Goal: Information Seeking & Learning: Check status

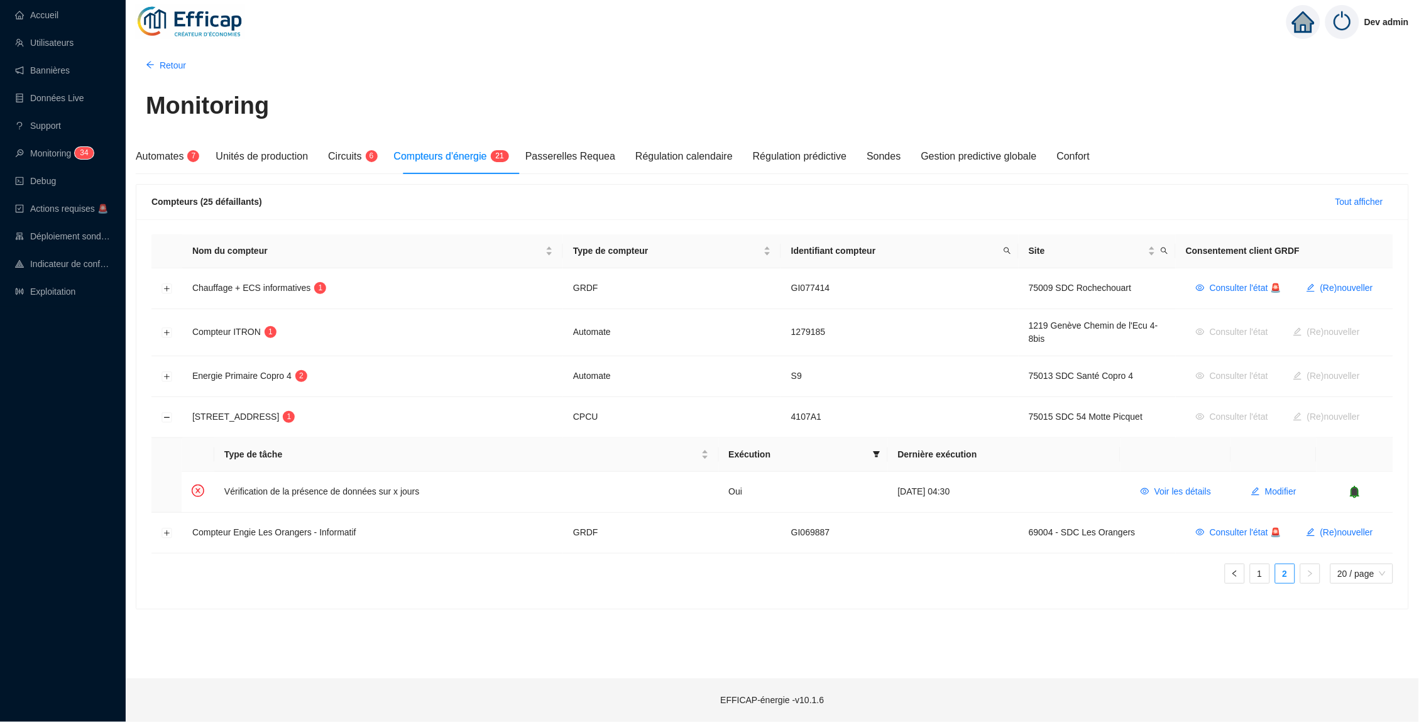
click at [798, 416] on td "4107A1" at bounding box center [900, 417] width 238 height 41
copy td "4107A1"
drag, startPoint x: 360, startPoint y: 414, endPoint x: 191, endPoint y: 416, distance: 168.5
click at [191, 416] on td "[STREET_ADDRESS]" at bounding box center [372, 417] width 381 height 41
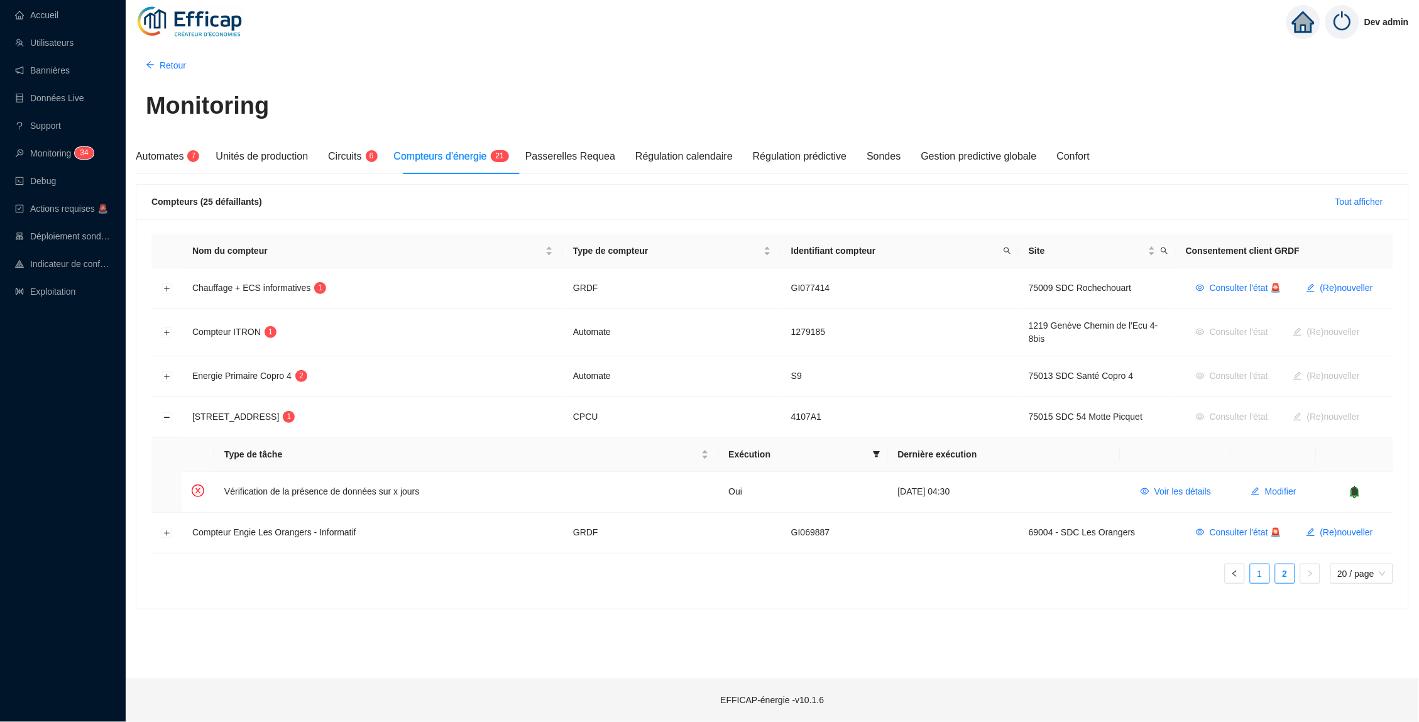
click at [1264, 578] on link "1" at bounding box center [1260, 573] width 19 height 19
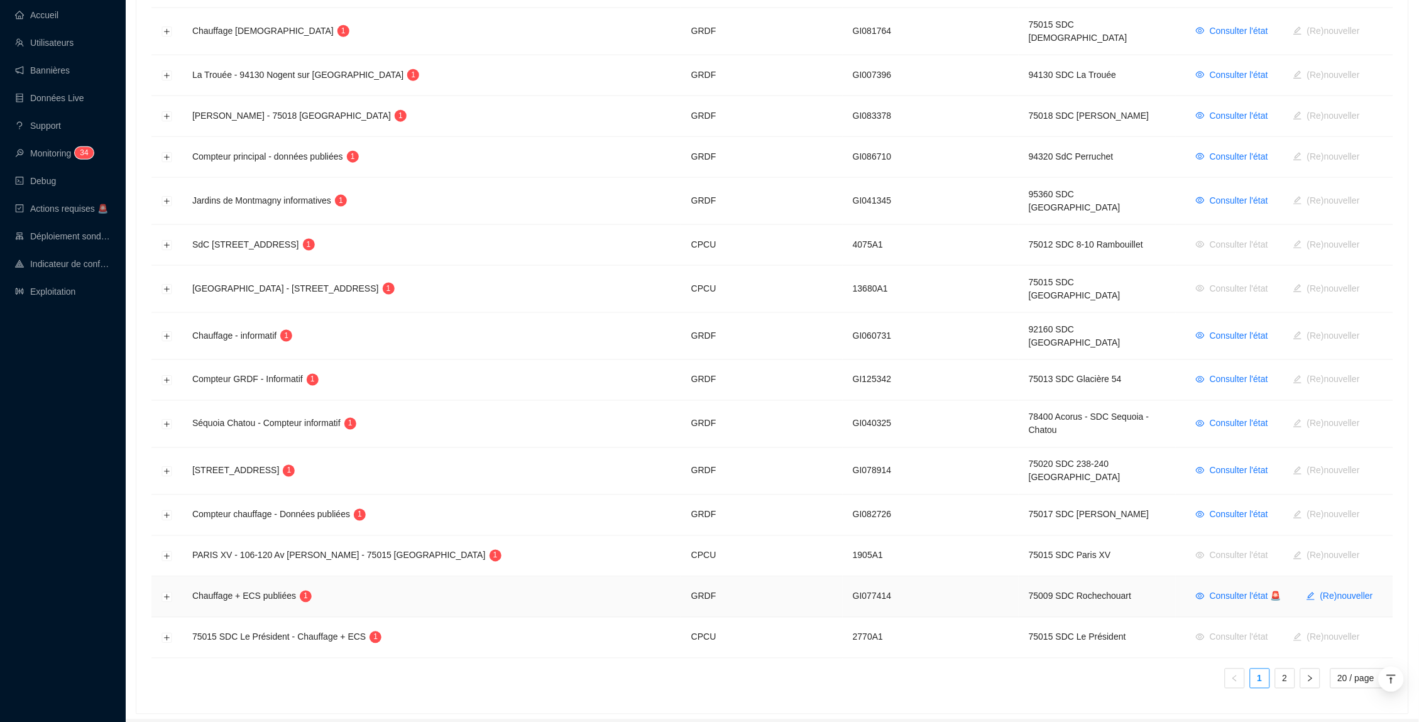
scroll to position [483, 0]
drag, startPoint x: 827, startPoint y: 596, endPoint x: 807, endPoint y: 597, distance: 20.1
click at [843, 619] on td "2770A1" at bounding box center [931, 639] width 176 height 41
copy td "2770"
click at [1276, 670] on link "2" at bounding box center [1285, 679] width 19 height 19
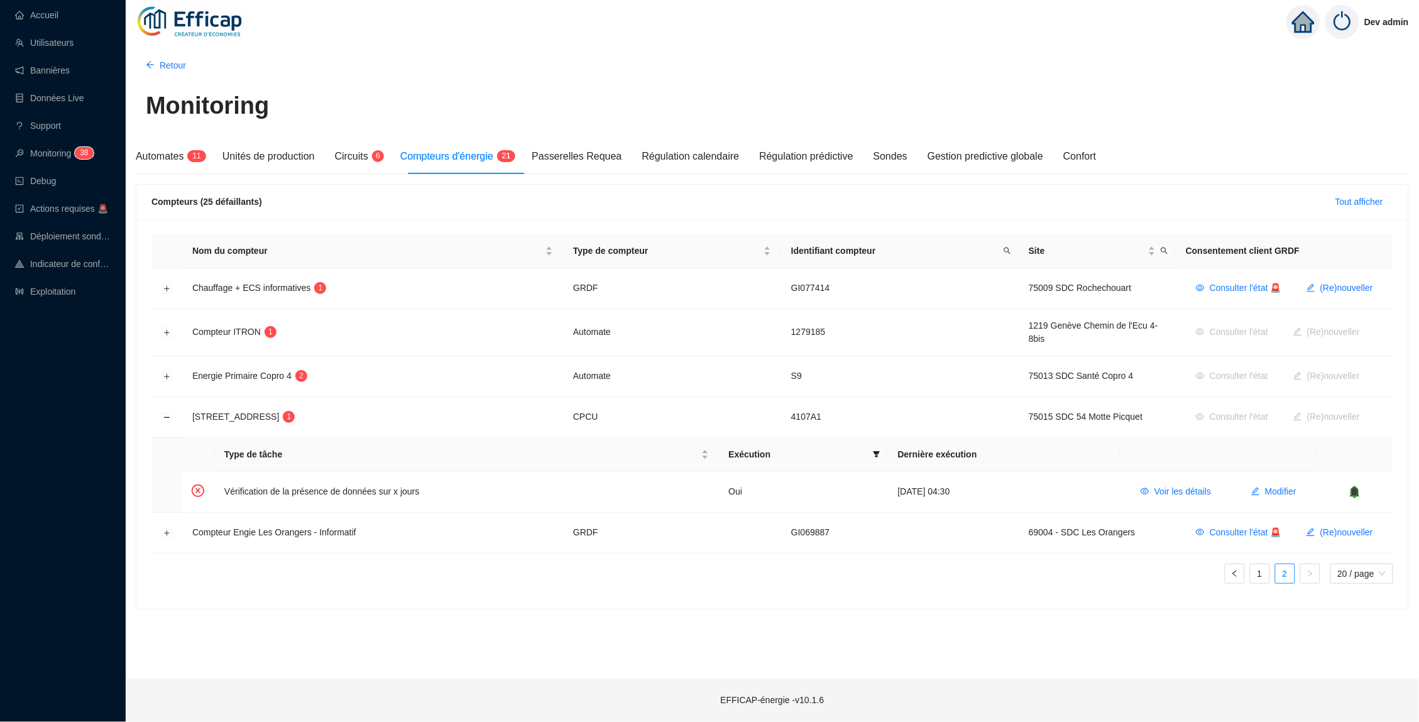
scroll to position [0, 0]
click at [1189, 495] on span "Voir les détails" at bounding box center [1183, 491] width 57 height 13
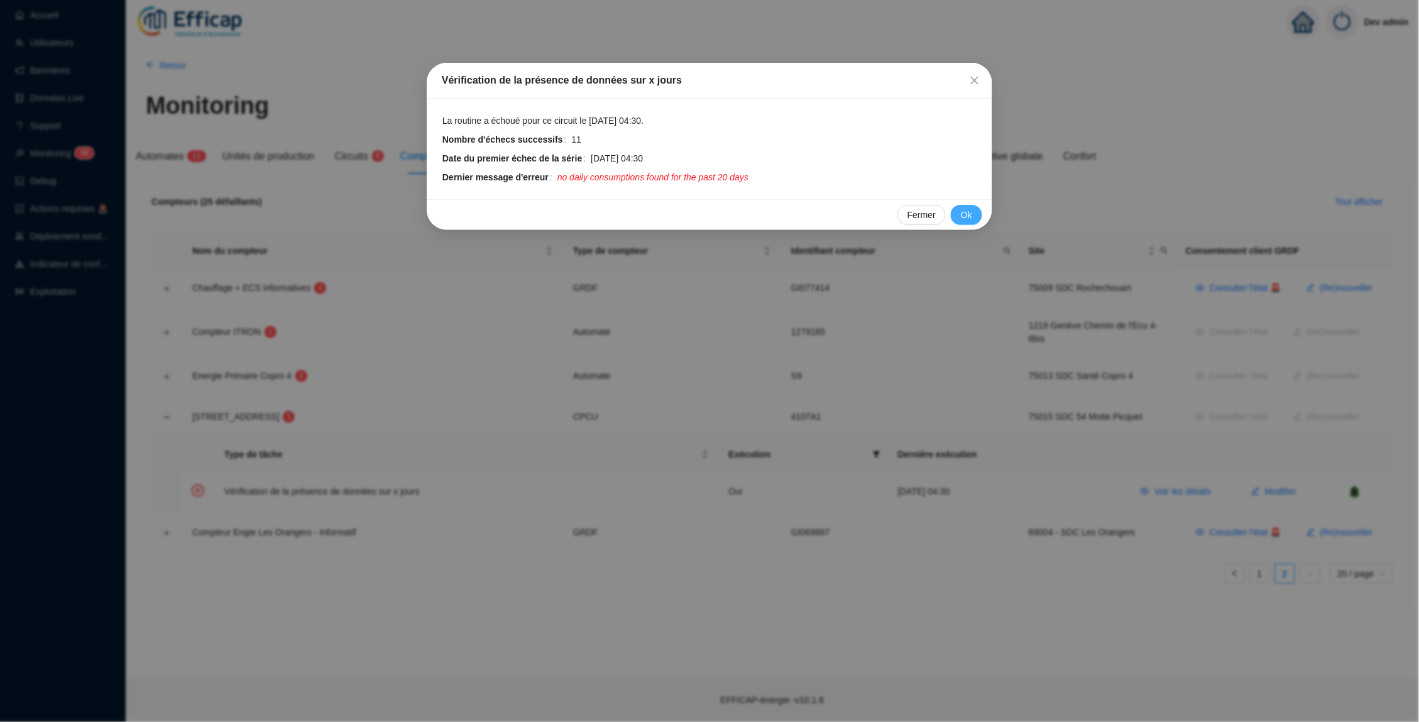
click at [956, 206] on button "Ok" at bounding box center [966, 215] width 31 height 20
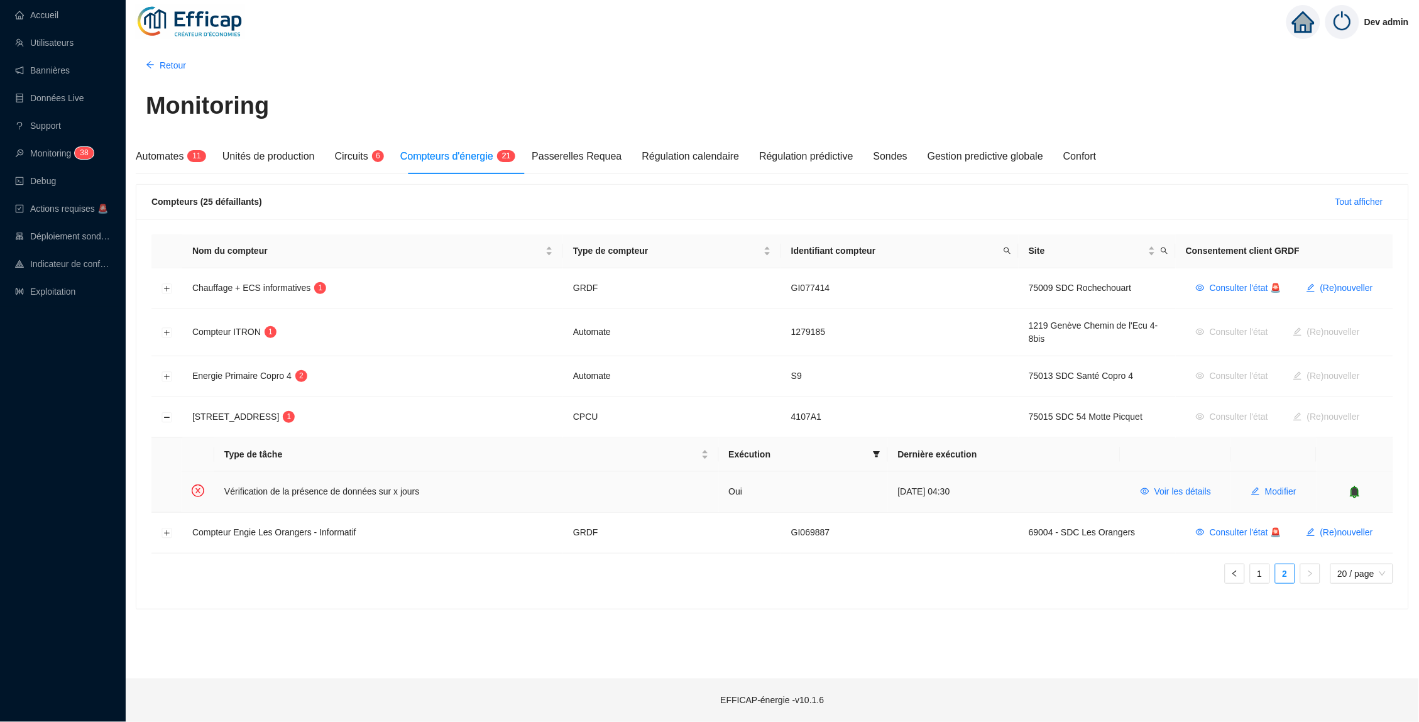
click at [1287, 478] on td "Modifier" at bounding box center [1273, 492] width 85 height 40
click at [1284, 491] on span "Modifier" at bounding box center [1280, 491] width 31 height 13
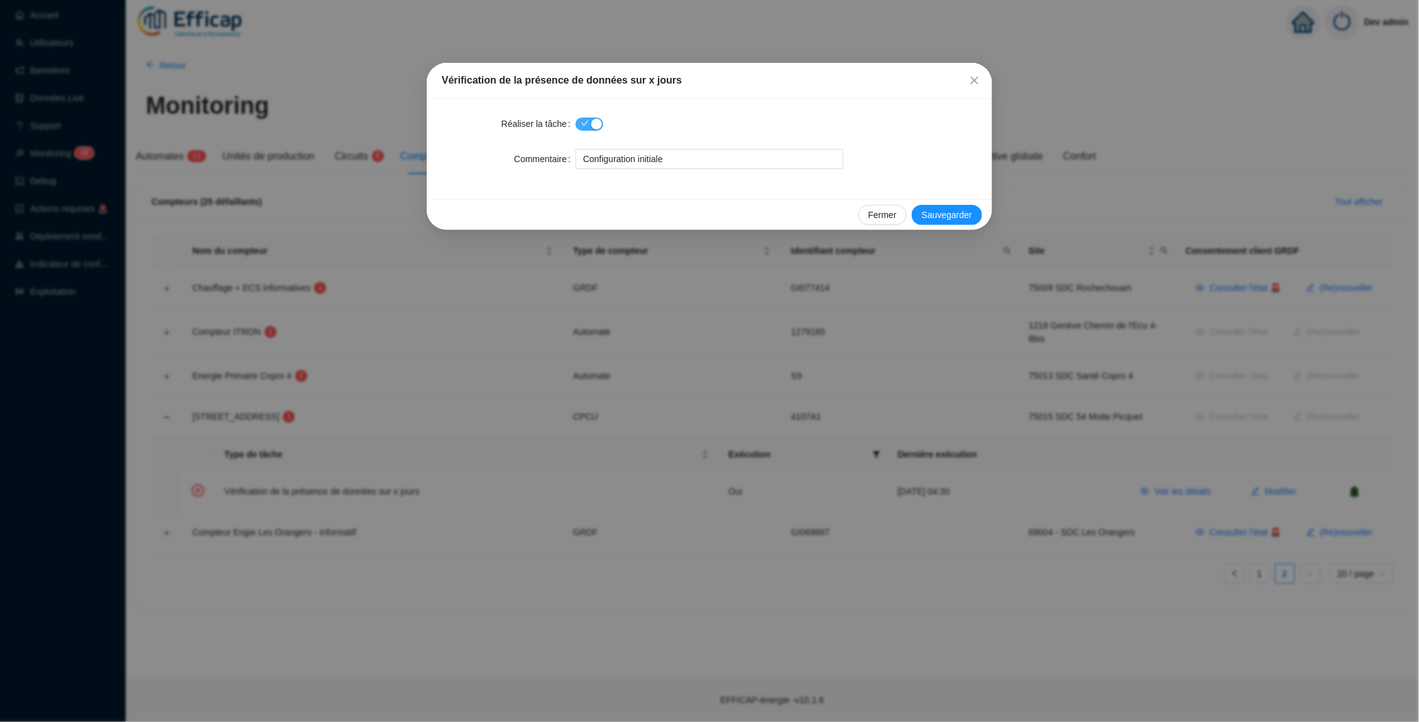
click at [588, 120] on span "button" at bounding box center [590, 124] width 28 height 13
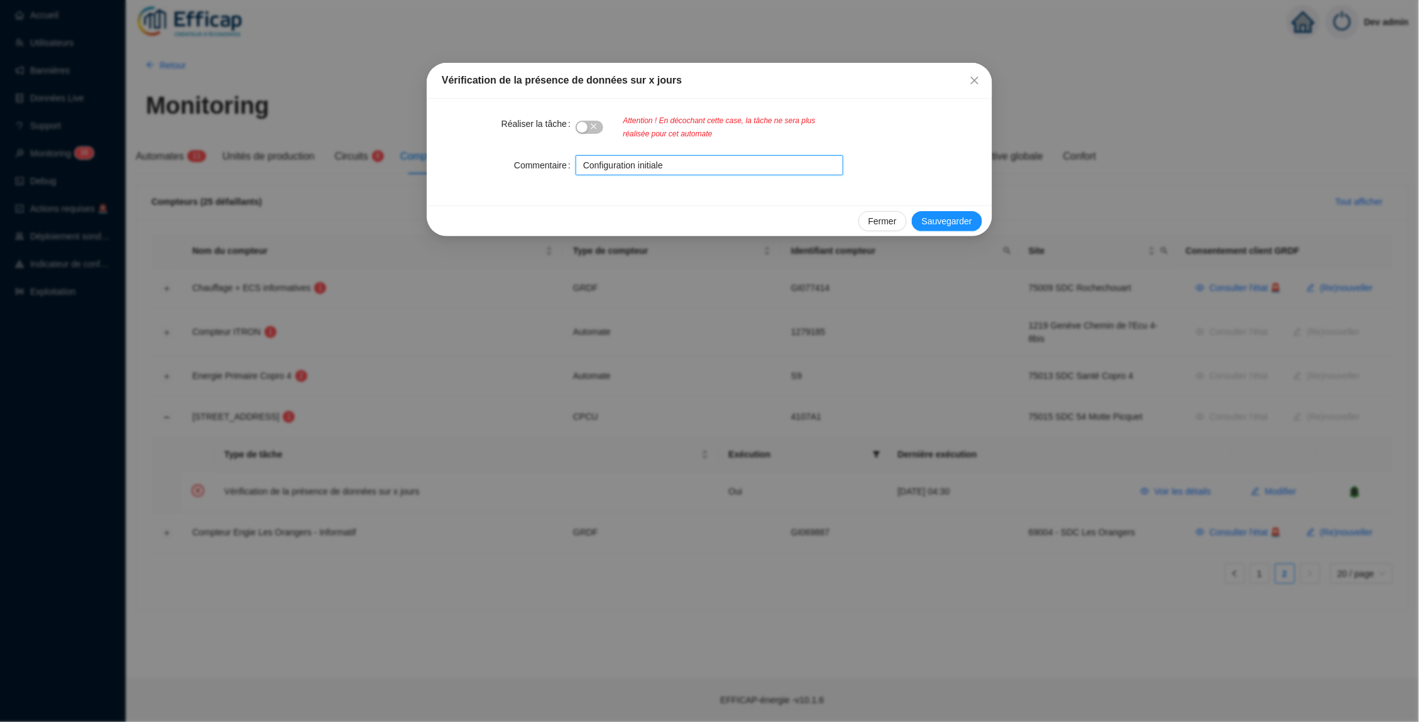
drag, startPoint x: 695, startPoint y: 166, endPoint x: 514, endPoint y: 158, distance: 180.6
click at [512, 158] on div "Commentaire Configuration initiale" at bounding box center [710, 165] width 536 height 20
type input "Compteur désactivé en 2020, tâche obsolète"
click at [939, 219] on span "Sauvegarder" at bounding box center [947, 221] width 50 height 13
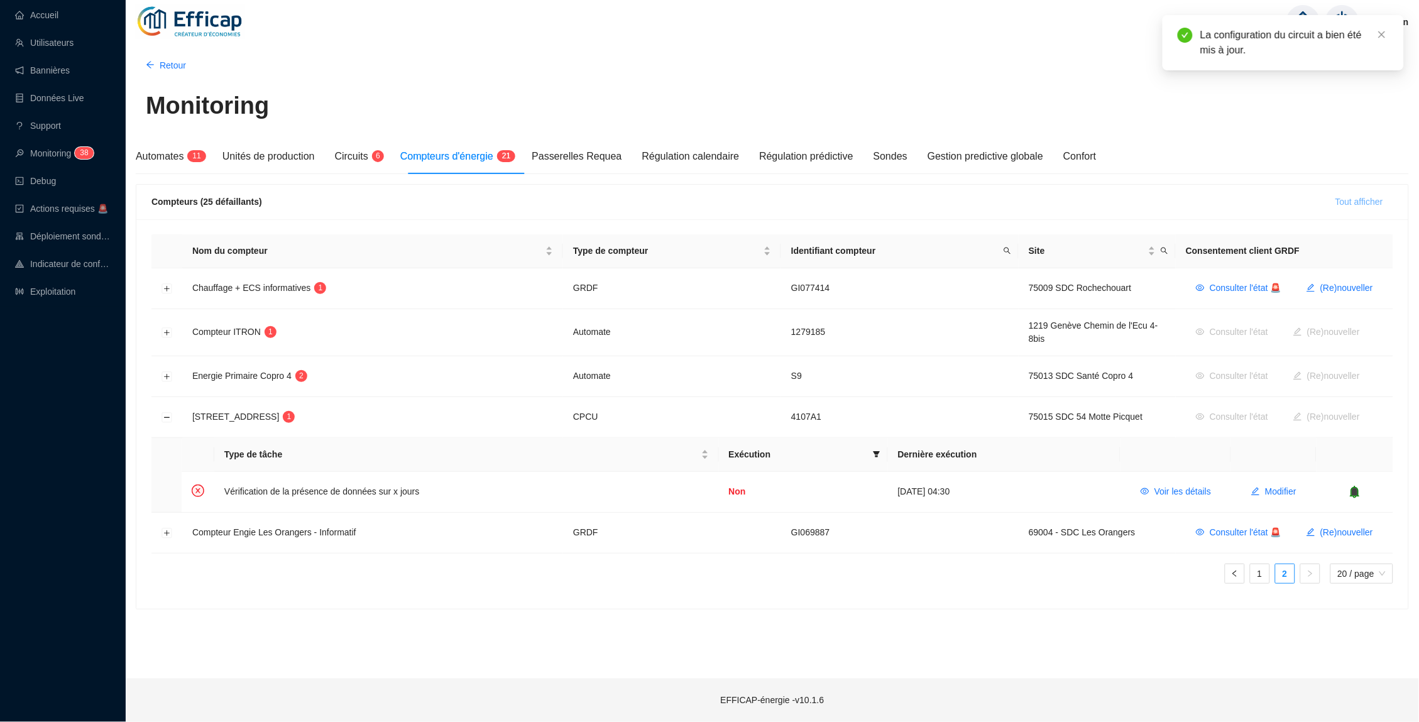
click at [1347, 198] on span "Tout afficher" at bounding box center [1360, 201] width 48 height 13
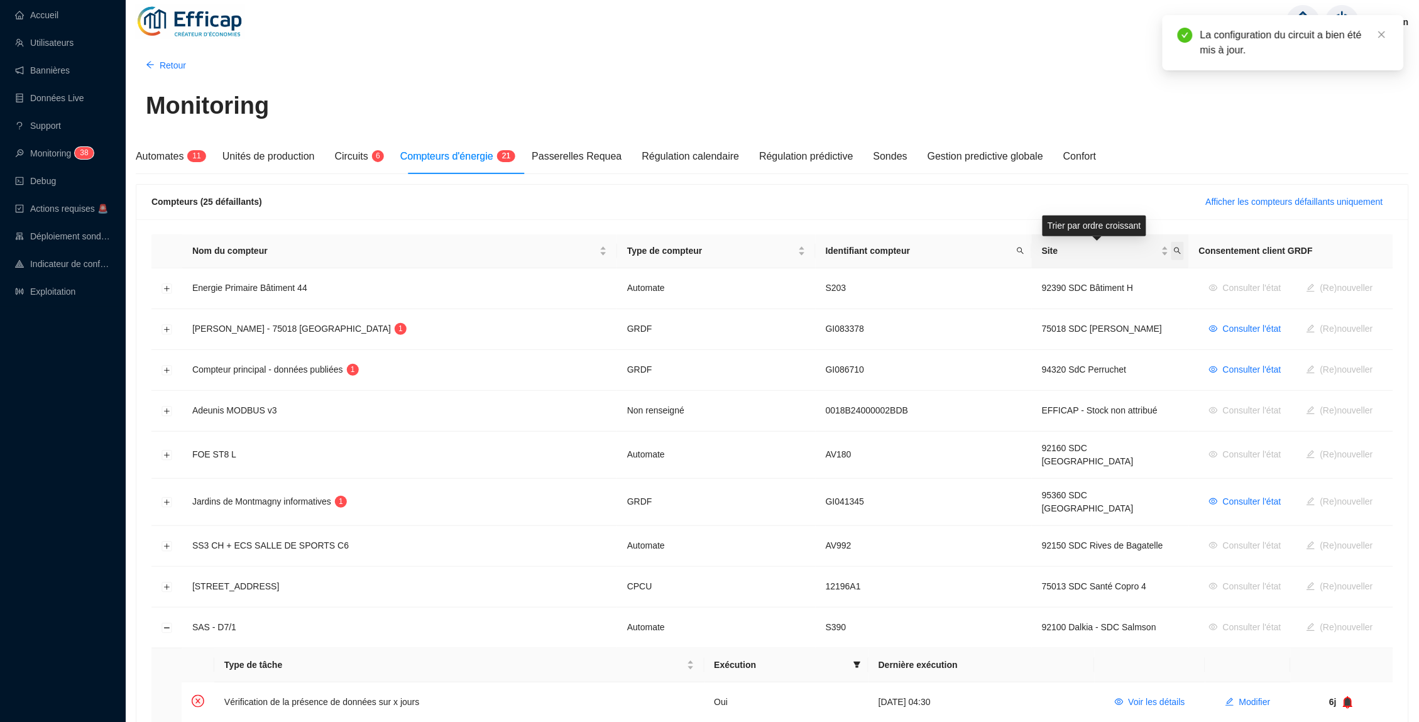
click at [1174, 250] on icon "search" at bounding box center [1178, 251] width 8 height 8
type input "motte"
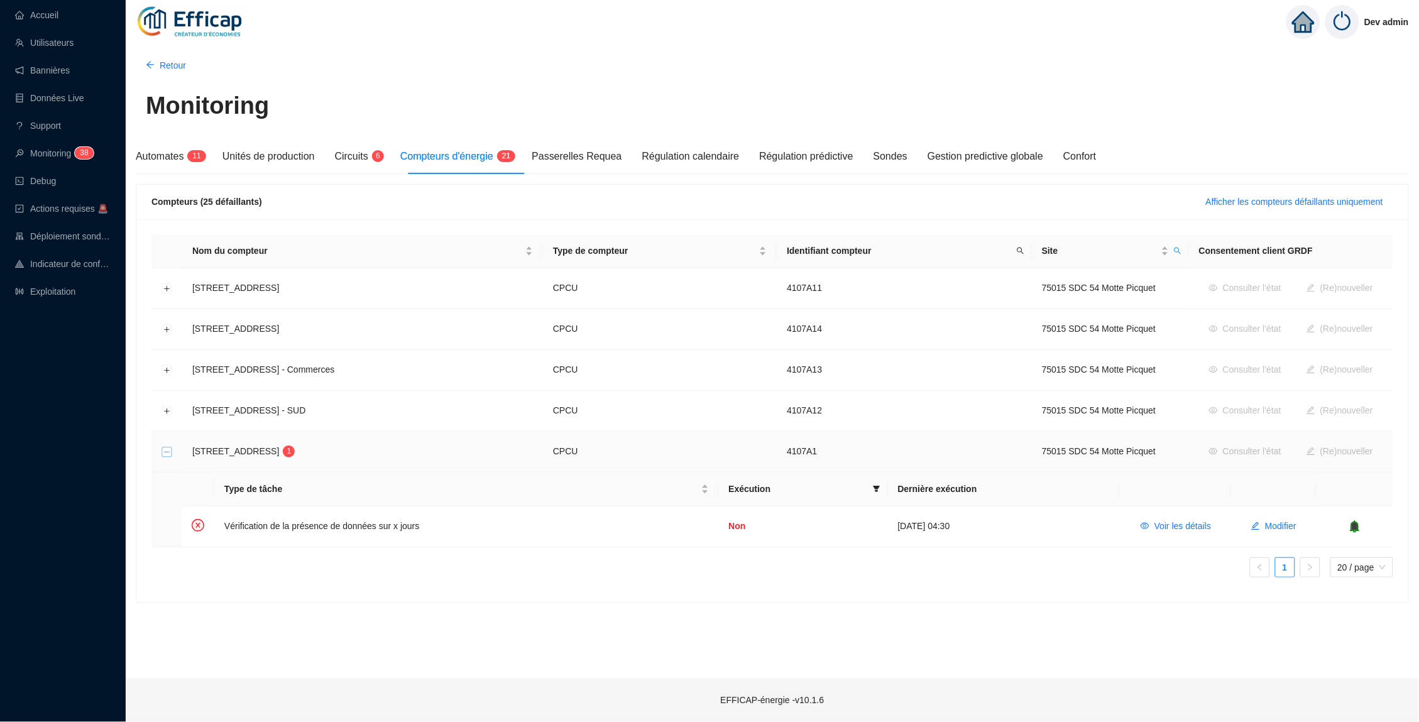
click at [164, 453] on button "Réduire la ligne" at bounding box center [167, 453] width 10 height 10
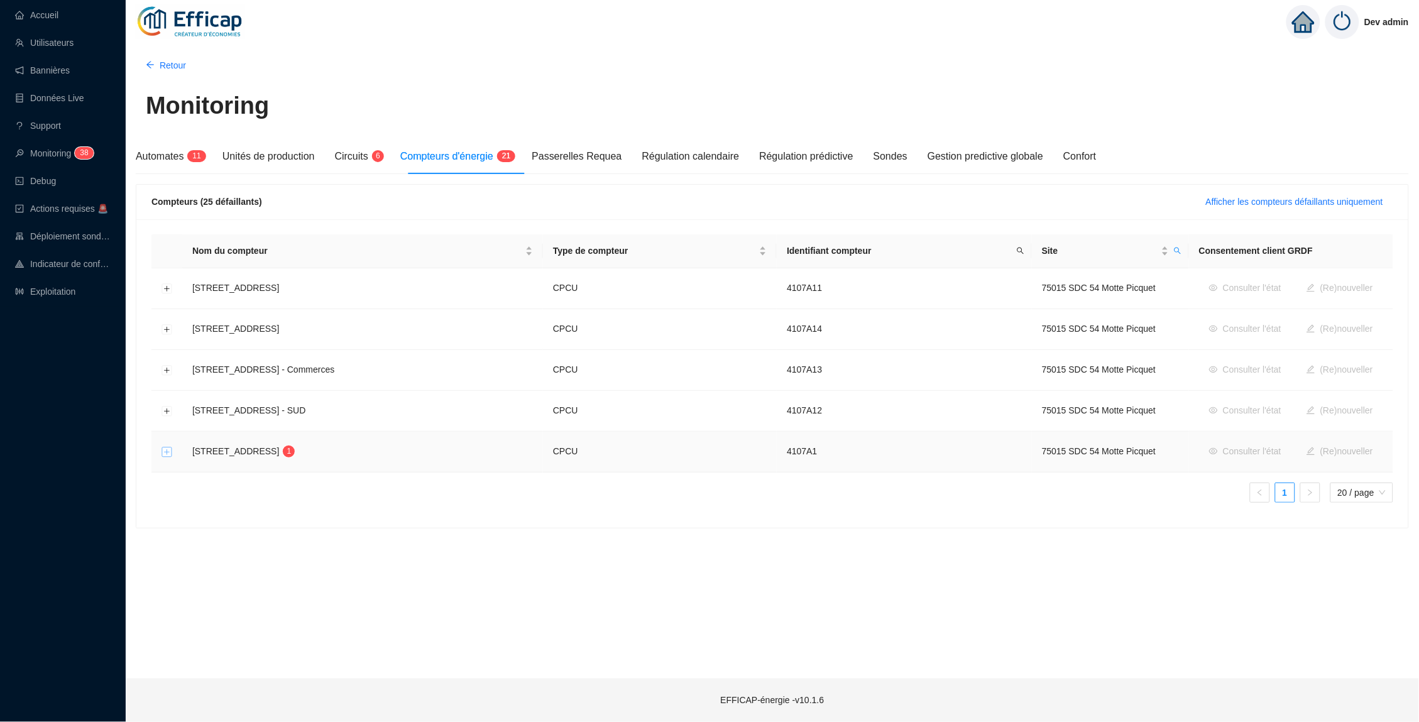
click at [164, 453] on button "Développer la ligne" at bounding box center [167, 453] width 10 height 10
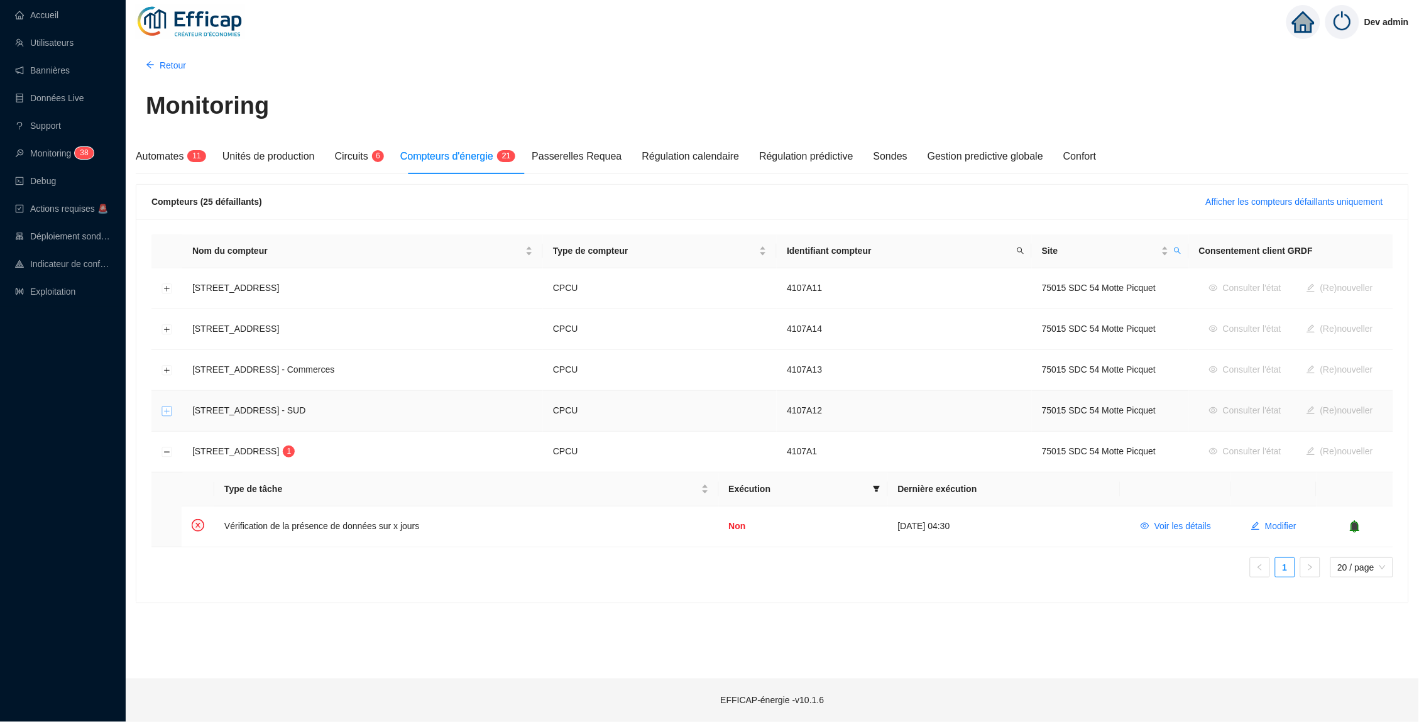
click at [162, 414] on button "Développer la ligne" at bounding box center [167, 412] width 10 height 10
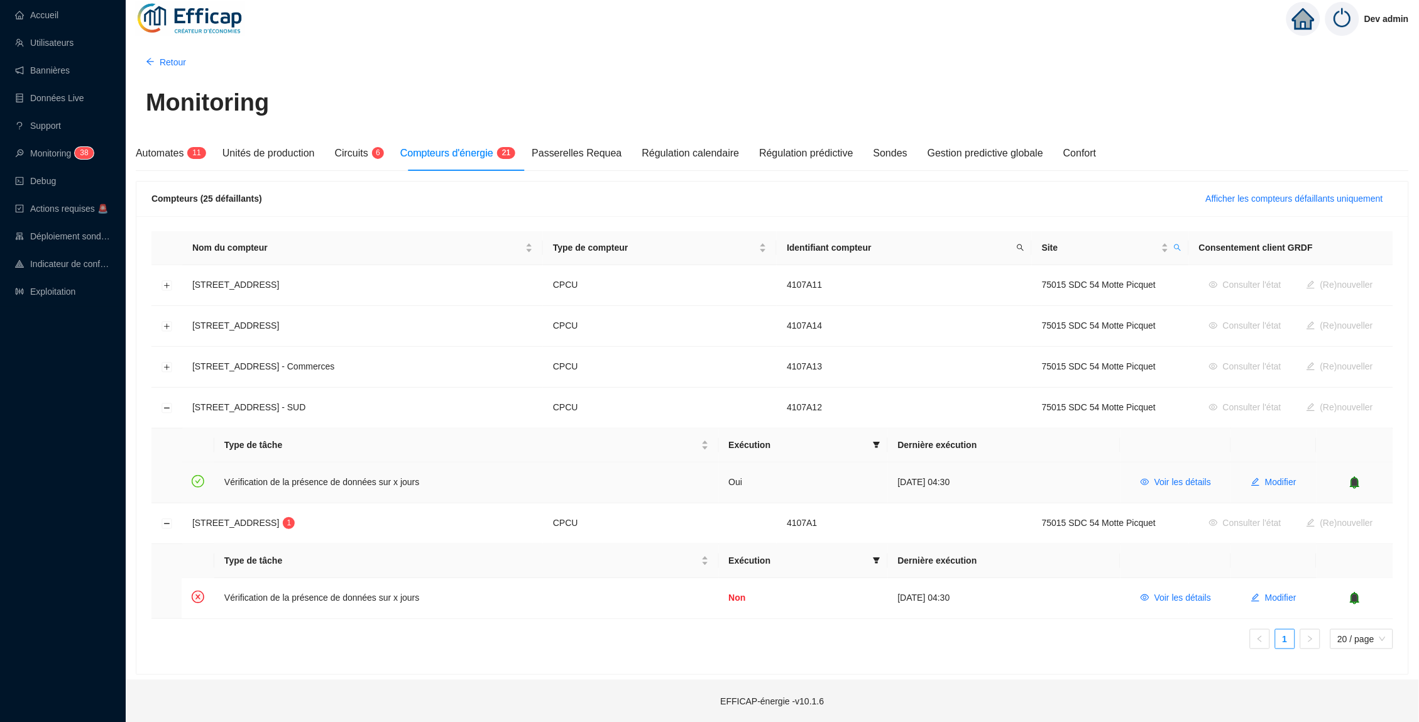
scroll to position [3, 0]
click at [169, 365] on button "Développer la ligne" at bounding box center [167, 368] width 10 height 10
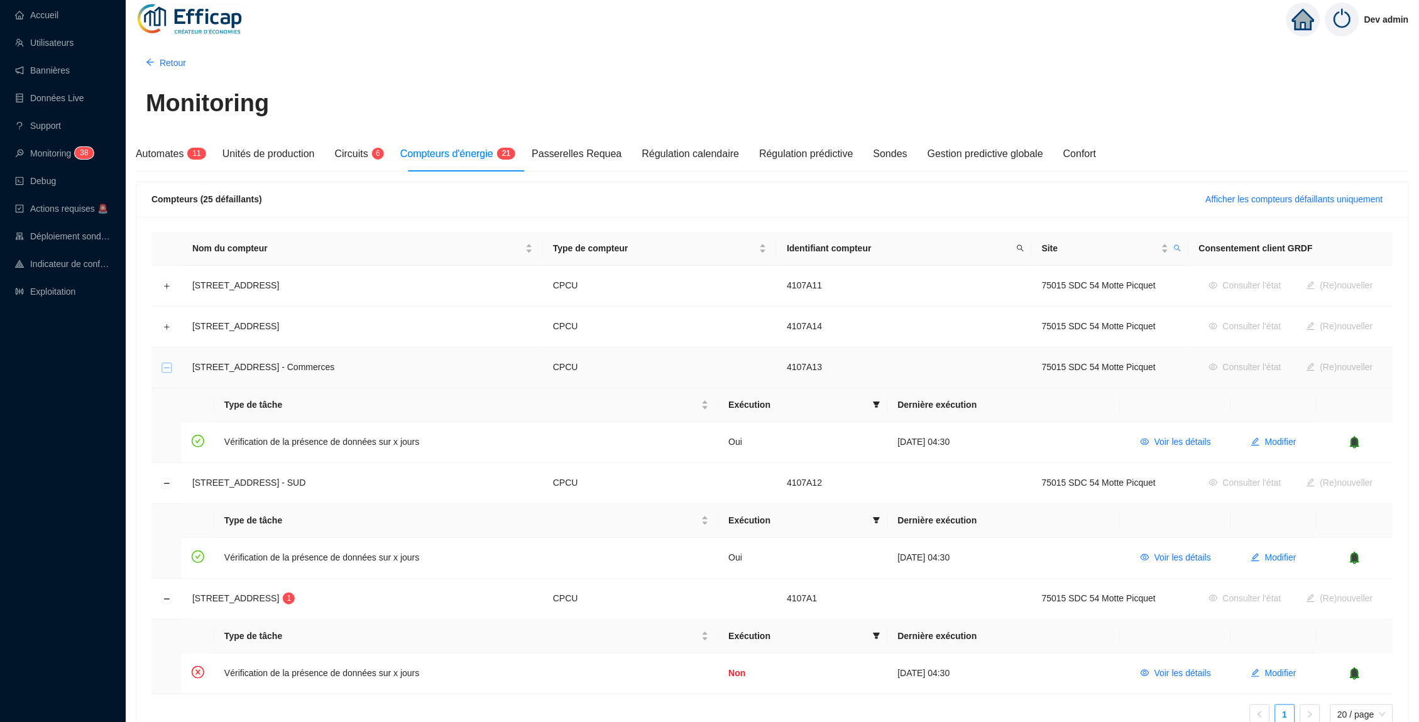
click at [168, 365] on button "Réduire la ligne" at bounding box center [167, 368] width 10 height 10
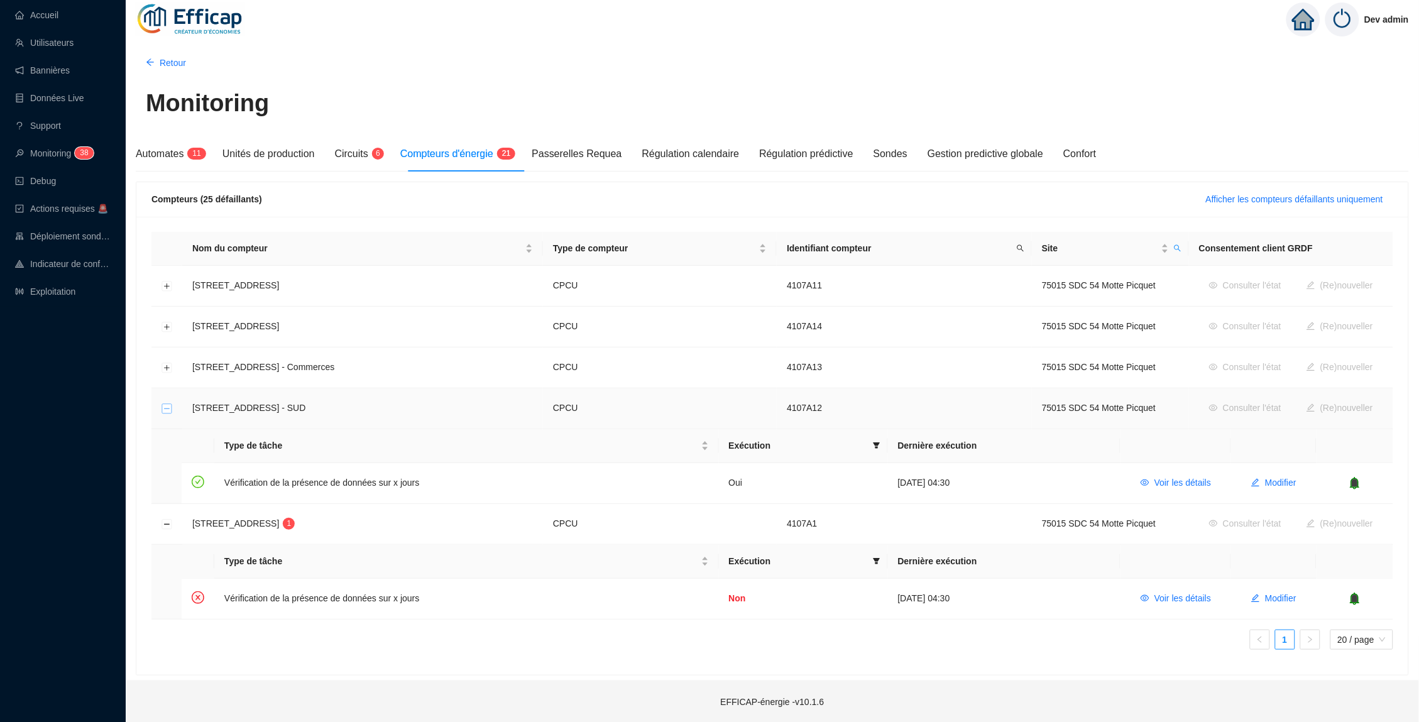
click at [169, 408] on button "Réduire la ligne" at bounding box center [167, 409] width 10 height 10
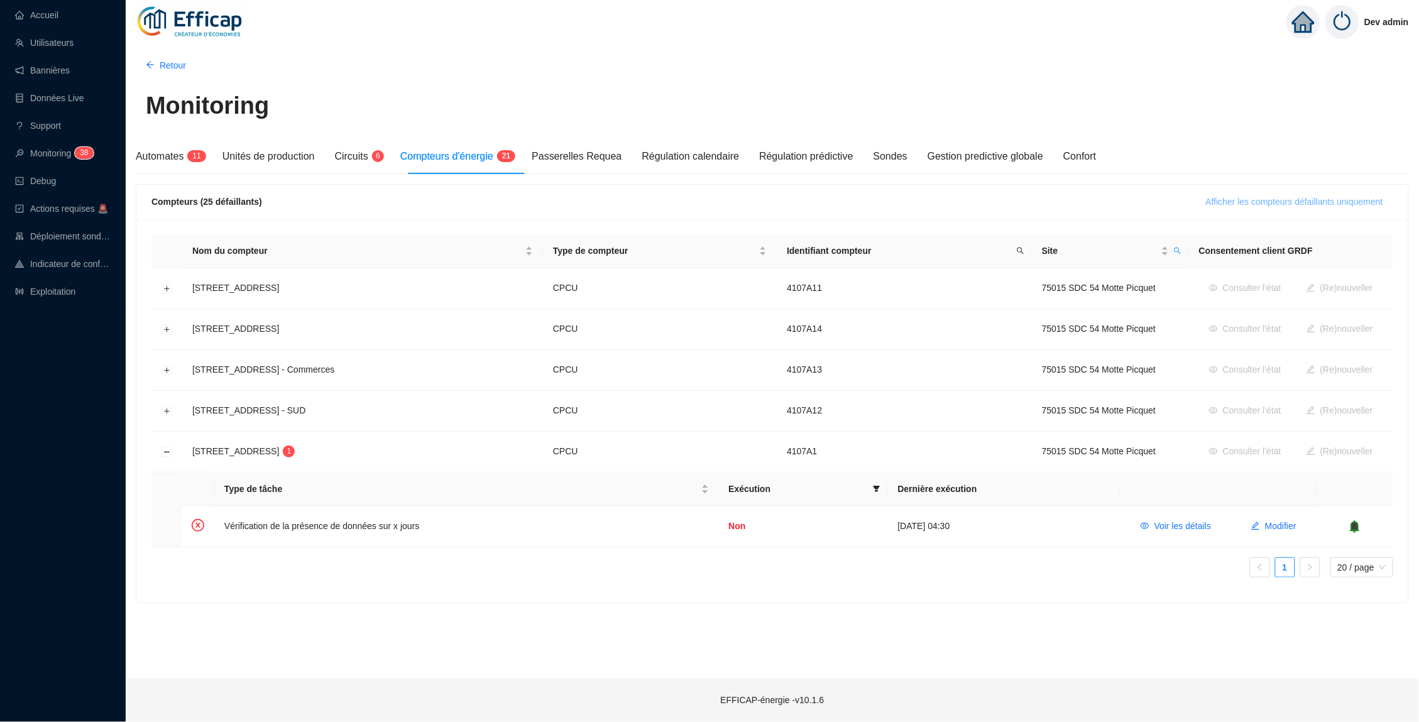
click at [1213, 196] on span "Afficher les compteurs défaillants uniquement" at bounding box center [1294, 201] width 177 height 13
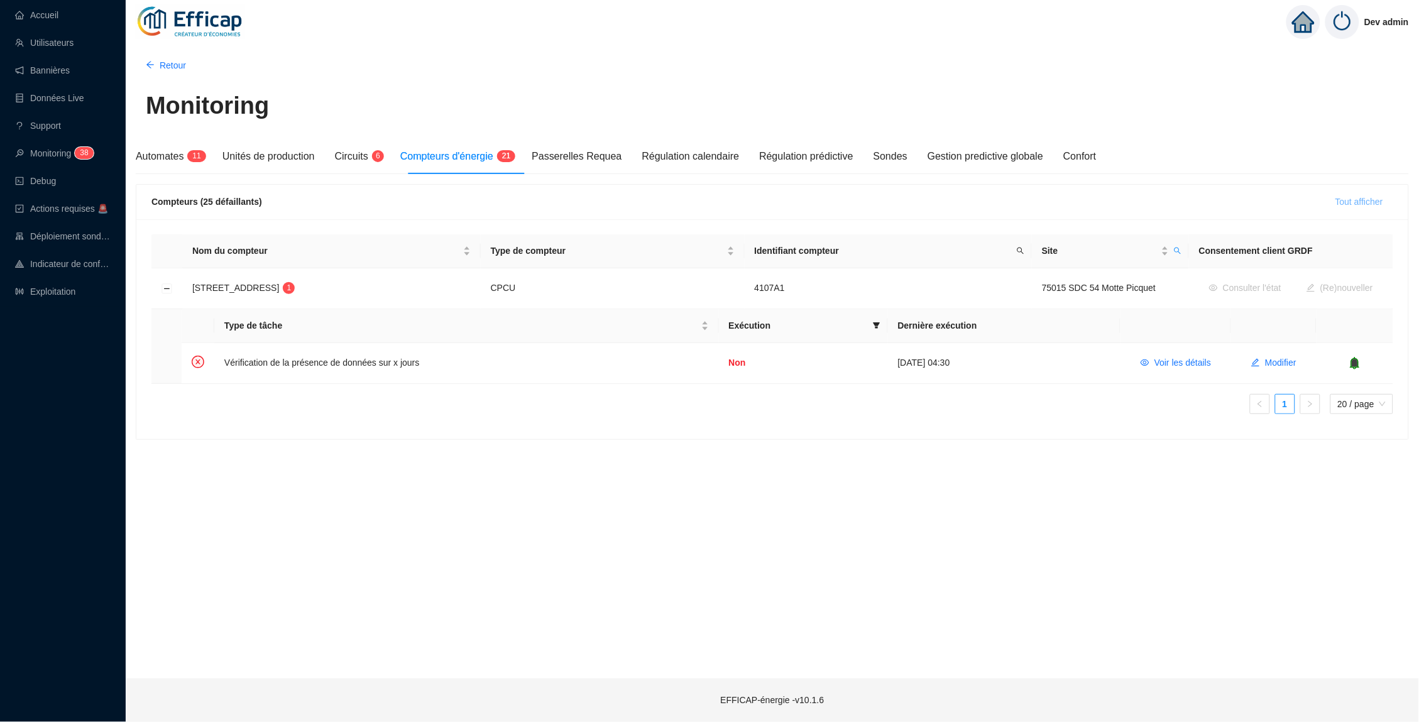
click at [1345, 210] on button "Tout afficher" at bounding box center [1360, 202] width 68 height 20
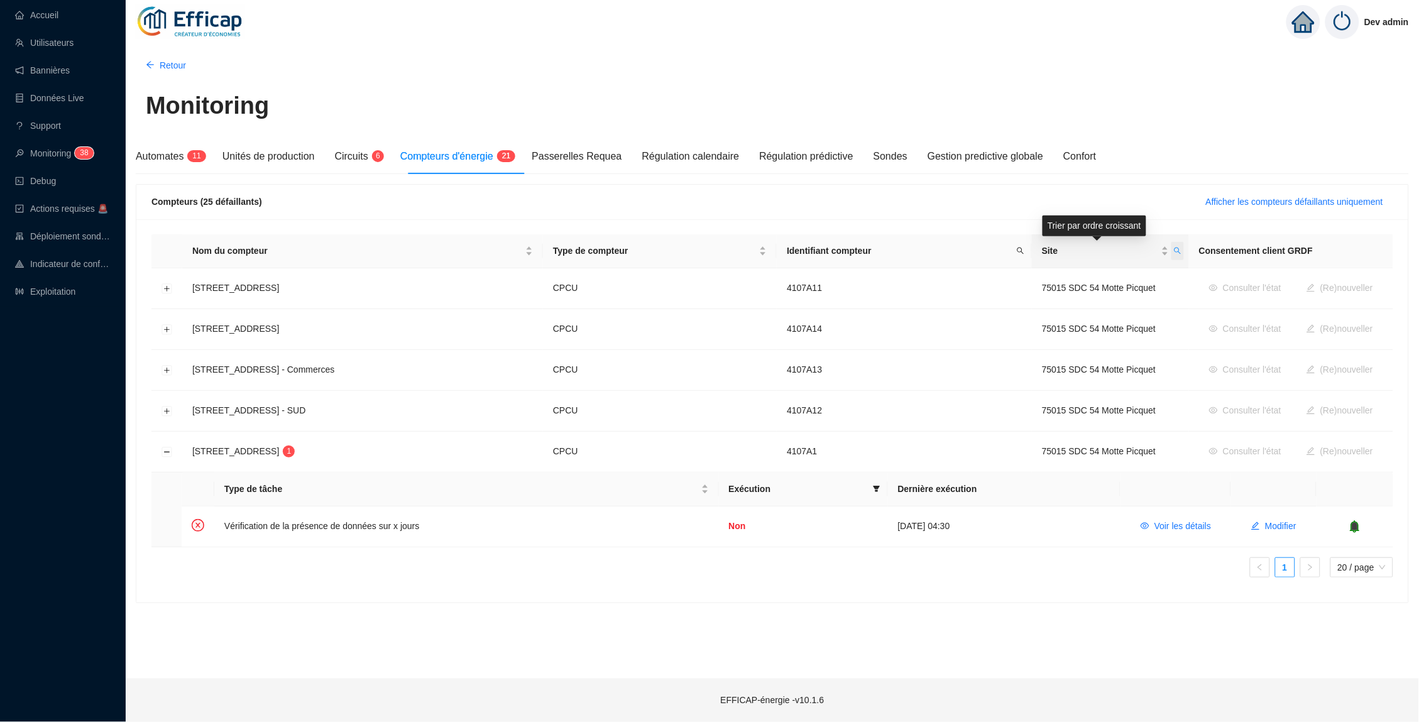
click at [1172, 248] on span "Site" at bounding box center [1178, 251] width 13 height 18
click at [1072, 302] on button "button" at bounding box center [1081, 299] width 57 height 15
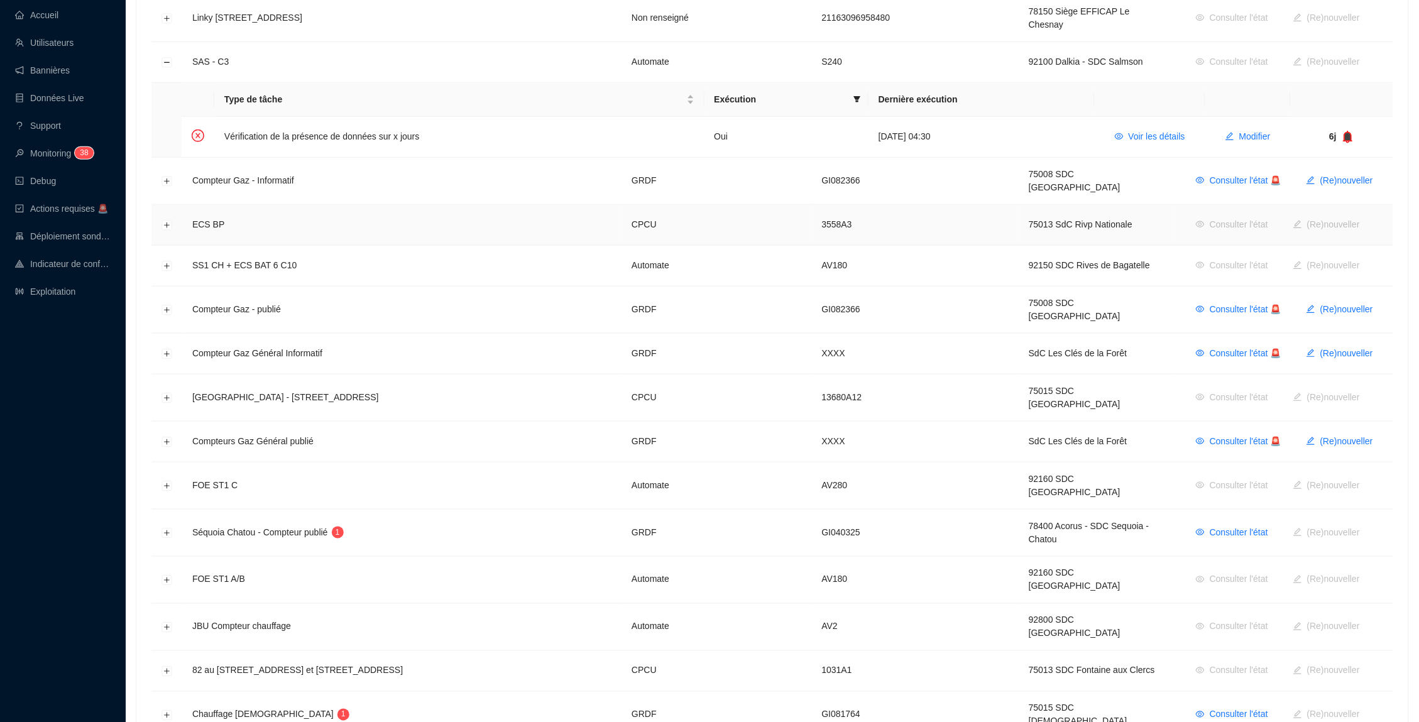
scroll to position [455, 0]
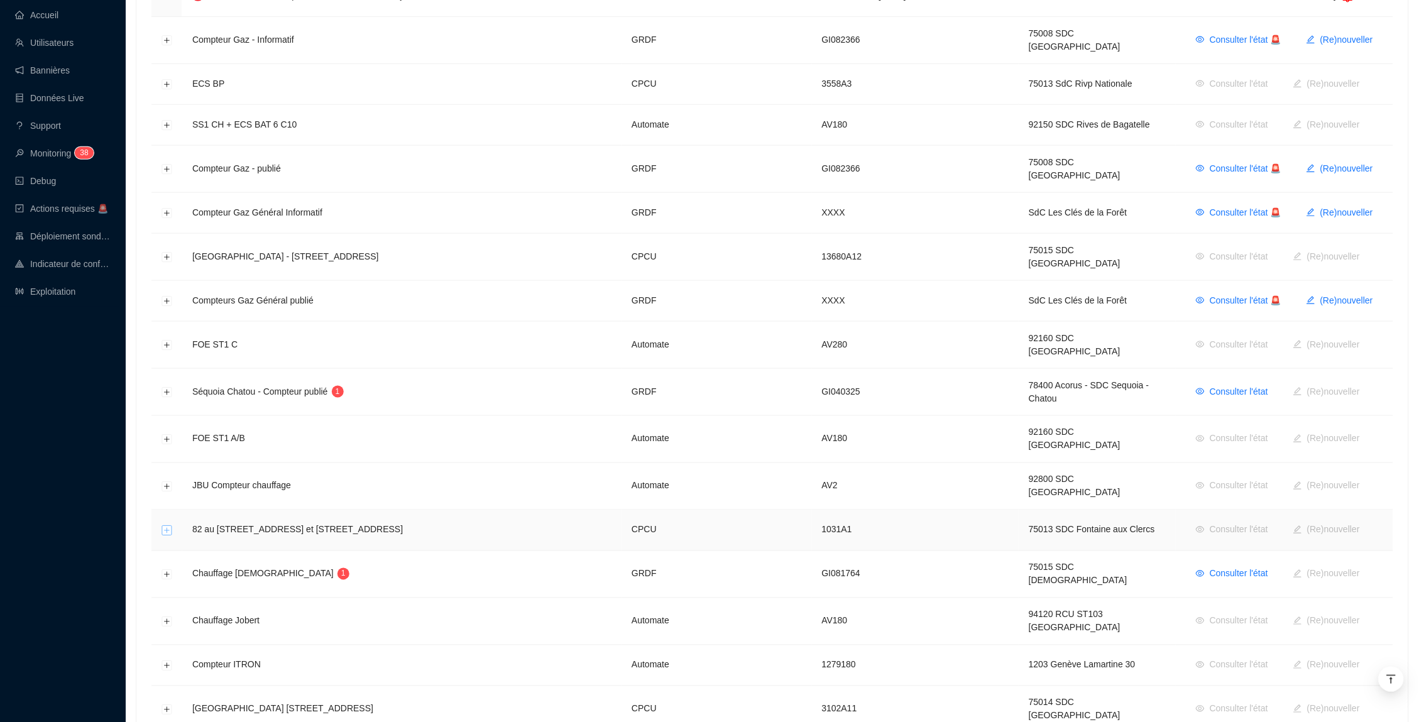
click at [165, 526] on button "Développer la ligne" at bounding box center [167, 531] width 10 height 10
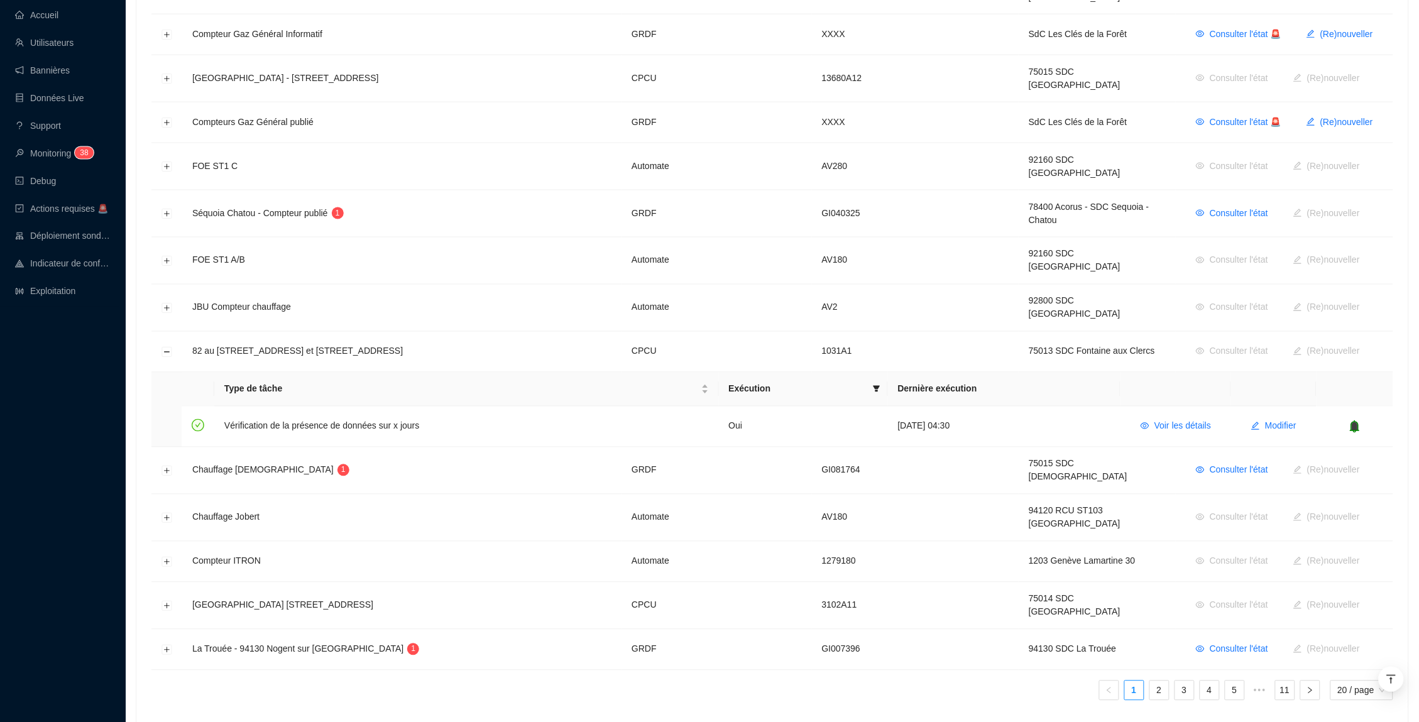
scroll to position [632, 0]
click at [1156, 683] on link "2" at bounding box center [1159, 692] width 19 height 19
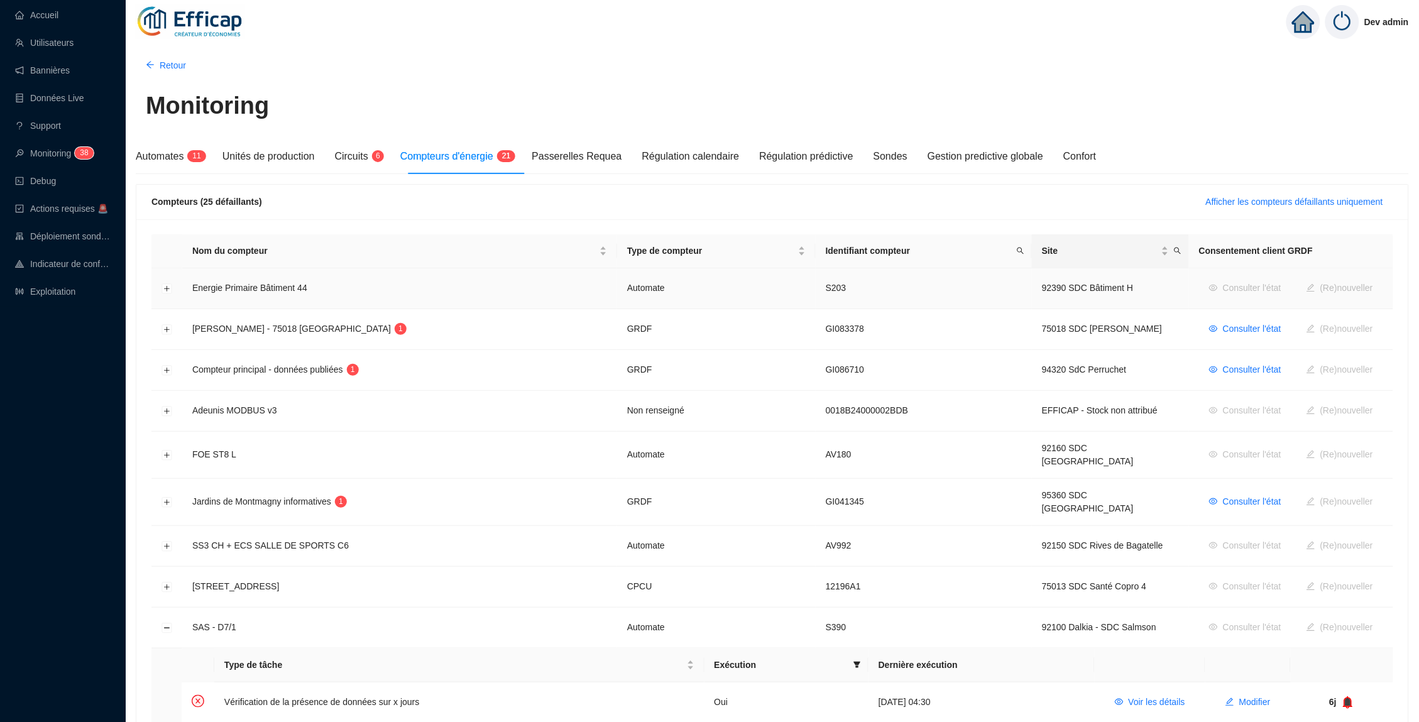
scroll to position [0, 0]
click at [1174, 250] on icon "search" at bounding box center [1178, 251] width 8 height 8
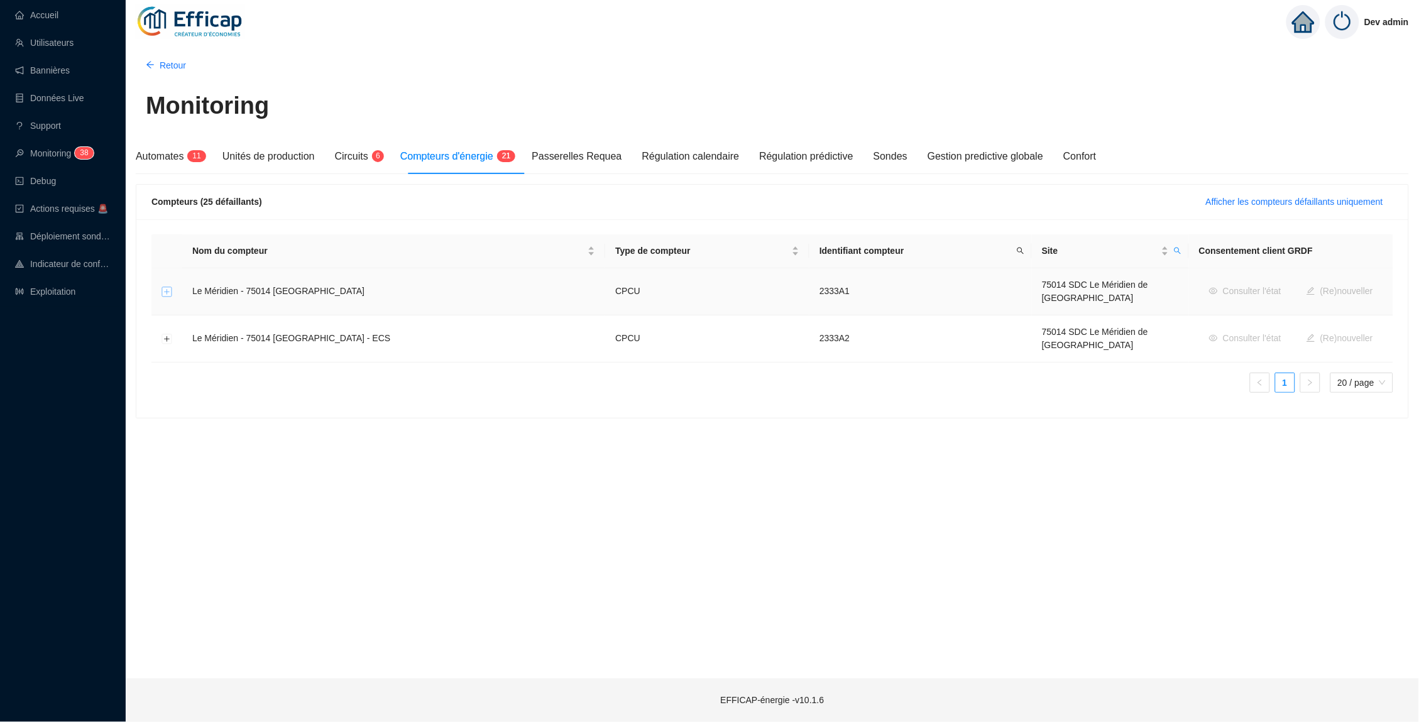
click at [167, 288] on button "Développer la ligne" at bounding box center [167, 292] width 10 height 10
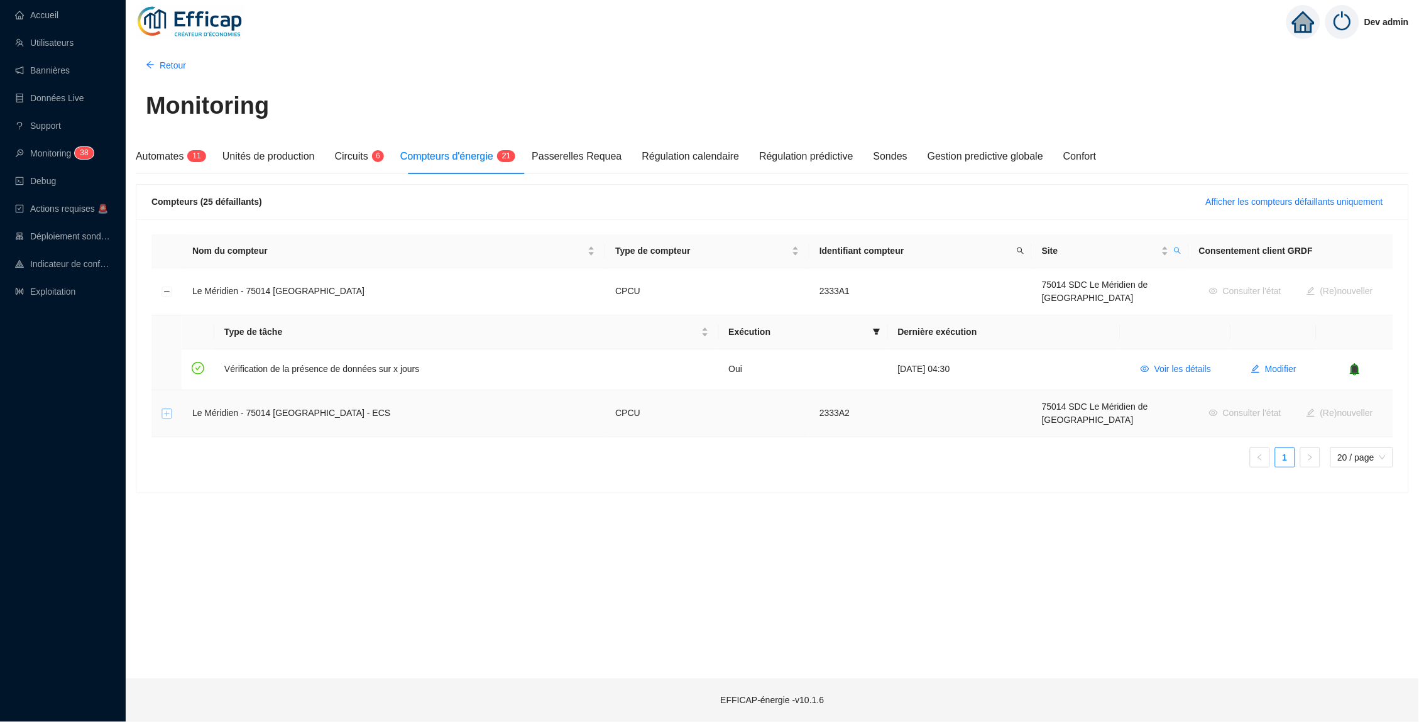
click at [165, 409] on button "Développer la ligne" at bounding box center [167, 414] width 10 height 10
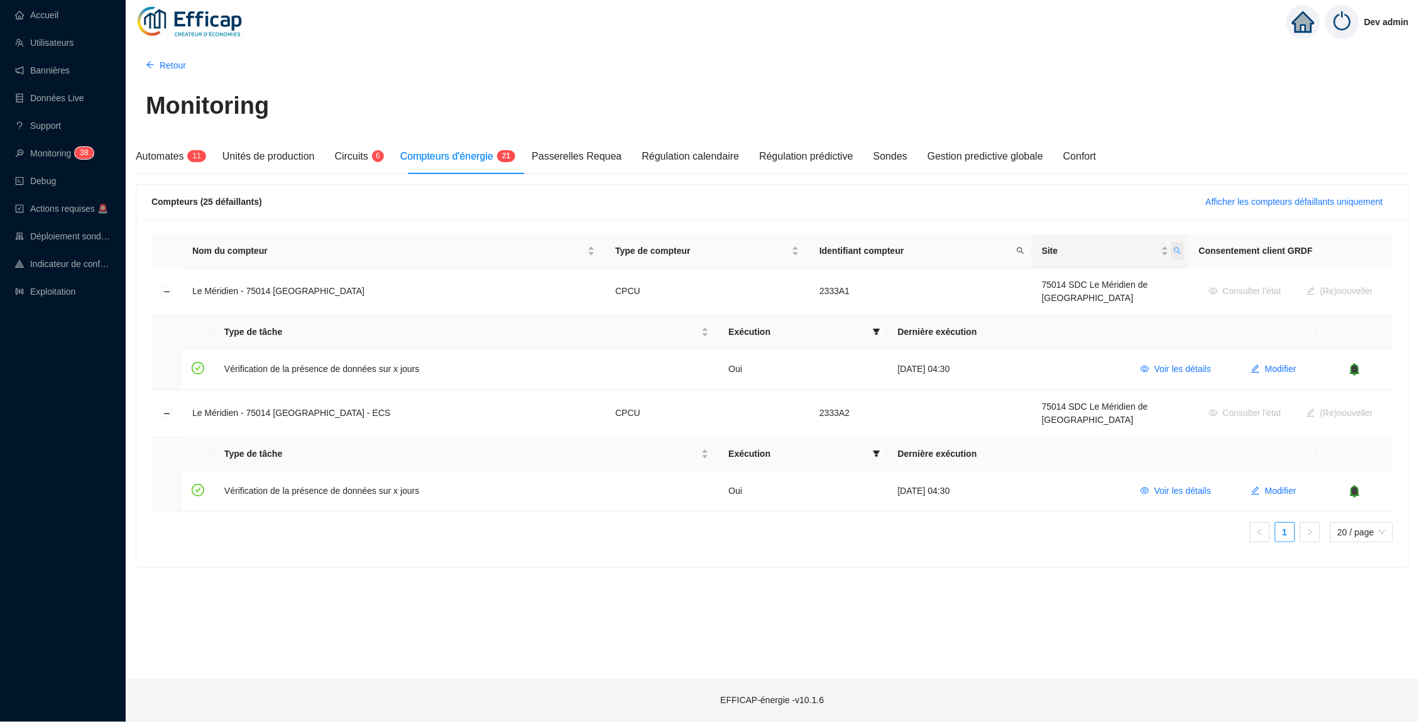
click at [1174, 250] on icon "search" at bounding box center [1178, 251] width 8 height 8
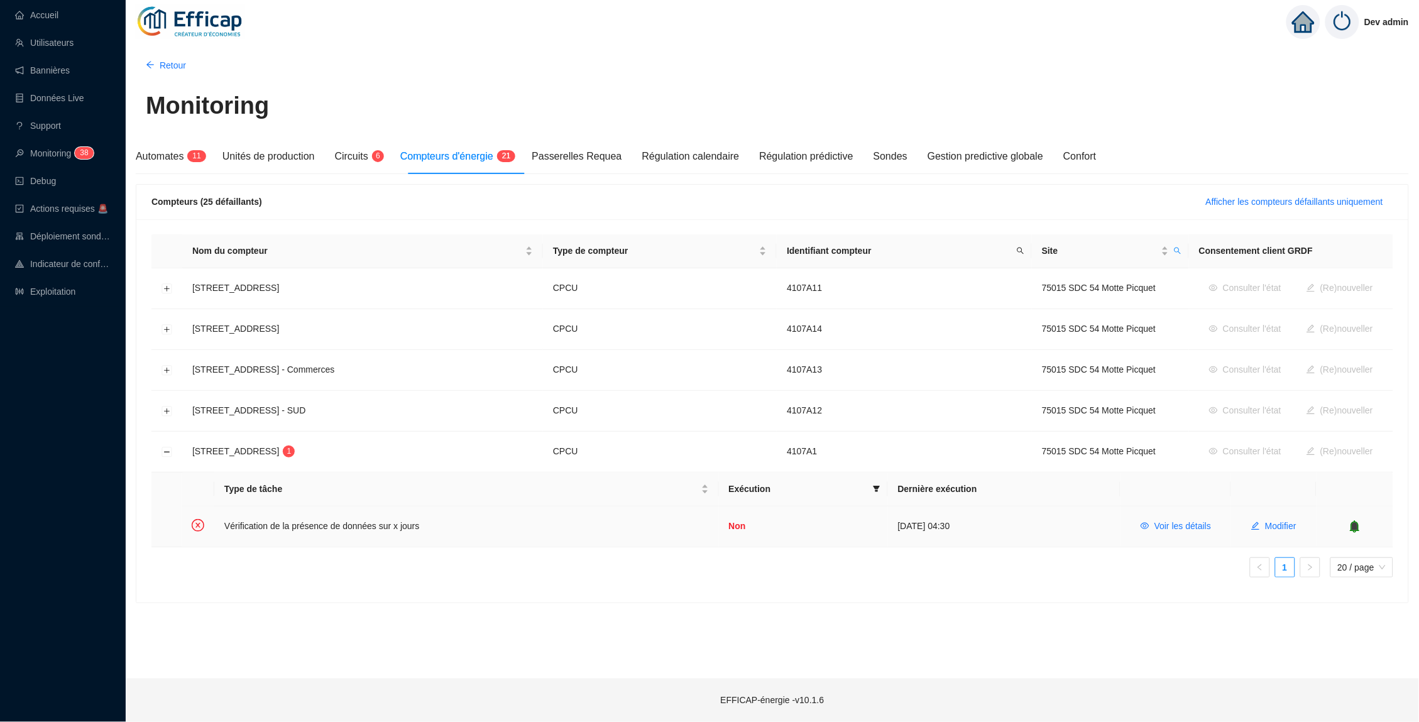
click at [1360, 526] on icon "bell" at bounding box center [1356, 526] width 8 height 9
click at [1353, 526] on icon "bell" at bounding box center [1348, 526] width 9 height 13
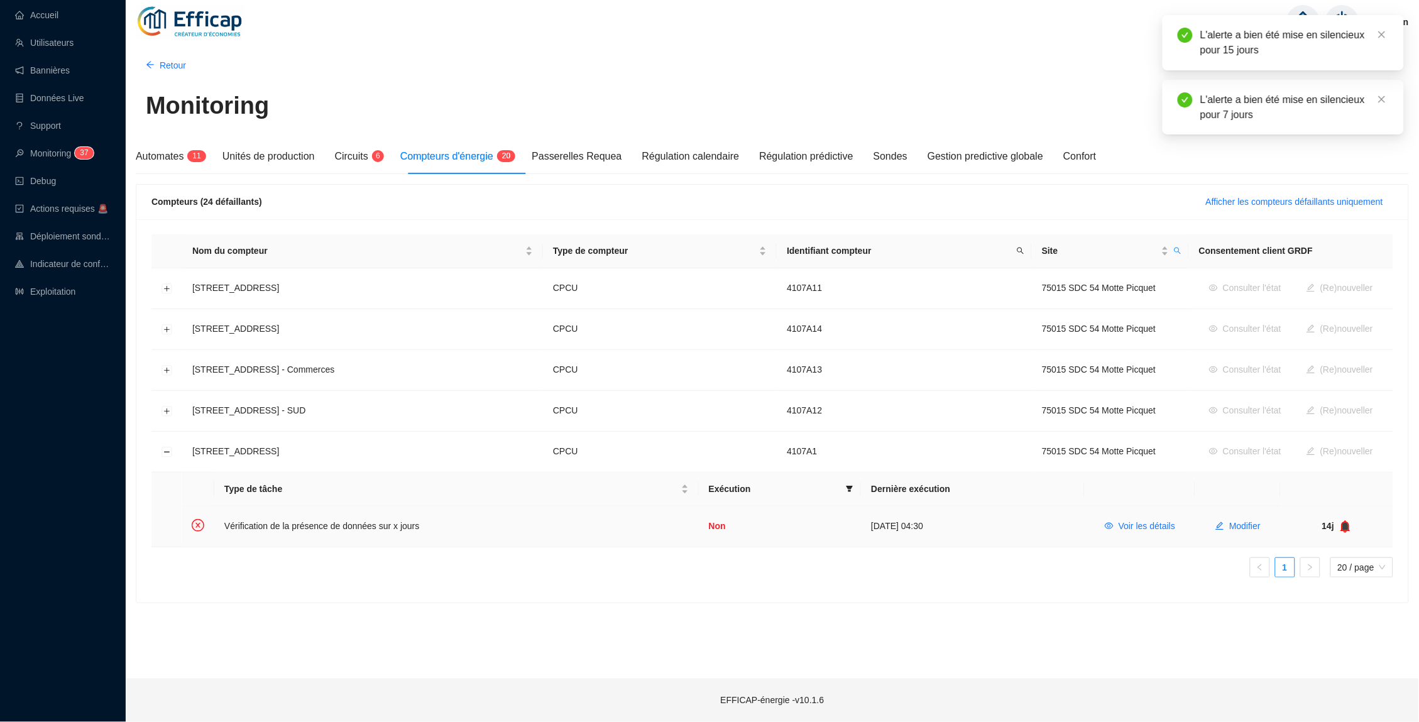
click at [1350, 527] on icon "bell" at bounding box center [1346, 526] width 8 height 9
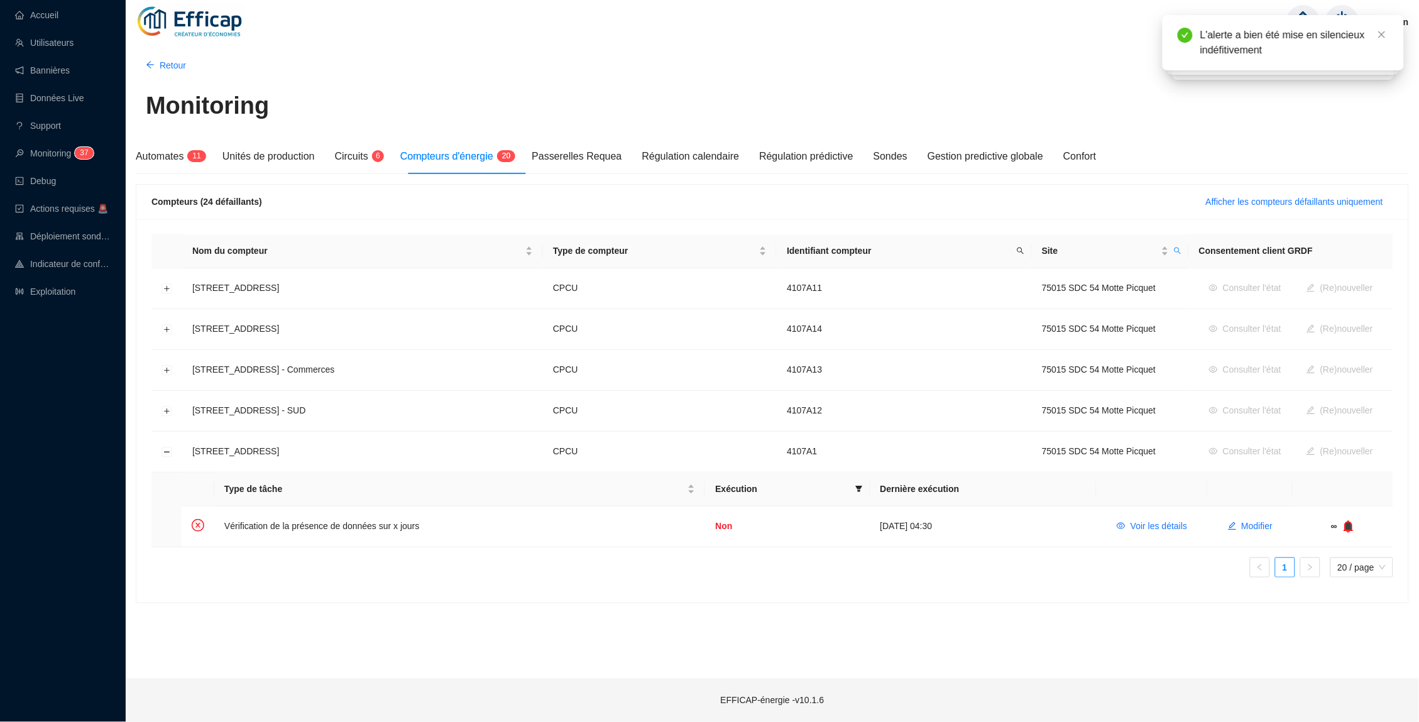
click at [483, 162] on span "Compteurs d'énergie" at bounding box center [446, 156] width 93 height 11
click at [1264, 200] on span "Afficher les compteurs défaillants uniquement" at bounding box center [1294, 201] width 177 height 13
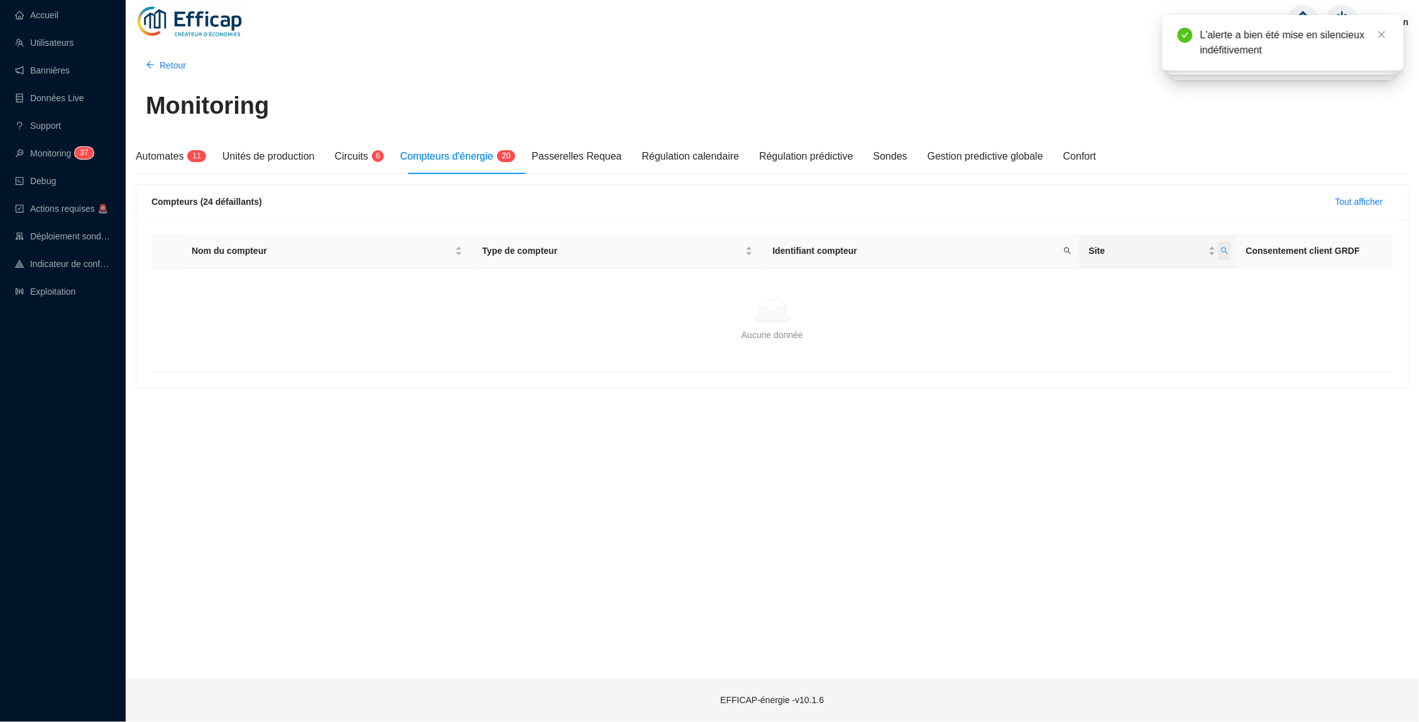
click at [1224, 251] on icon "search" at bounding box center [1225, 251] width 7 height 7
click at [1142, 299] on button "button" at bounding box center [1136, 299] width 57 height 15
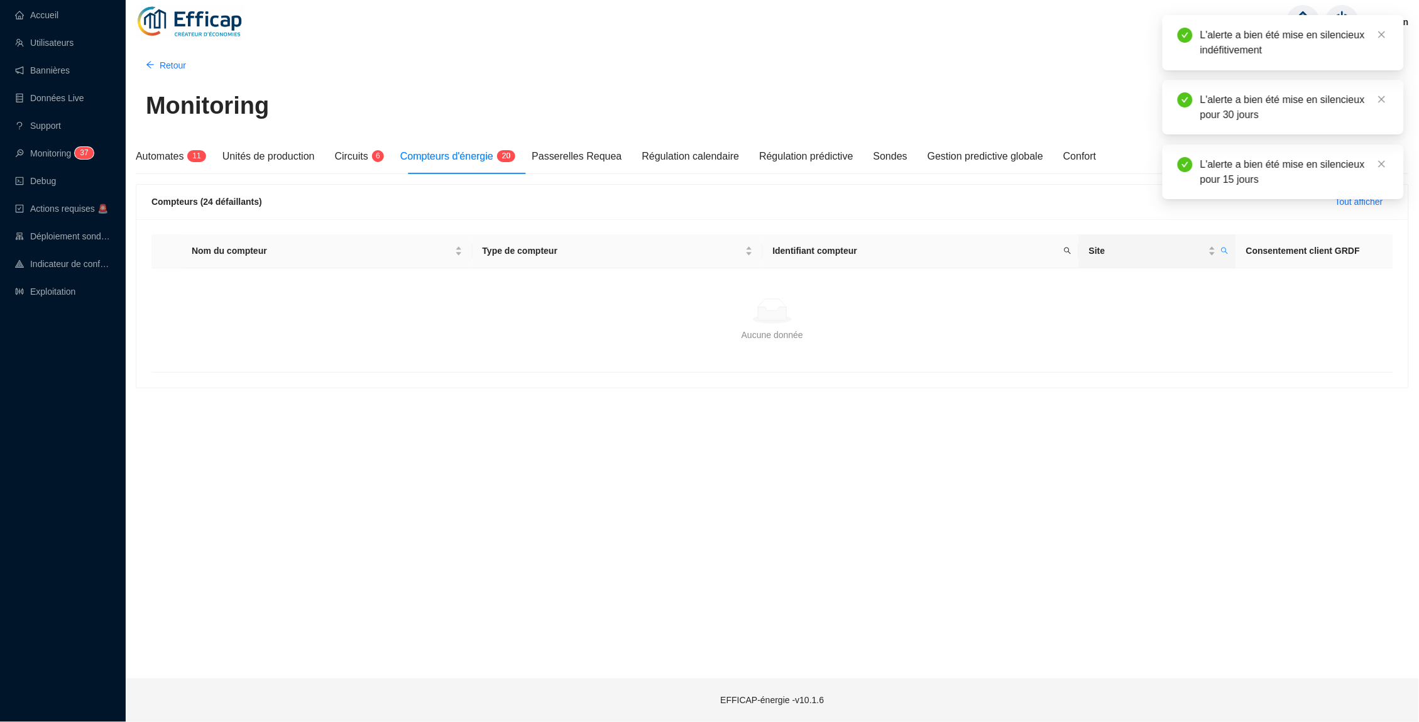
click at [1231, 241] on th "Site" at bounding box center [1157, 251] width 157 height 34
click at [1221, 250] on icon "search" at bounding box center [1225, 251] width 8 height 8
drag, startPoint x: 1145, startPoint y: 275, endPoint x: 1138, endPoint y: 275, distance: 6.9
click at [1138, 275] on input "mott" at bounding box center [1167, 277] width 118 height 20
type input "m"
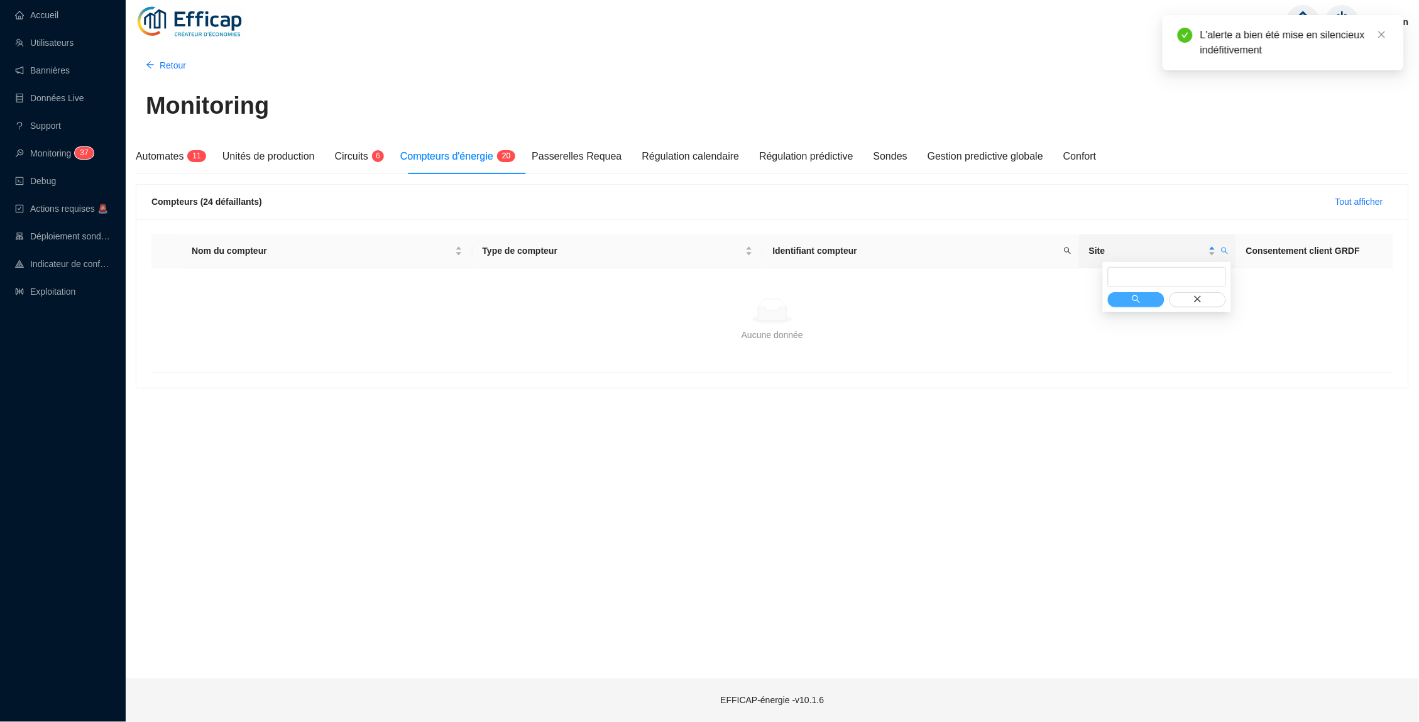
click at [1130, 300] on button "button" at bounding box center [1136, 299] width 57 height 15
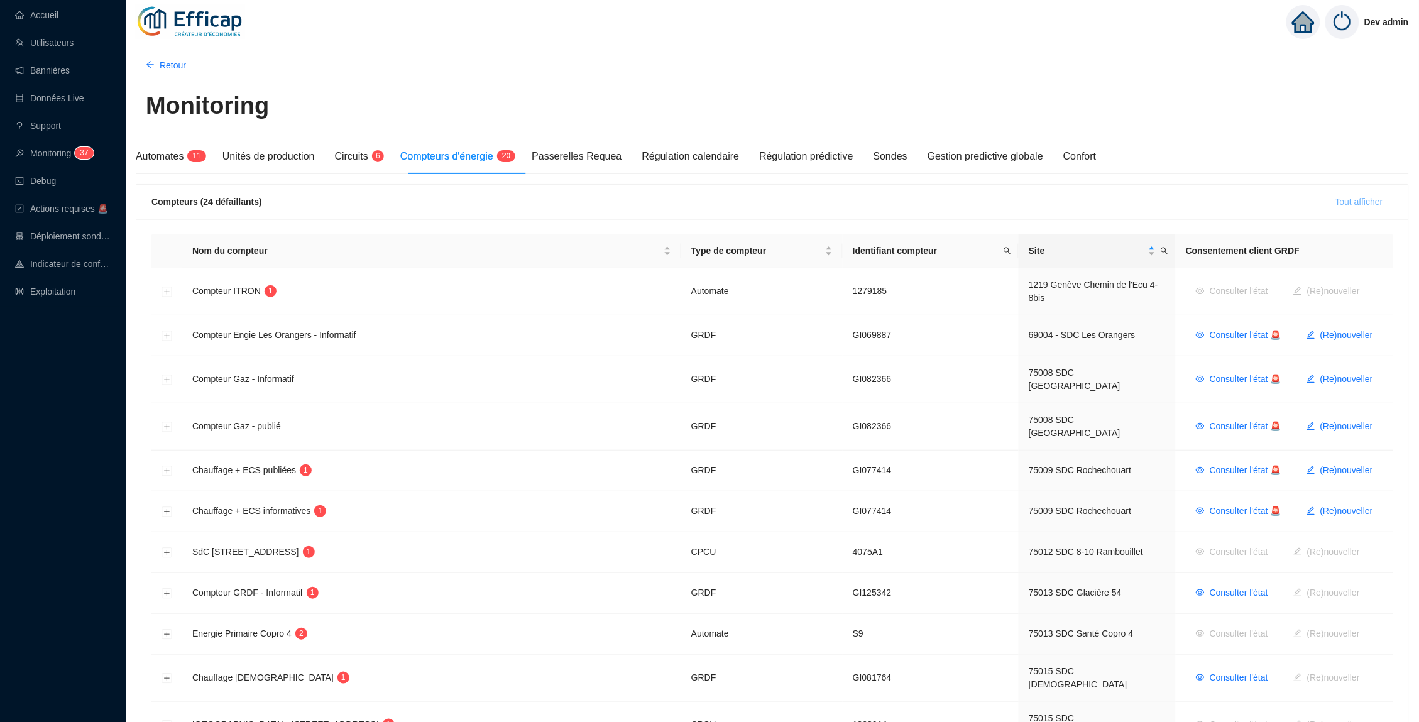
click at [1340, 204] on span "Tout afficher" at bounding box center [1360, 201] width 48 height 13
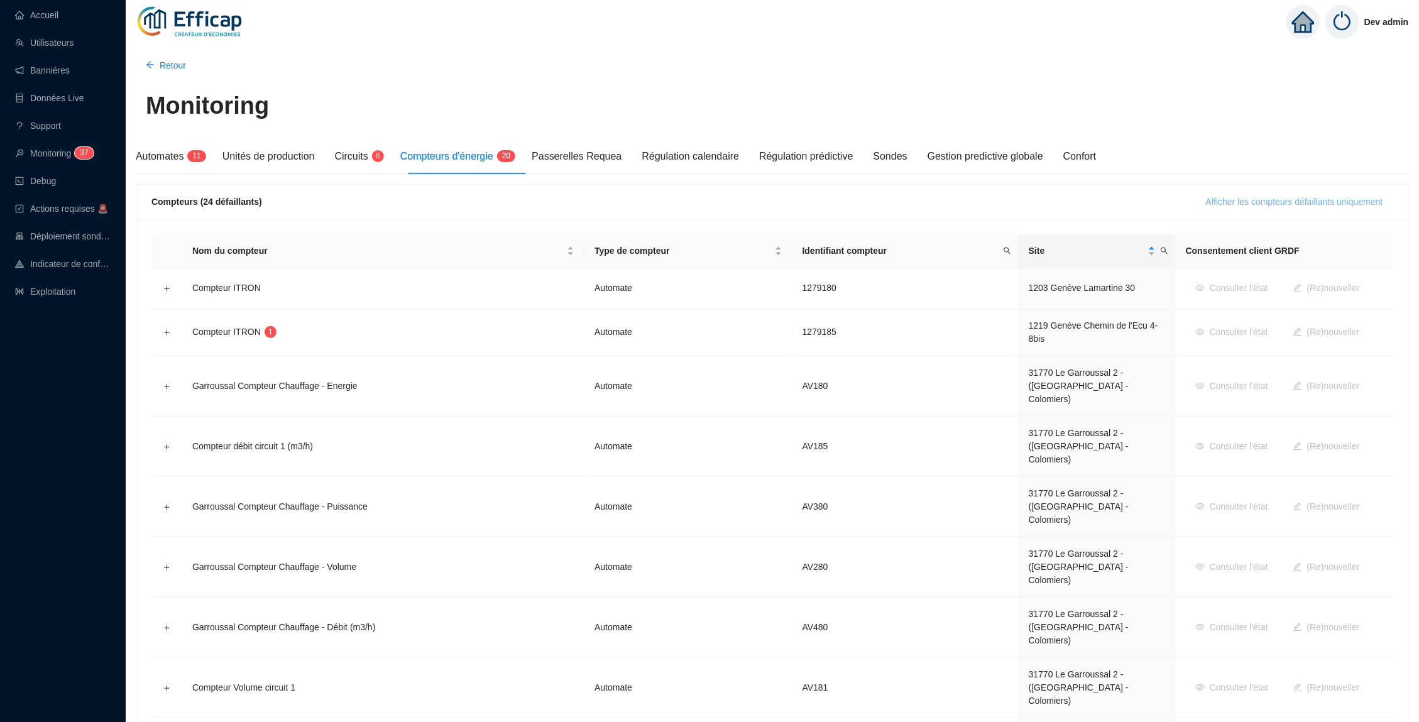
click at [1206, 200] on span "Afficher les compteurs défaillants uniquement" at bounding box center [1294, 201] width 177 height 13
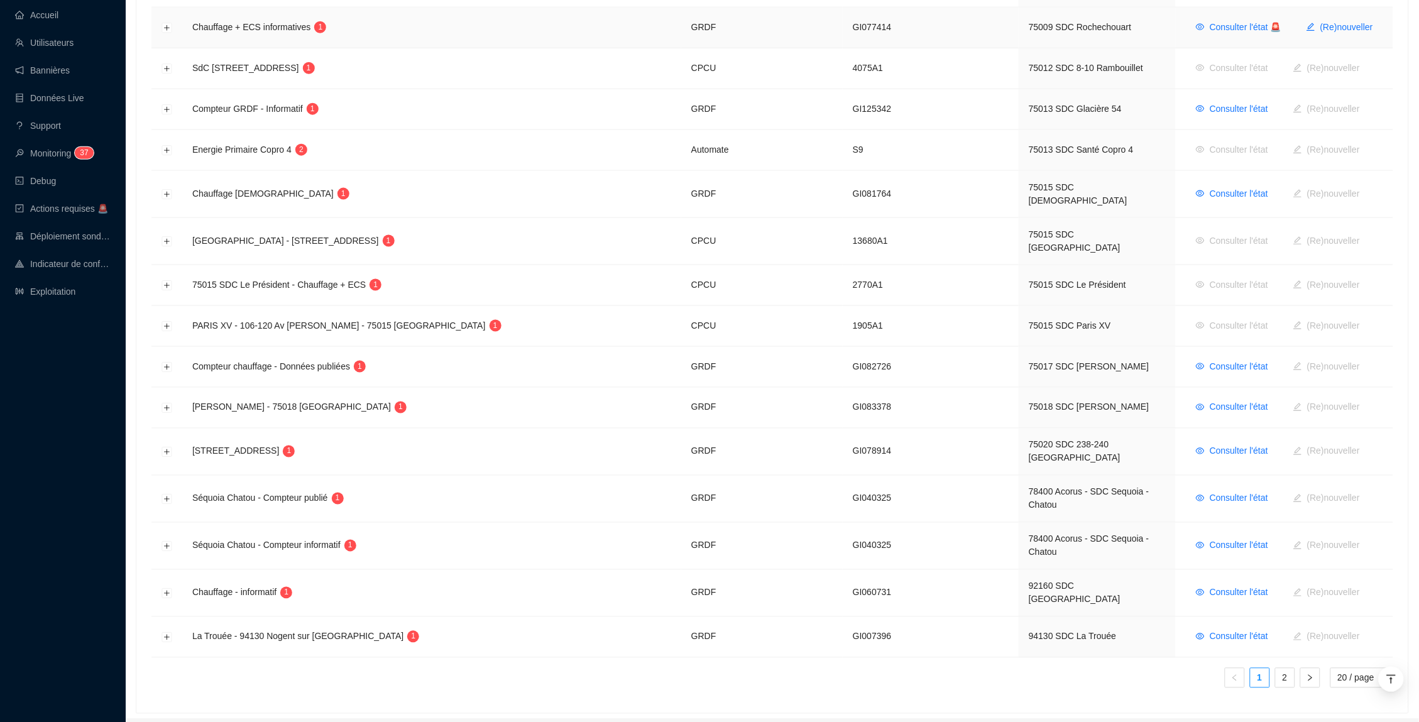
scroll to position [483, 0]
click at [1279, 670] on link "2" at bounding box center [1285, 679] width 19 height 19
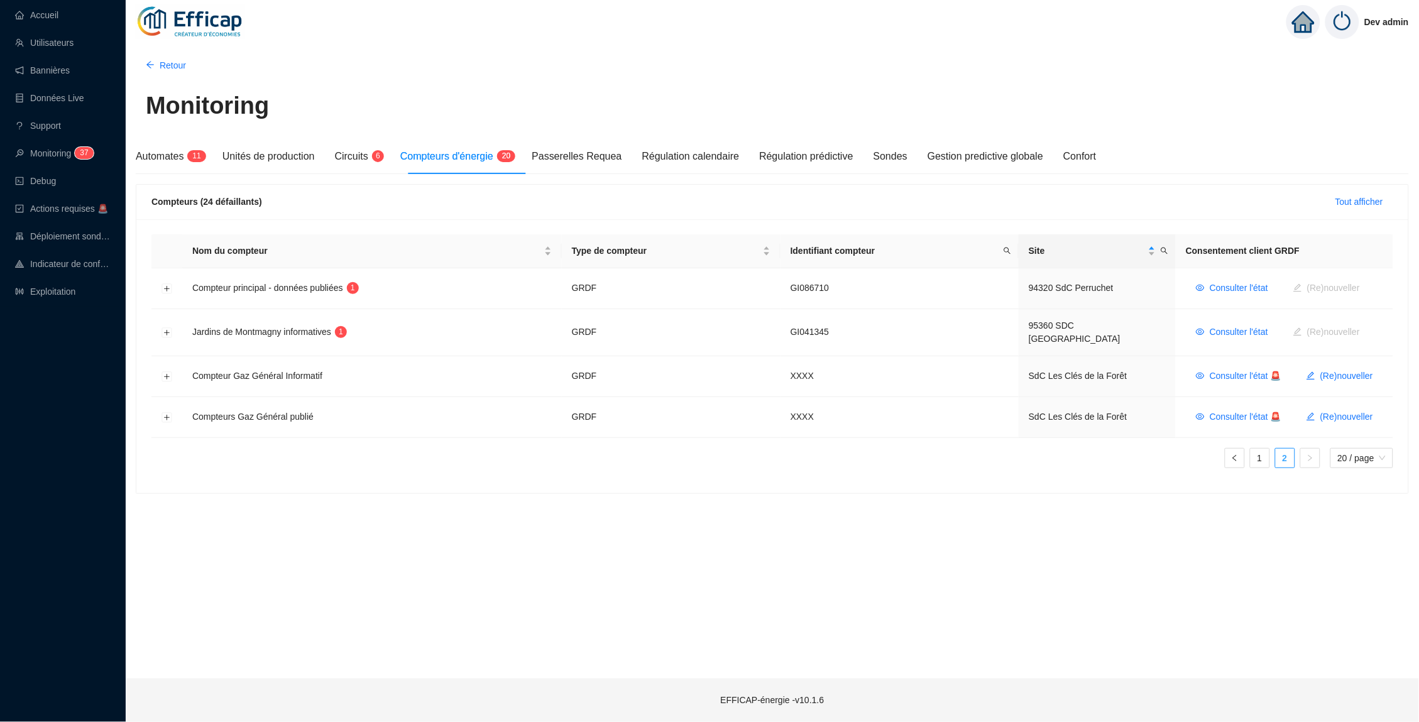
scroll to position [0, 0]
click at [1262, 456] on link "1" at bounding box center [1260, 458] width 19 height 19
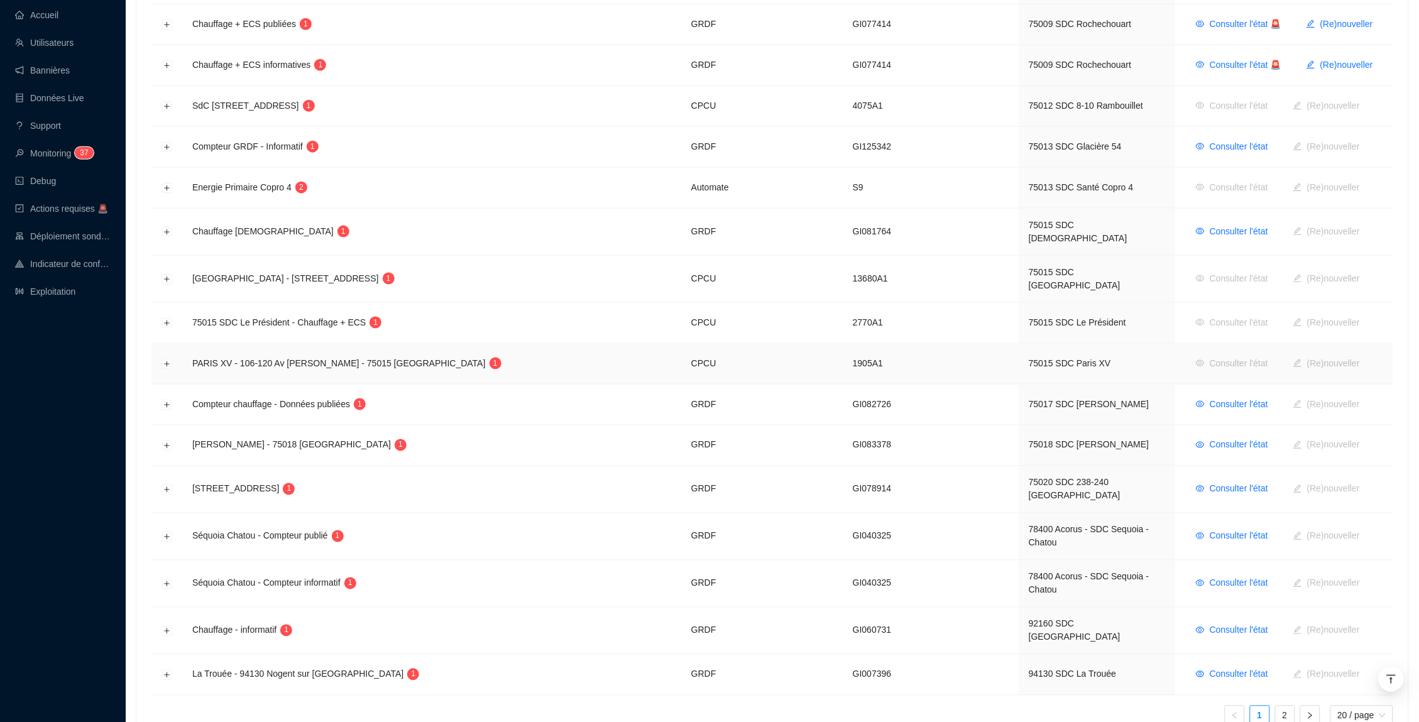
scroll to position [446, 0]
click at [163, 319] on button "Développer la ligne" at bounding box center [167, 324] width 10 height 10
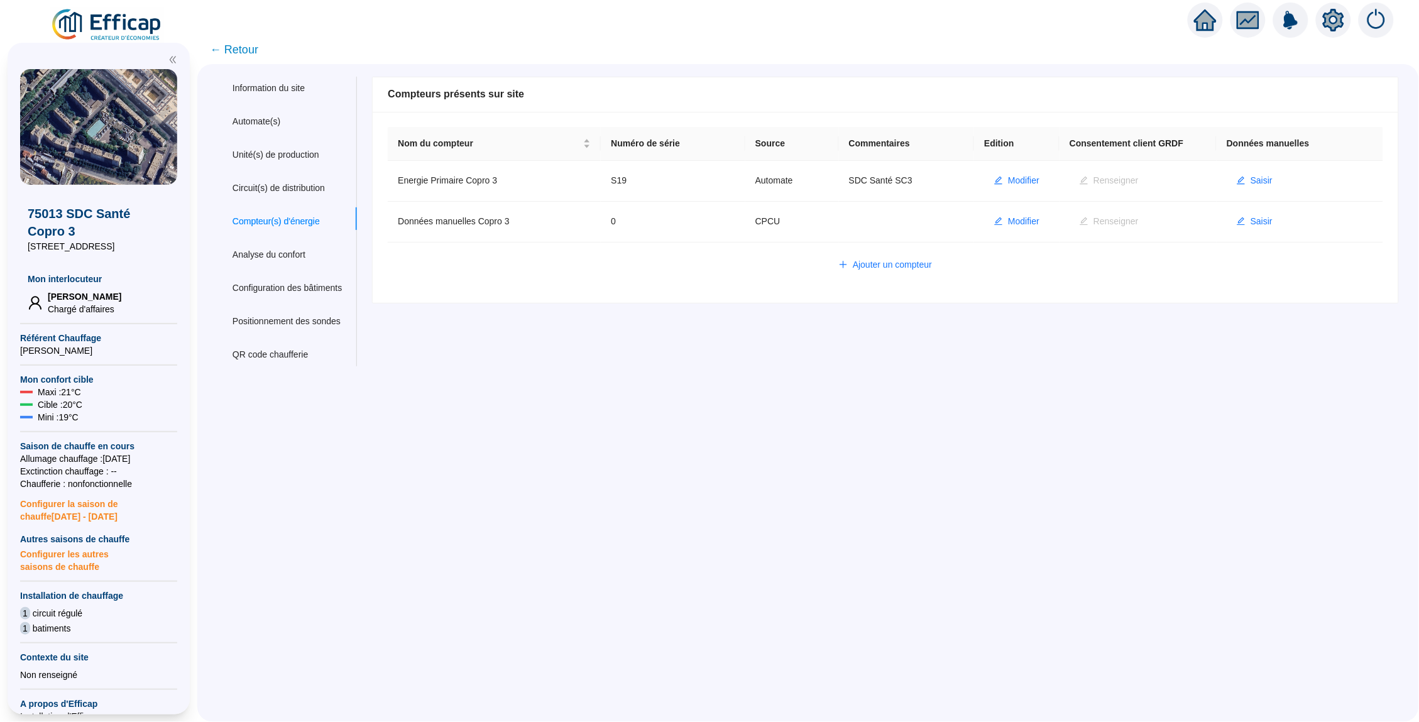
click at [1213, 17] on icon "home" at bounding box center [1205, 19] width 23 height 21
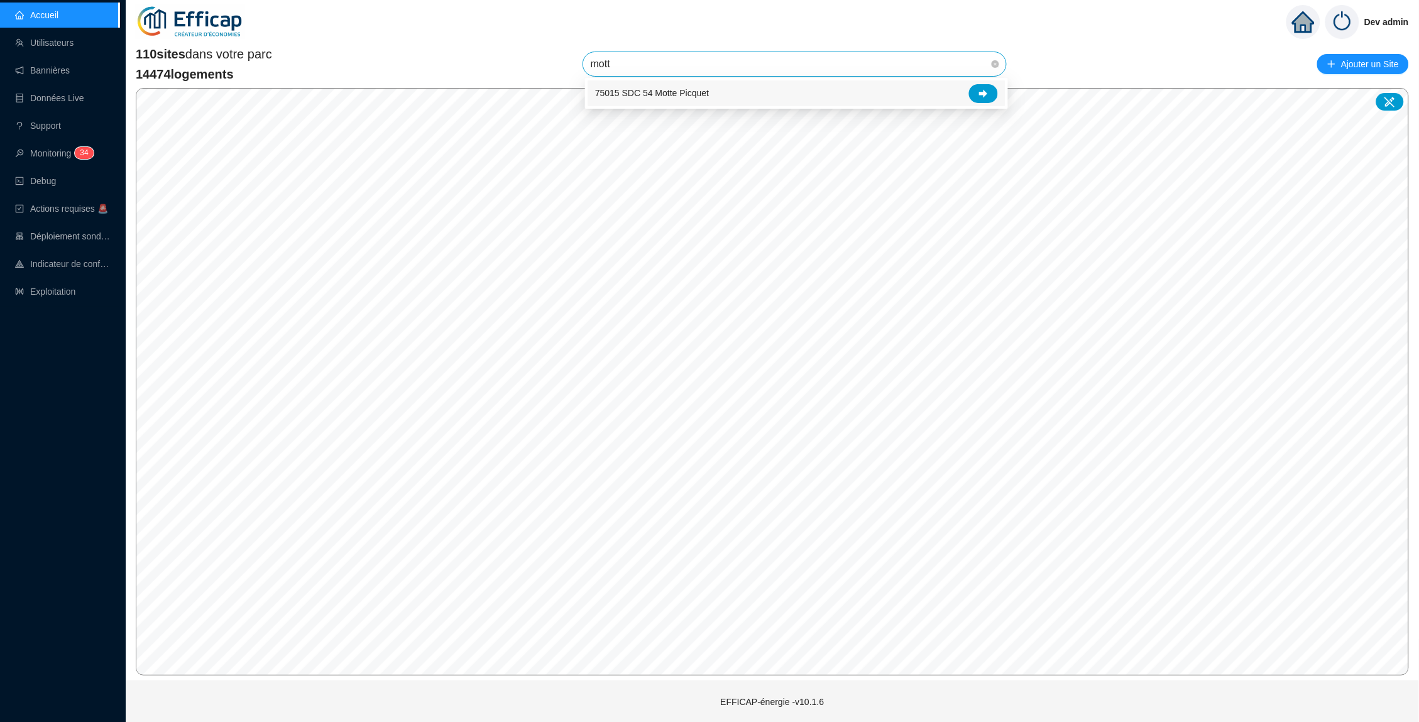
type input "motte"
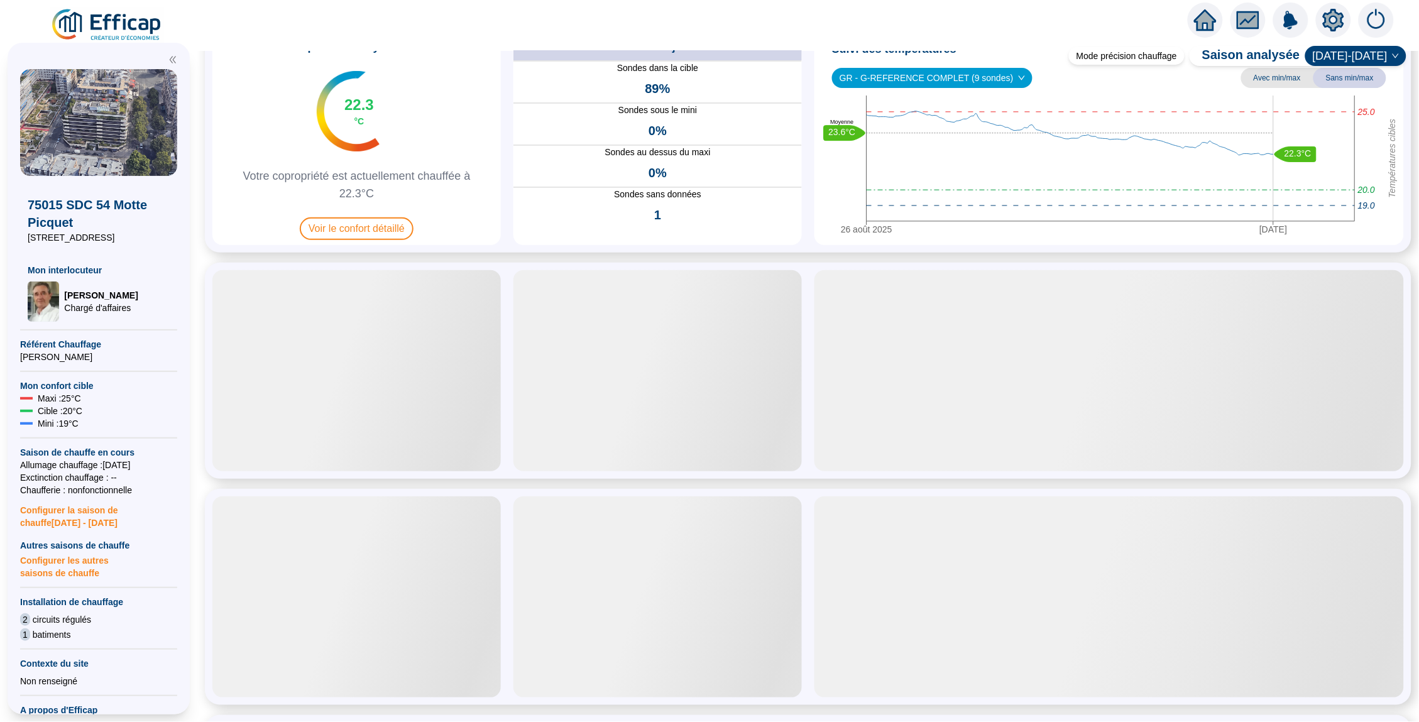
scroll to position [89, 0]
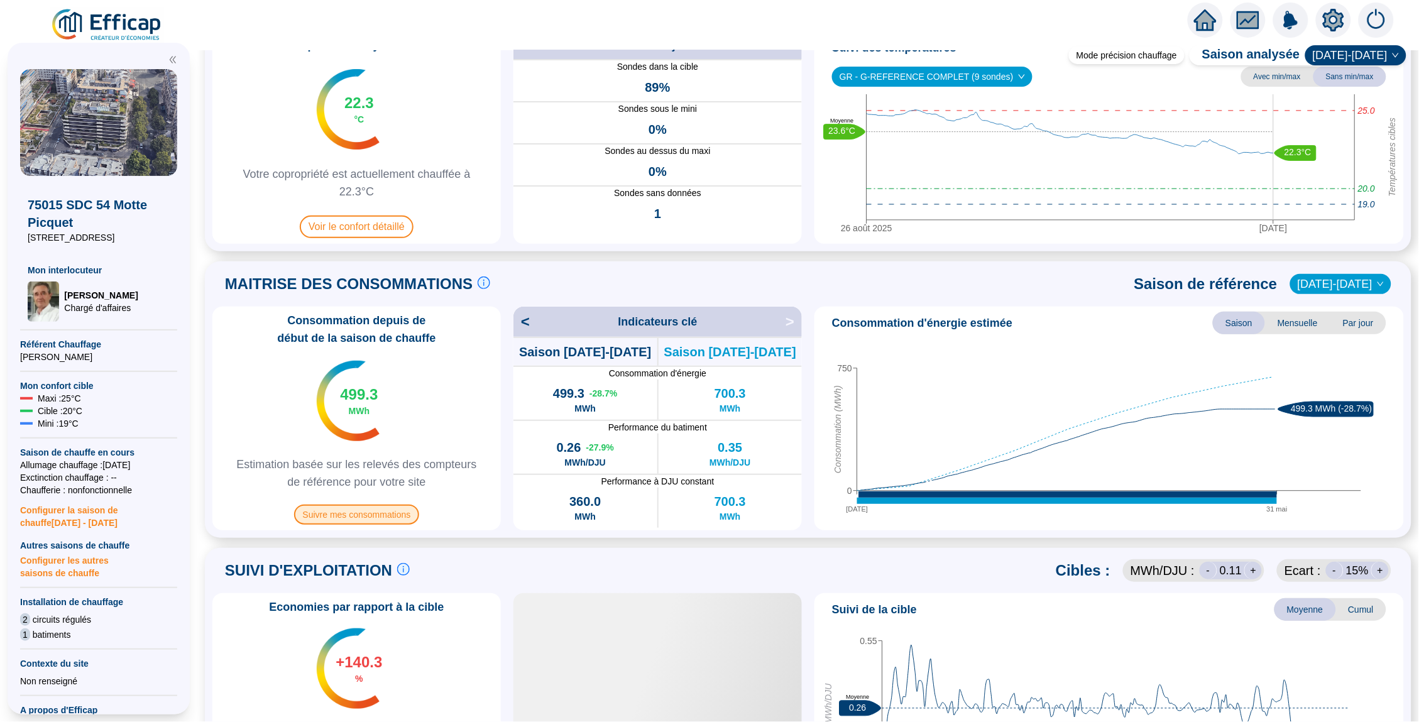
click at [353, 513] on span "Suivre mes consommations" at bounding box center [357, 515] width 126 height 20
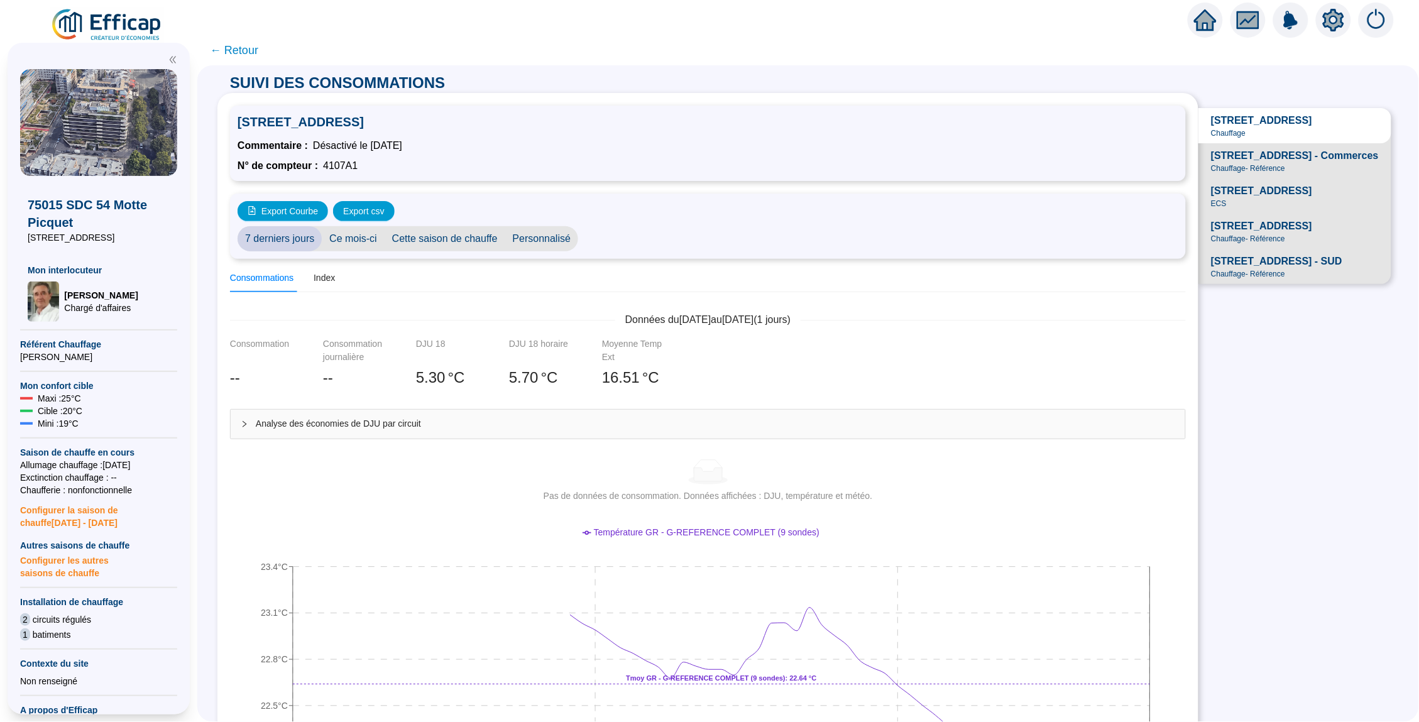
click at [443, 241] on span "Cette saison de chauffe" at bounding box center [445, 238] width 121 height 25
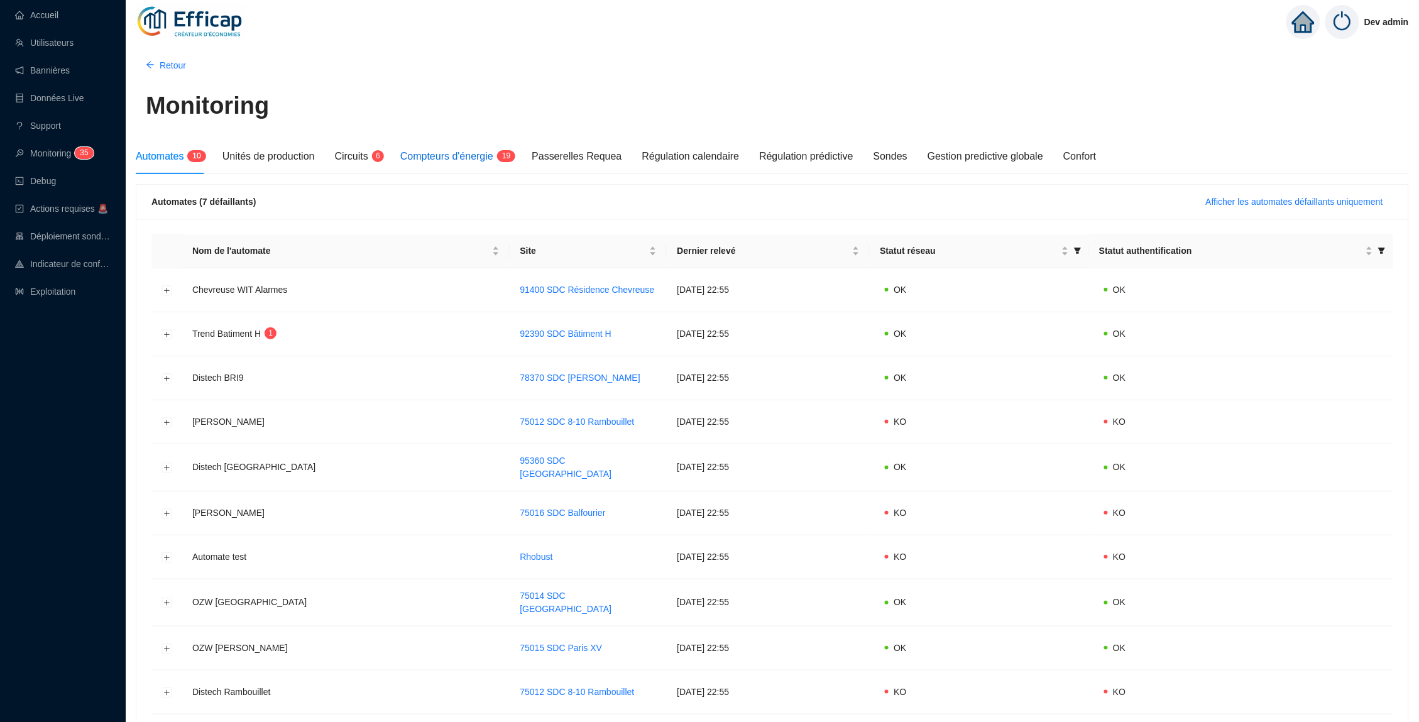
click at [507, 160] on span "1" at bounding box center [504, 155] width 4 height 9
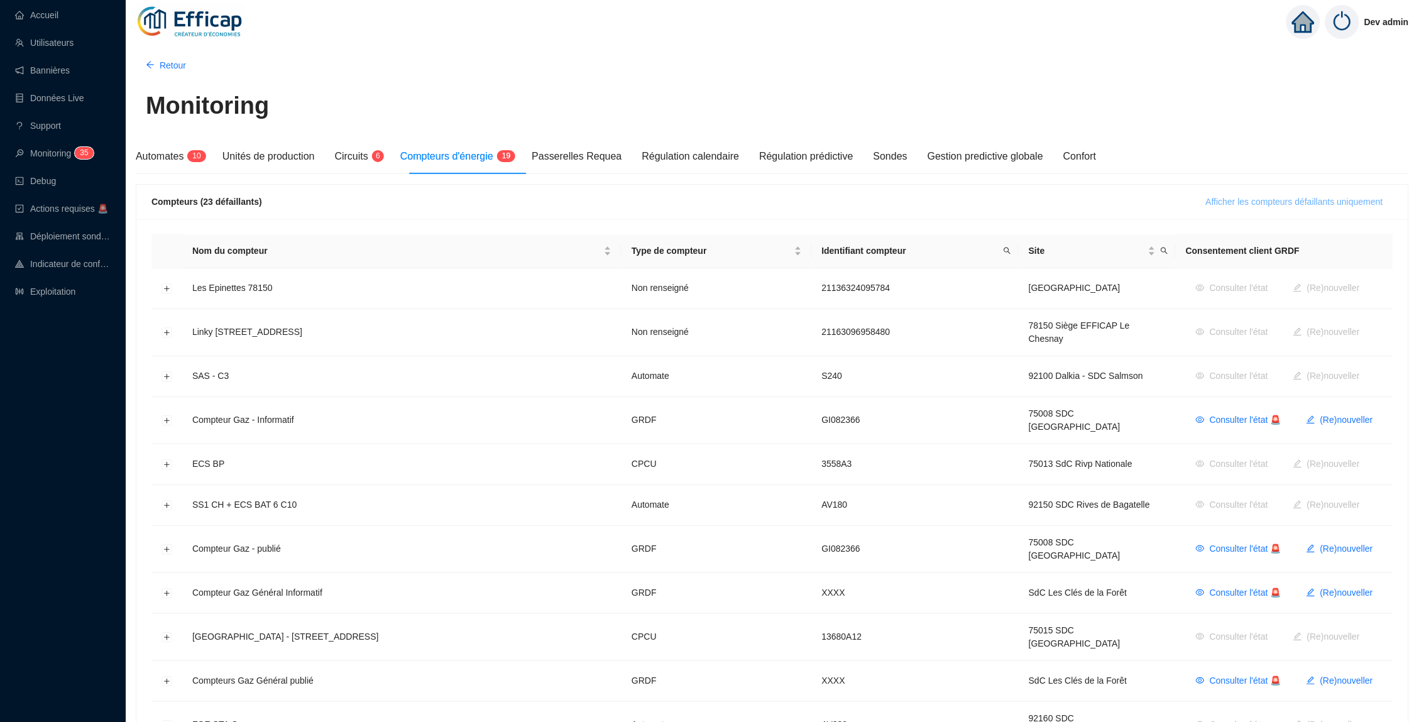
click at [1206, 204] on span "Afficher les compteurs défaillants uniquement" at bounding box center [1294, 201] width 177 height 13
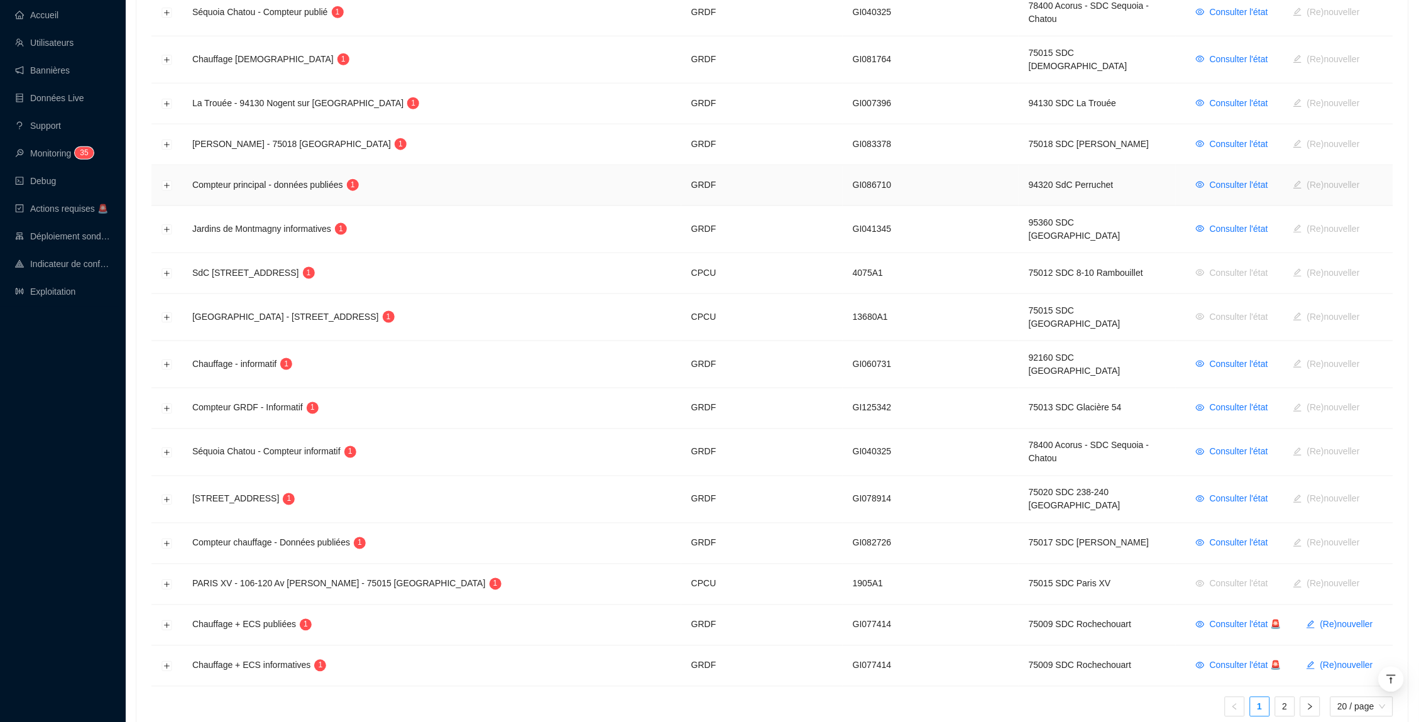
scroll to position [472, 0]
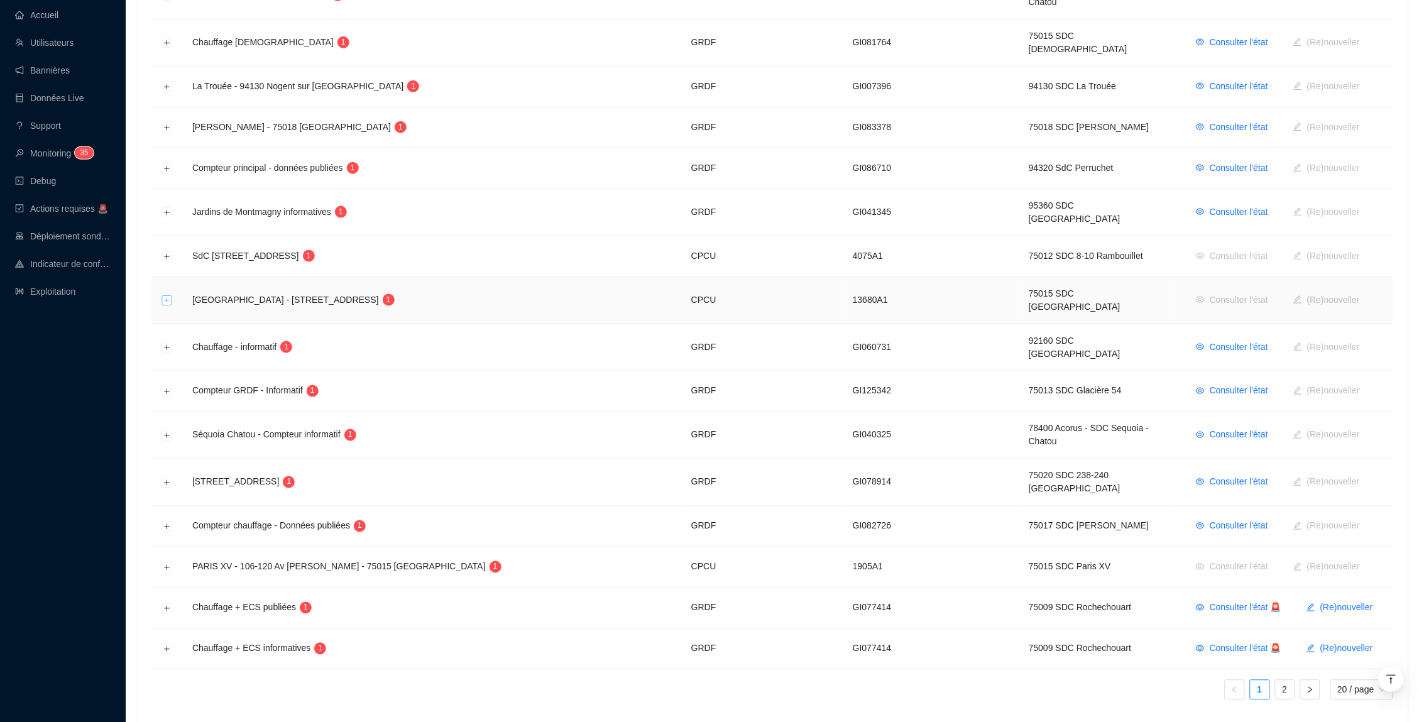
click at [167, 296] on button "Développer la ligne" at bounding box center [167, 301] width 10 height 10
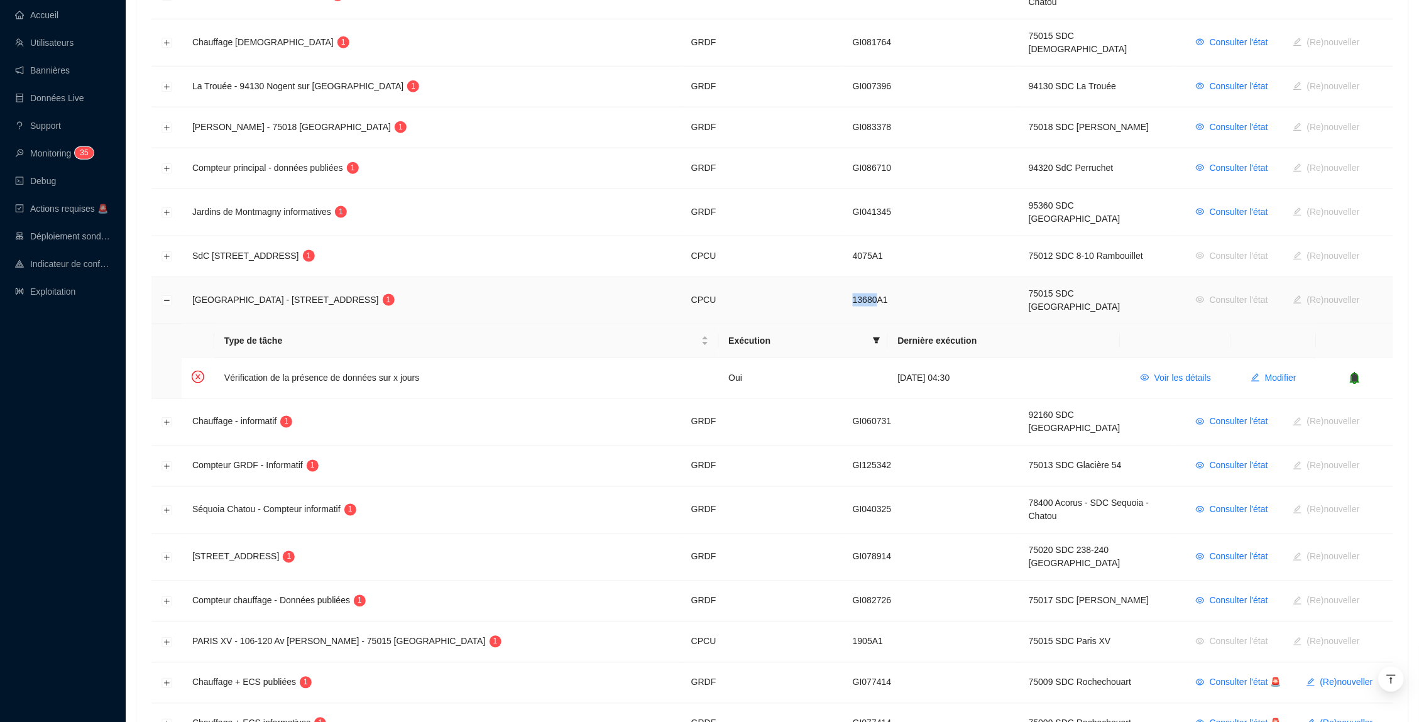
drag, startPoint x: 832, startPoint y: 275, endPoint x: 807, endPoint y: 275, distance: 25.8
click at [843, 277] on td "13680A1" at bounding box center [931, 300] width 176 height 47
copy td "13680"
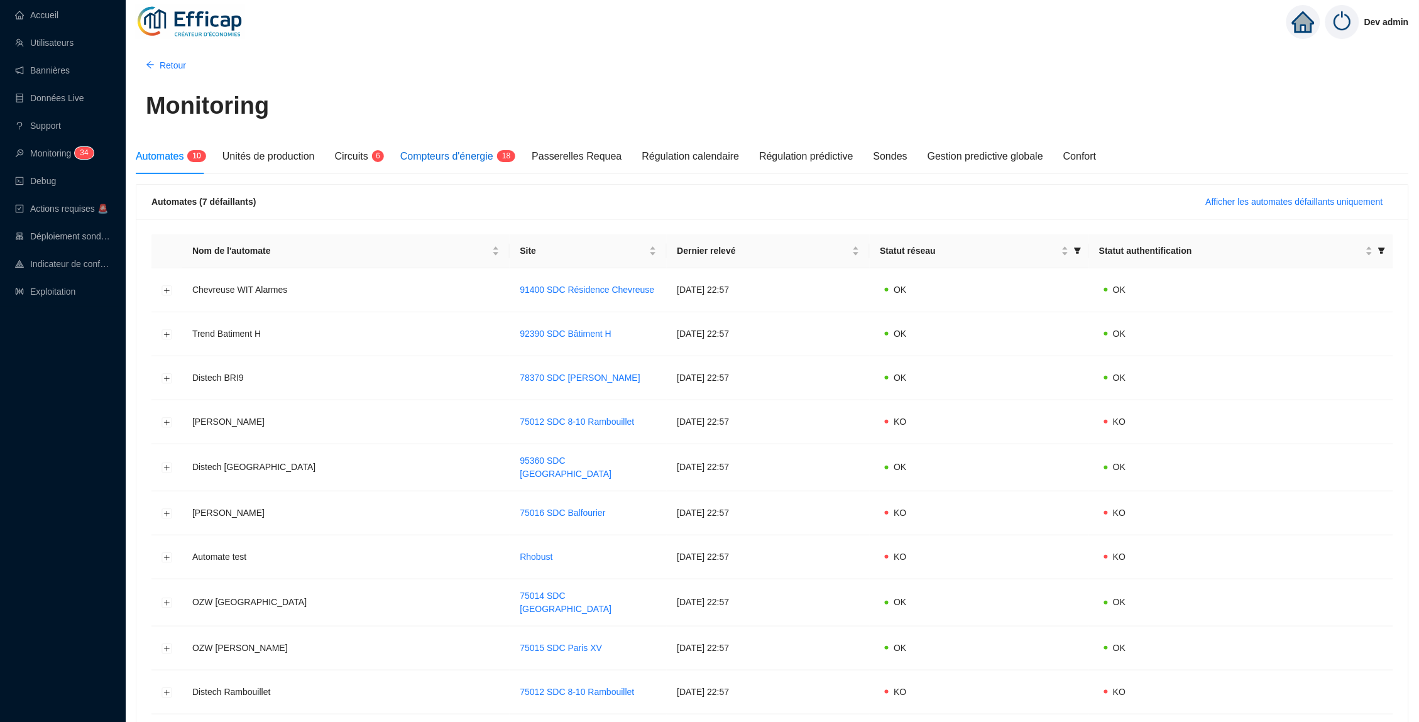
click at [493, 157] on span "Compteurs d'énergie" at bounding box center [446, 156] width 93 height 11
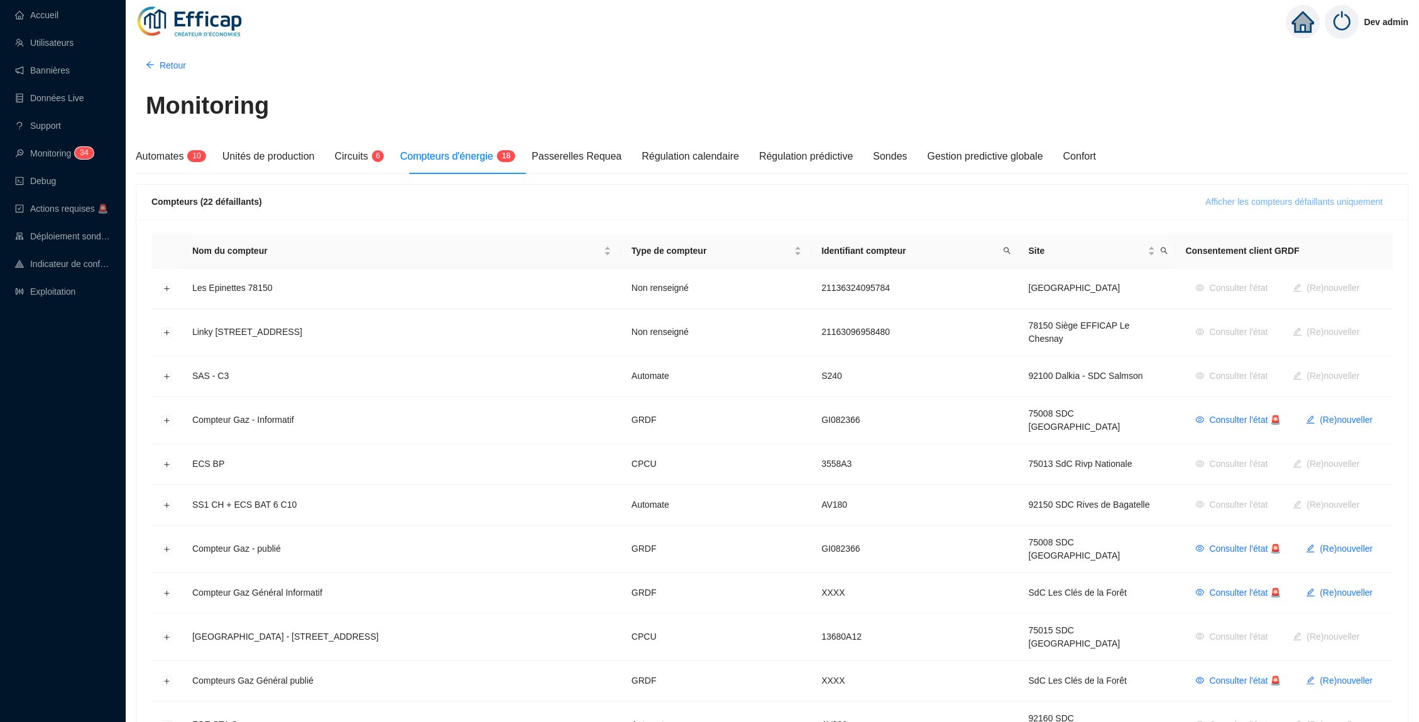
click at [1293, 207] on span "Afficher les compteurs défaillants uniquement" at bounding box center [1294, 201] width 177 height 13
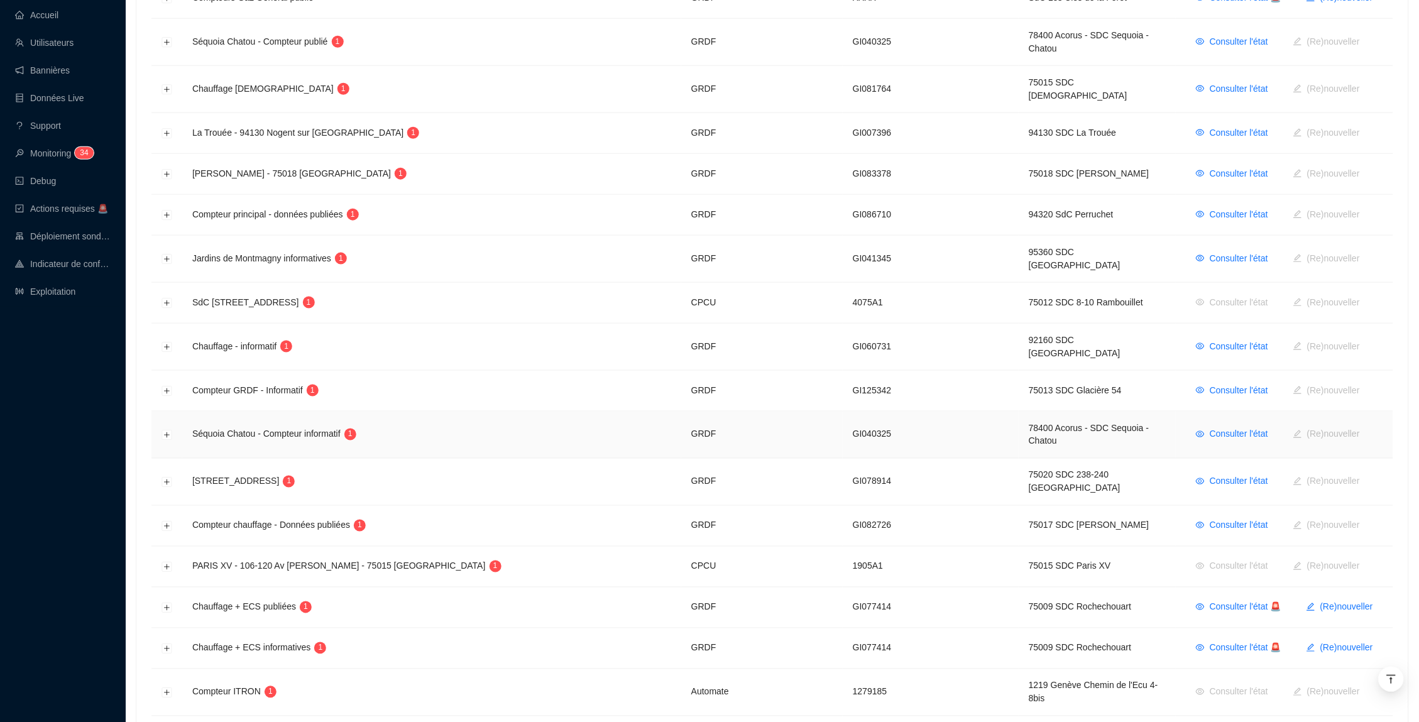
scroll to position [462, 0]
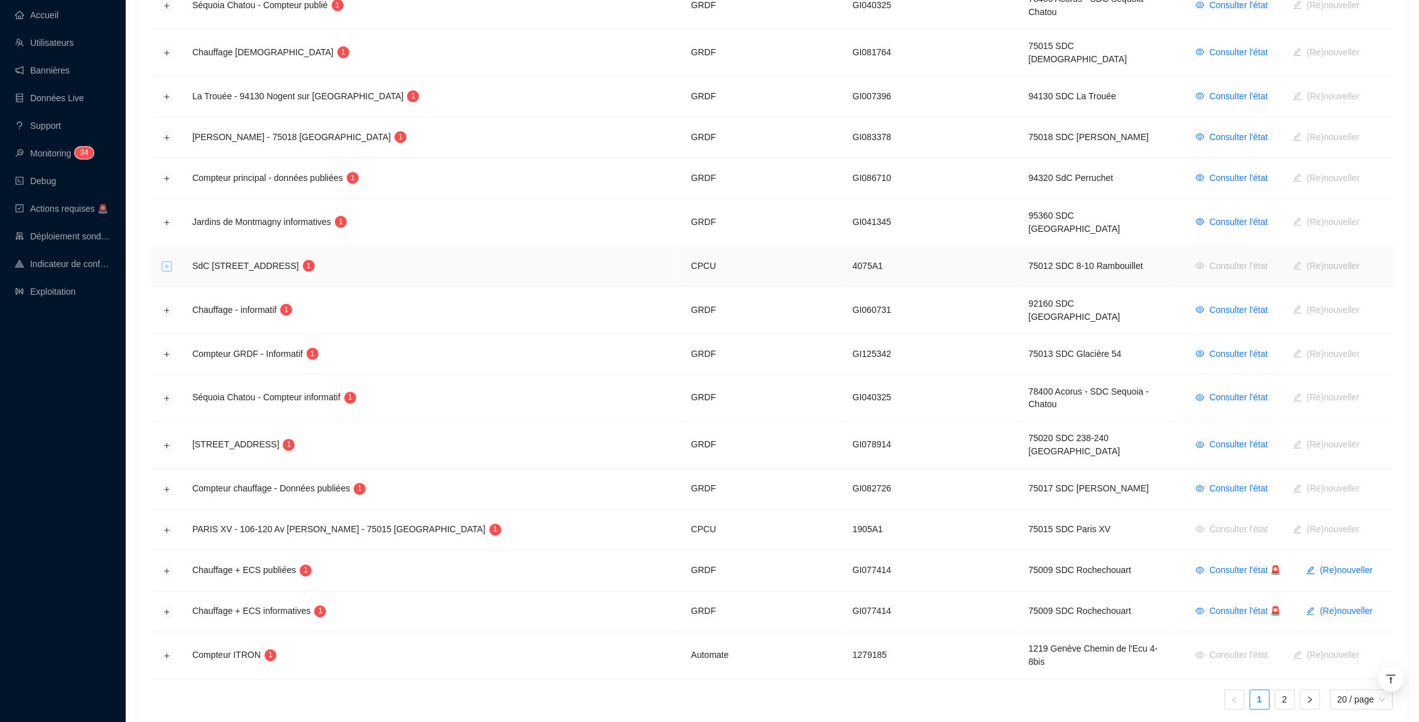
click at [167, 262] on button "Développer la ligne" at bounding box center [167, 267] width 10 height 10
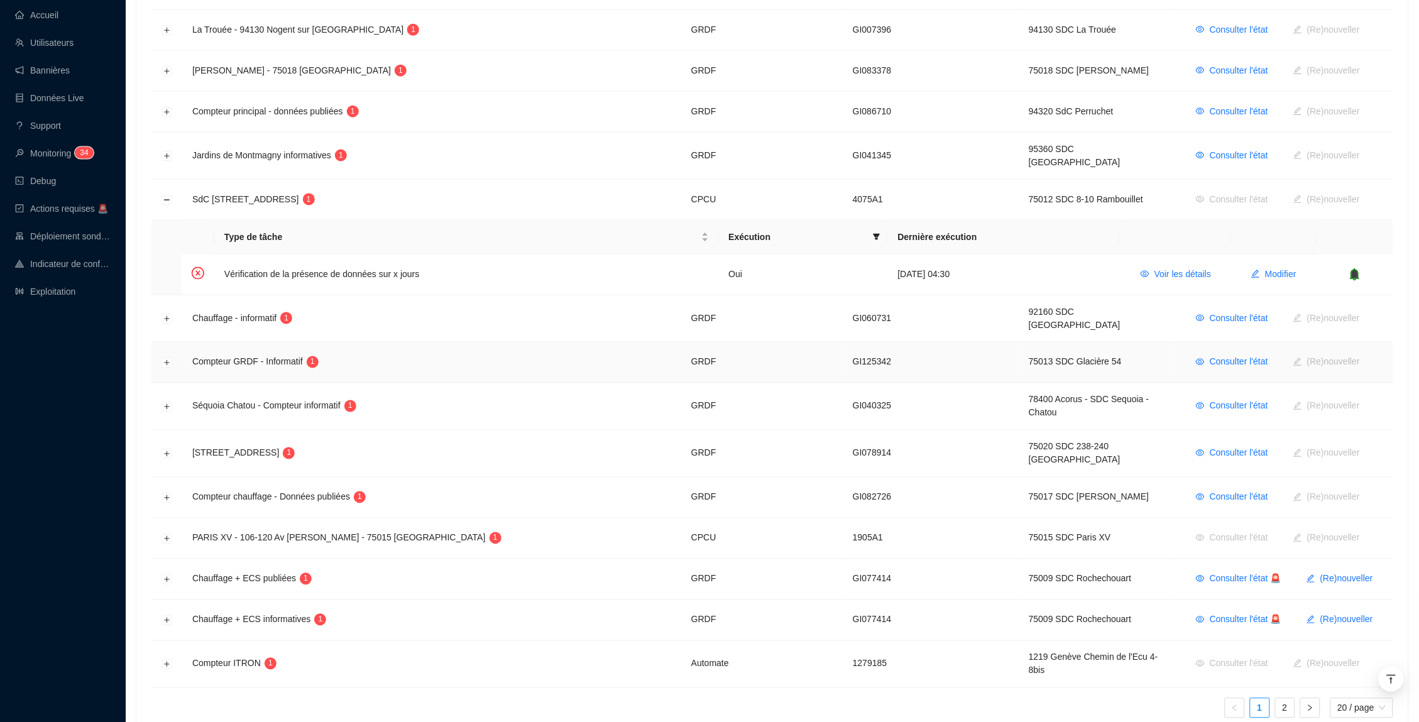
scroll to position [534, 0]
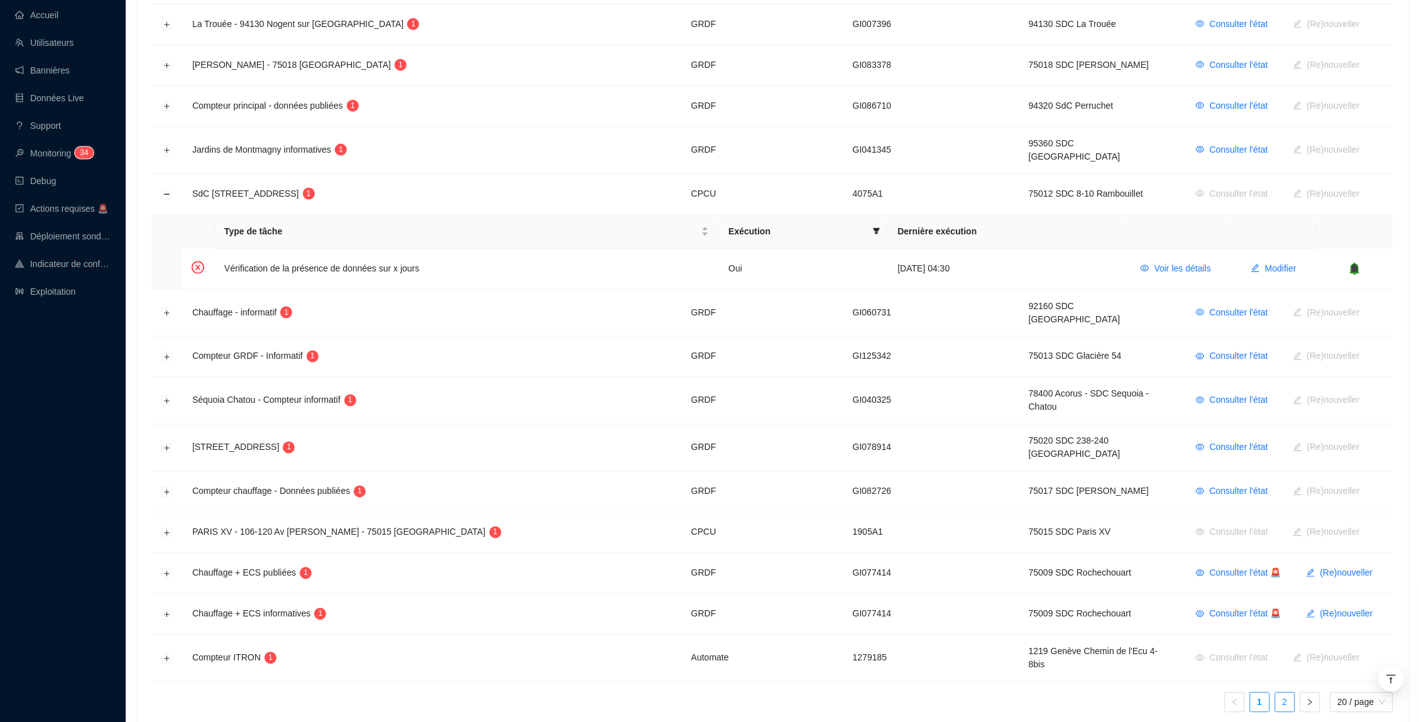
click at [1280, 693] on link "2" at bounding box center [1285, 702] width 19 height 19
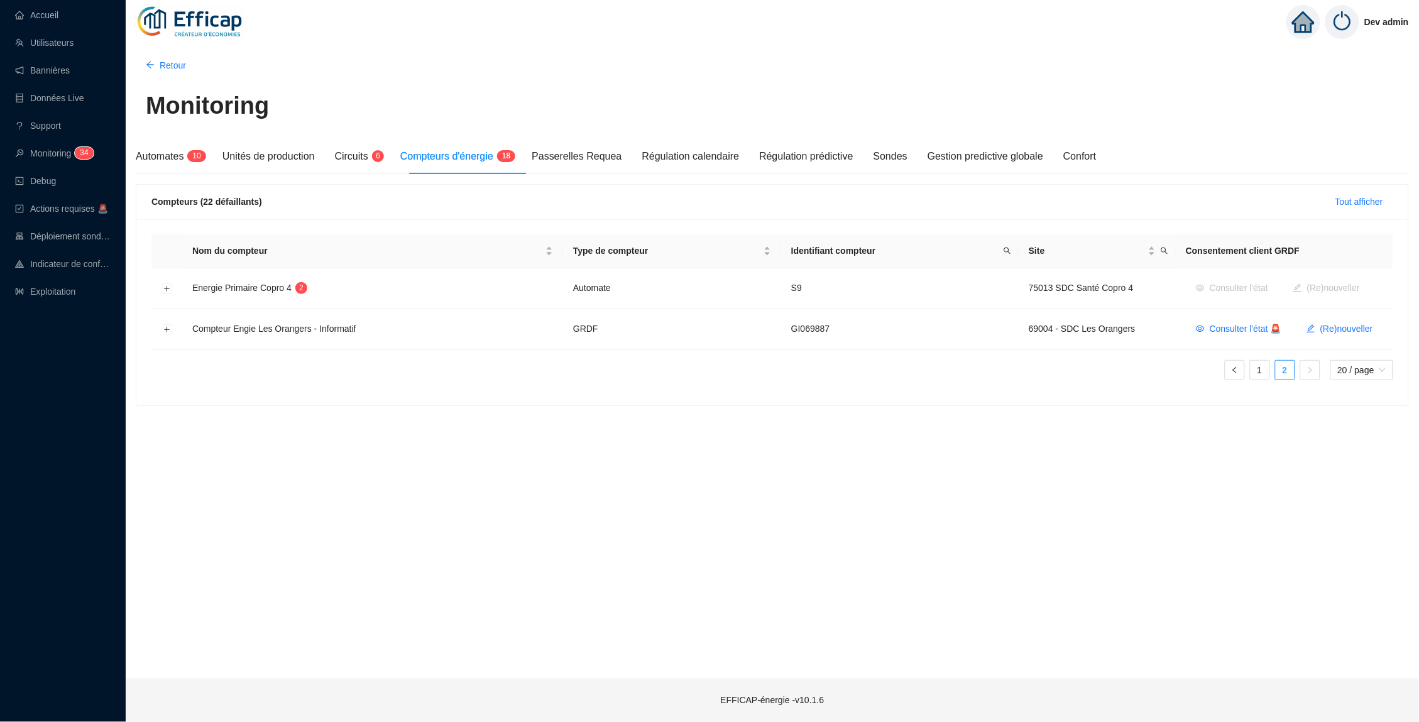
scroll to position [0, 0]
click at [1254, 373] on link "1" at bounding box center [1260, 370] width 19 height 19
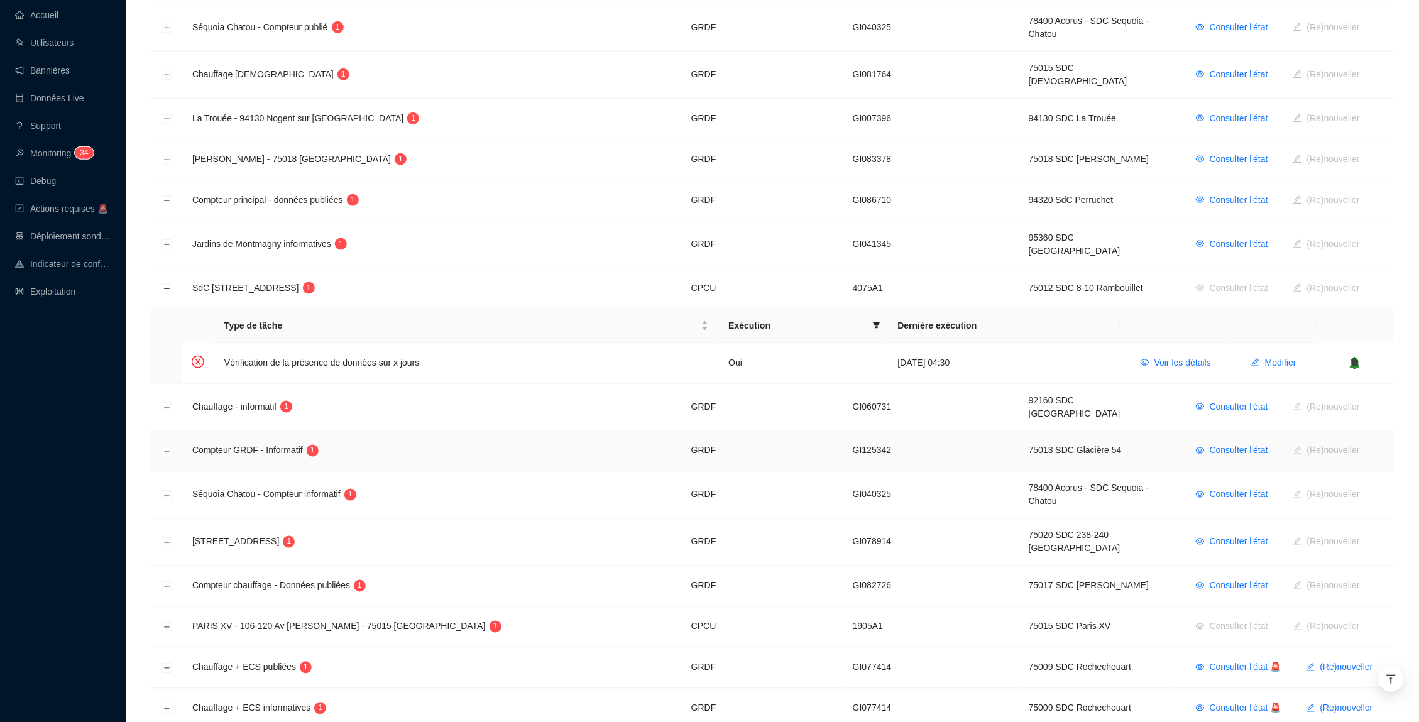
scroll to position [448, 0]
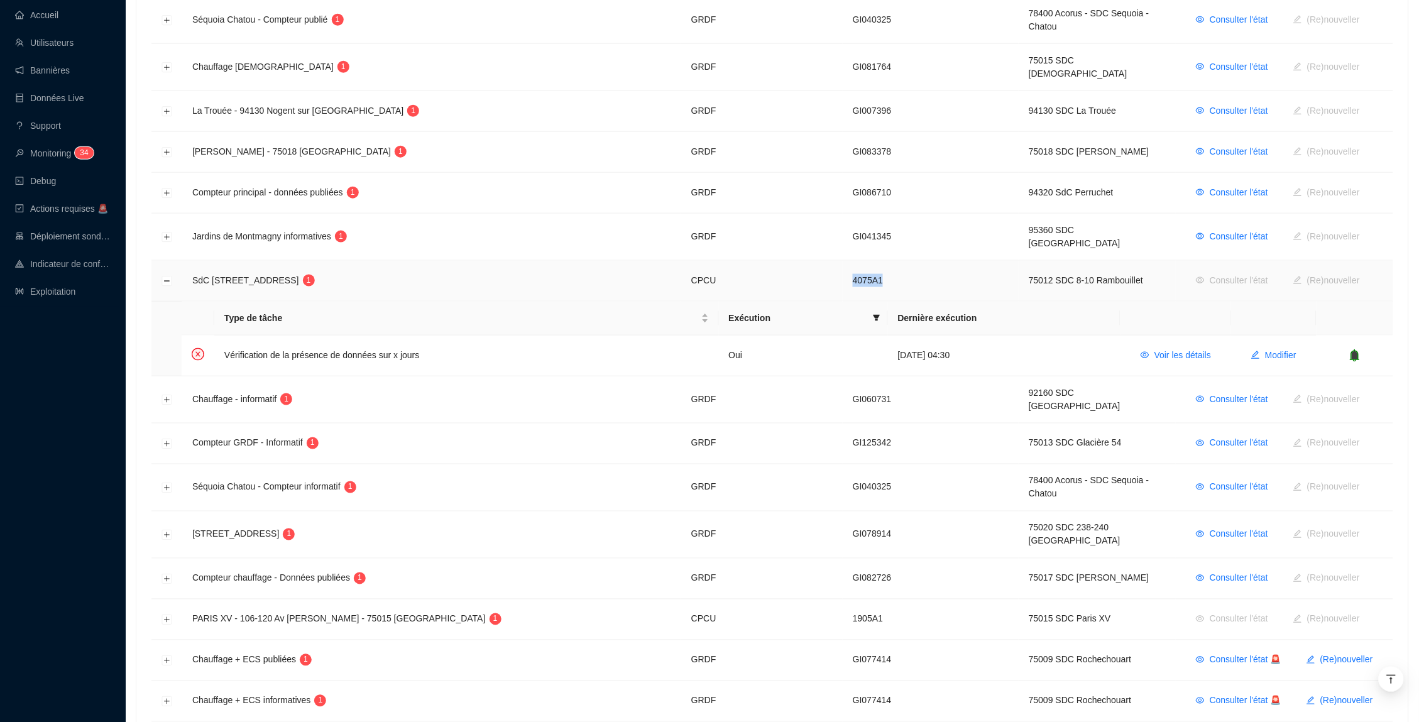
drag, startPoint x: 849, startPoint y: 260, endPoint x: 808, endPoint y: 260, distance: 40.9
click at [843, 261] on td "4075A1" at bounding box center [931, 281] width 176 height 41
copy td "4075A1"
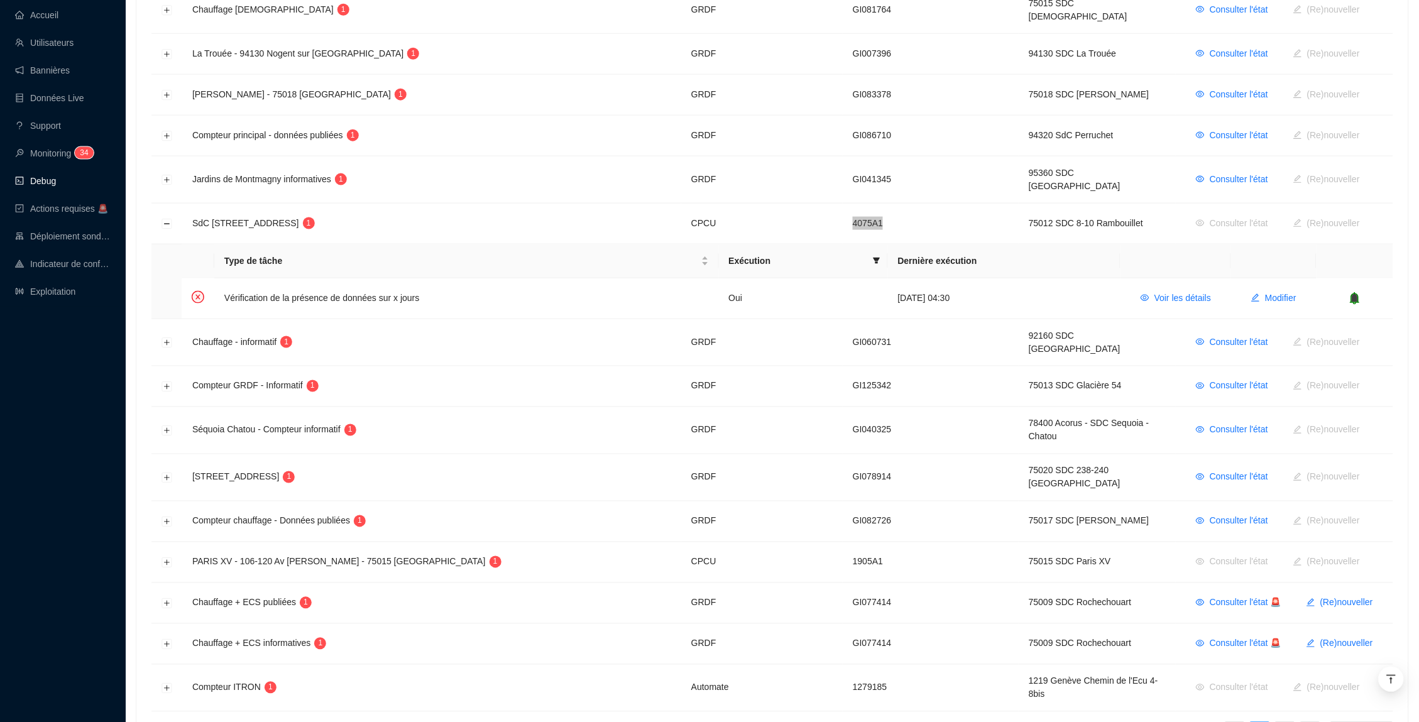
scroll to position [509, 0]
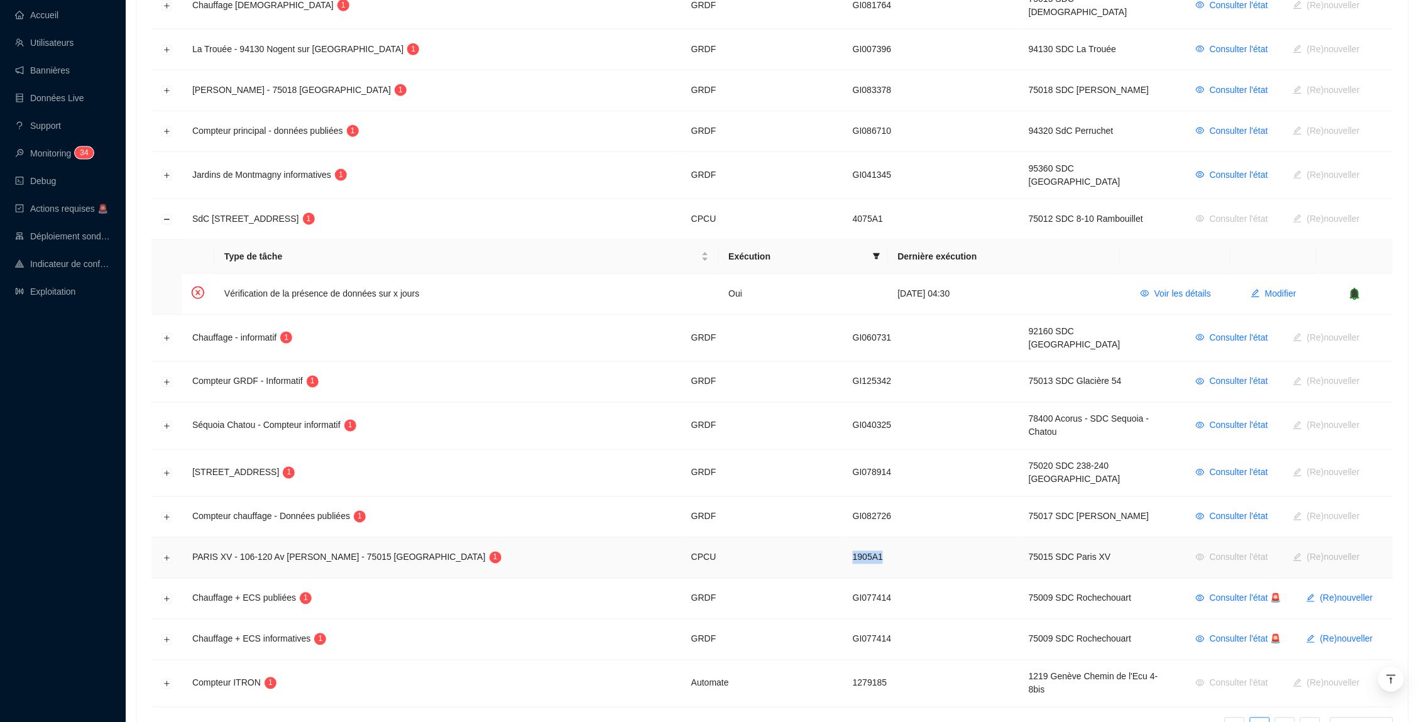
drag, startPoint x: 858, startPoint y: 523, endPoint x: 839, endPoint y: 521, distance: 19.6
click at [843, 538] on td "1905A1" at bounding box center [931, 558] width 176 height 41
copy td "1905A1"
click at [1357, 289] on icon "bell" at bounding box center [1356, 293] width 8 height 9
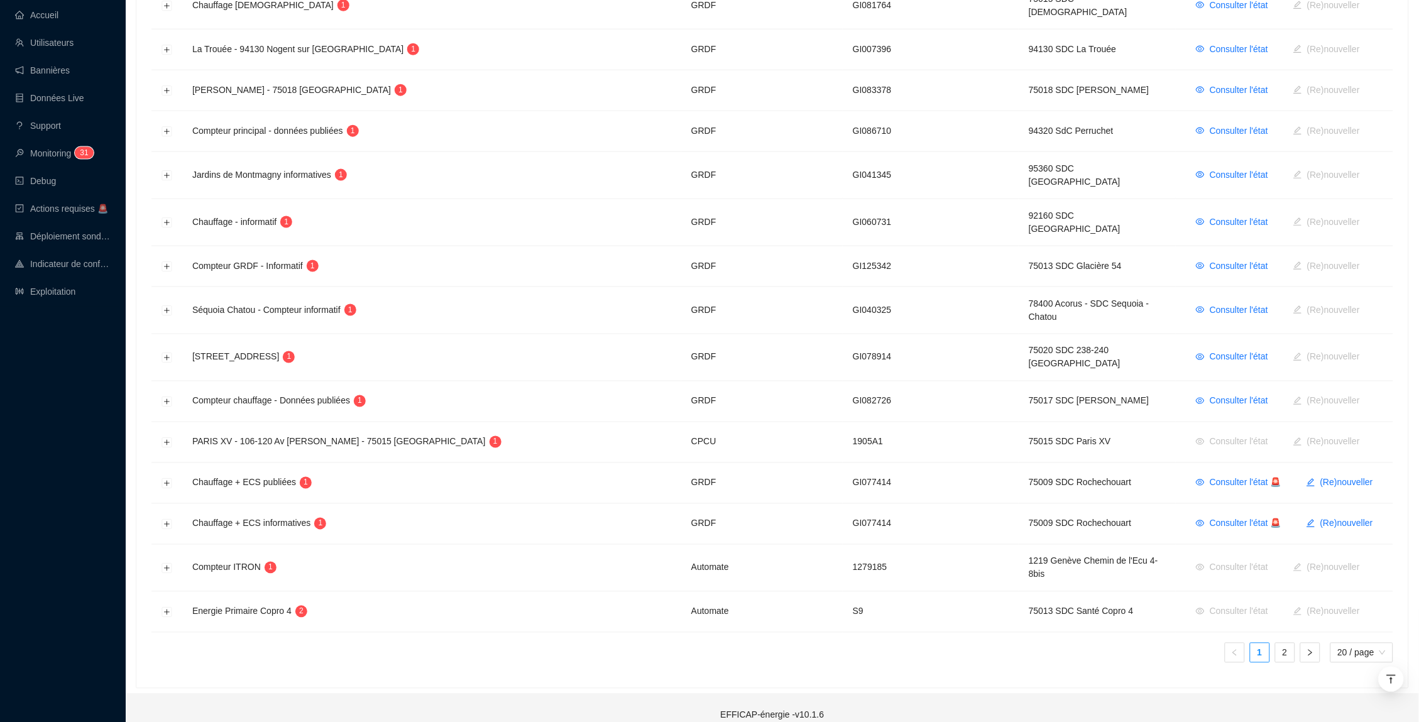
scroll to position [488, 0]
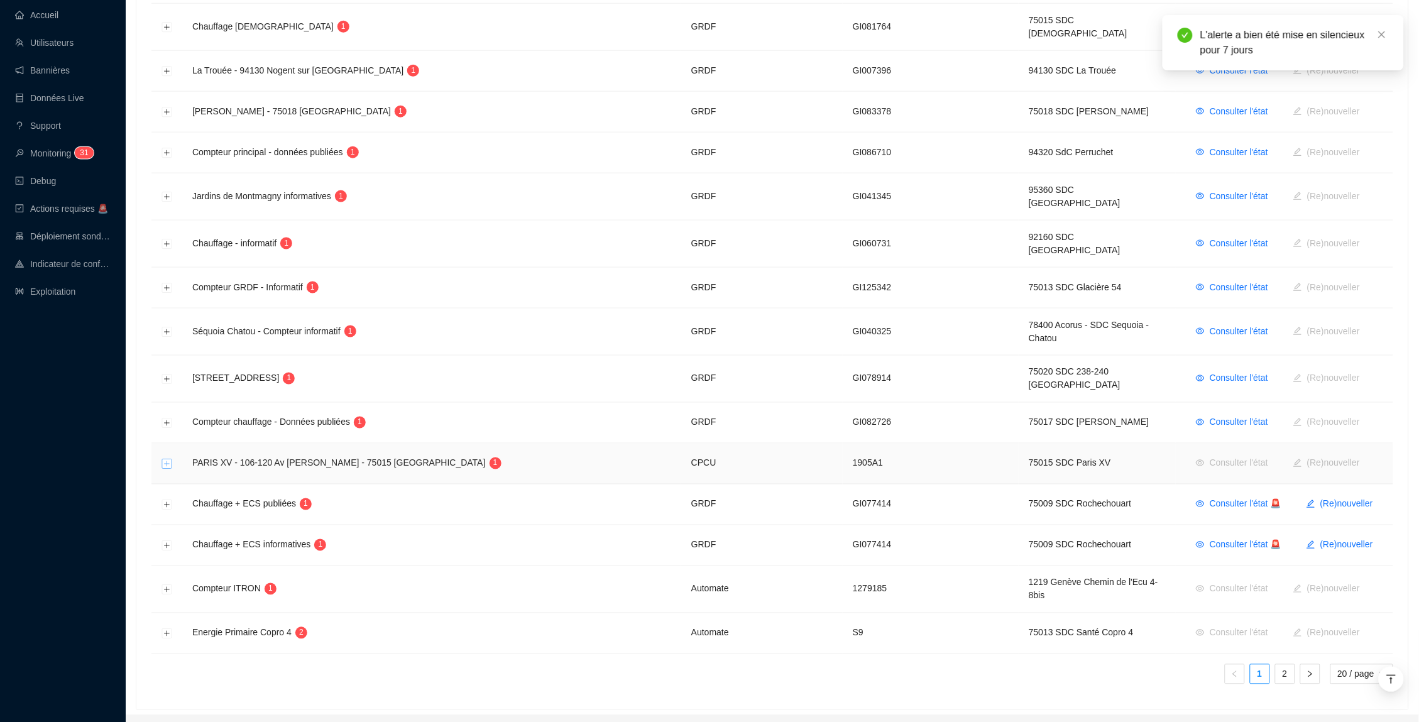
click at [169, 460] on button "Développer la ligne" at bounding box center [167, 465] width 10 height 10
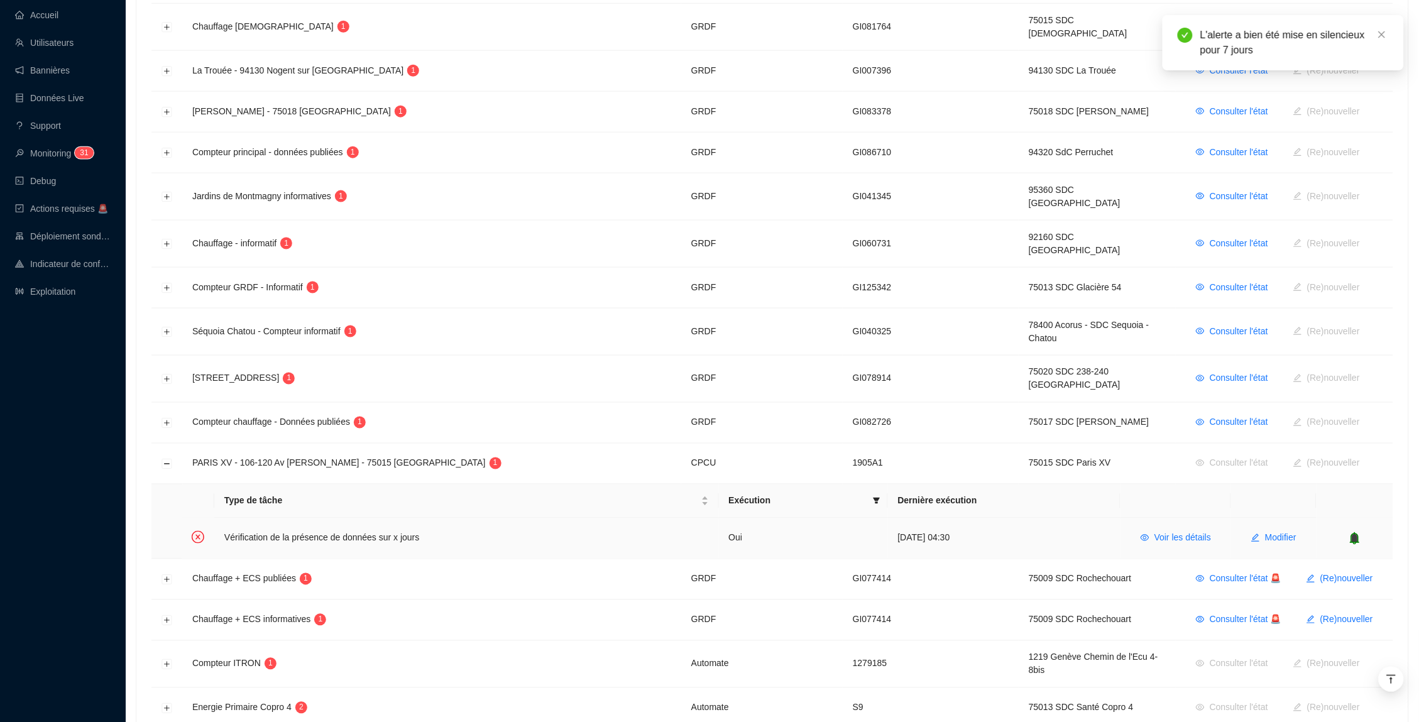
click at [1365, 532] on div at bounding box center [1355, 538] width 57 height 13
click at [1355, 534] on icon "bell" at bounding box center [1356, 538] width 8 height 9
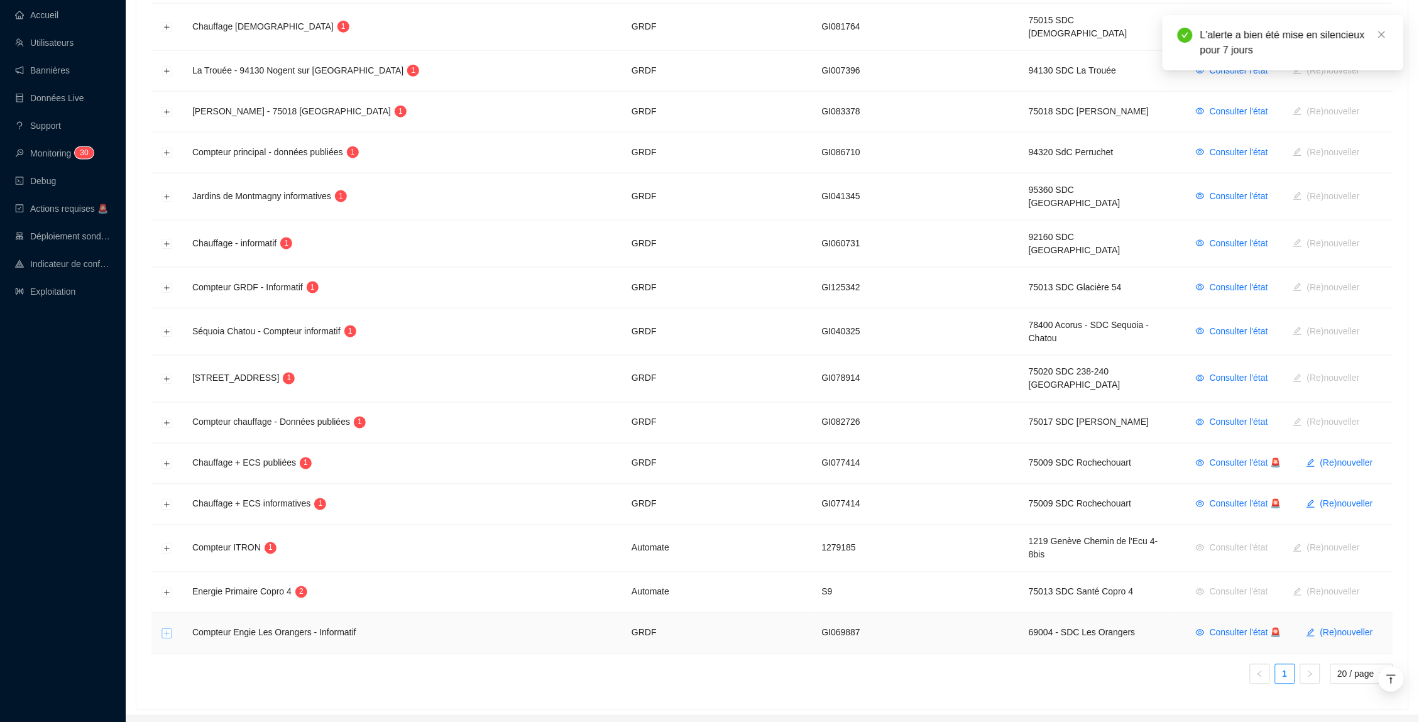
click at [170, 629] on button "Développer la ligne" at bounding box center [167, 634] width 10 height 10
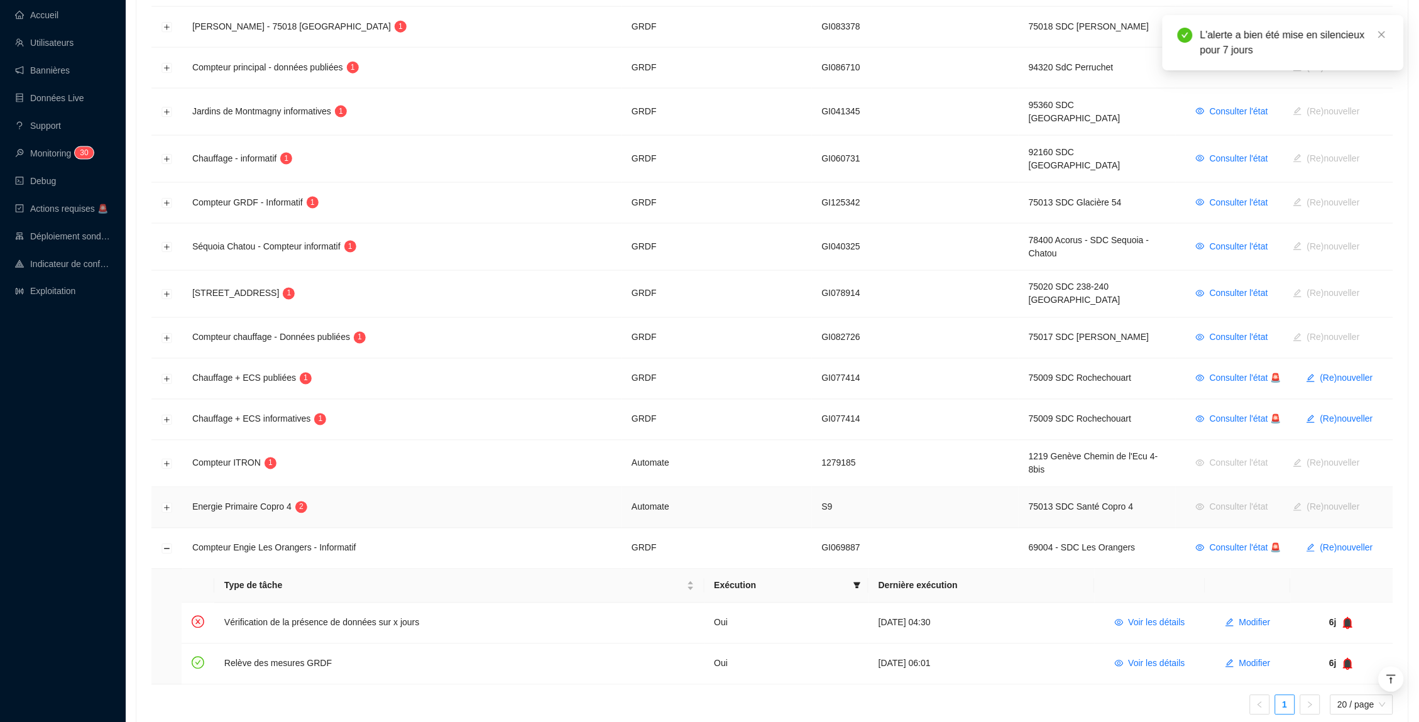
scroll to position [573, 0]
click at [164, 544] on button "Réduire la ligne" at bounding box center [167, 549] width 10 height 10
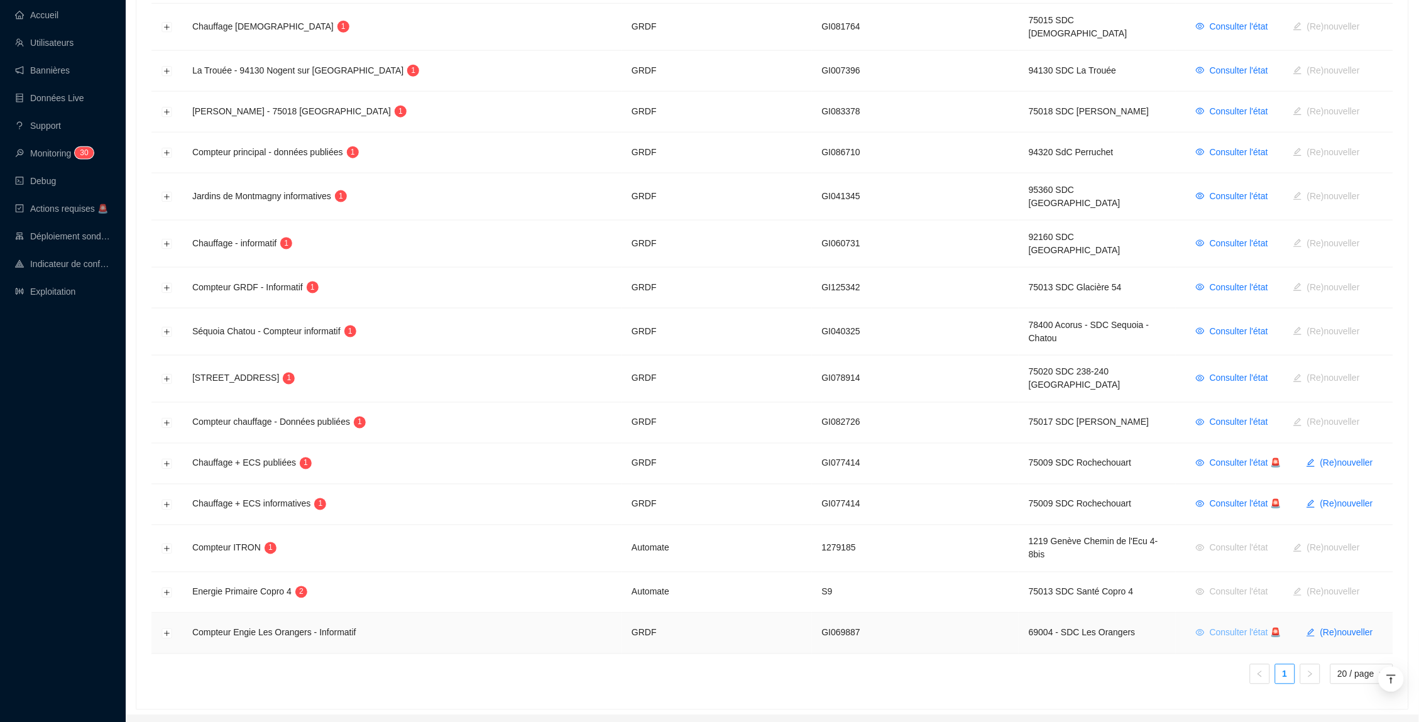
click at [1230, 627] on span "Consulter l'état 🚨" at bounding box center [1246, 633] width 72 height 13
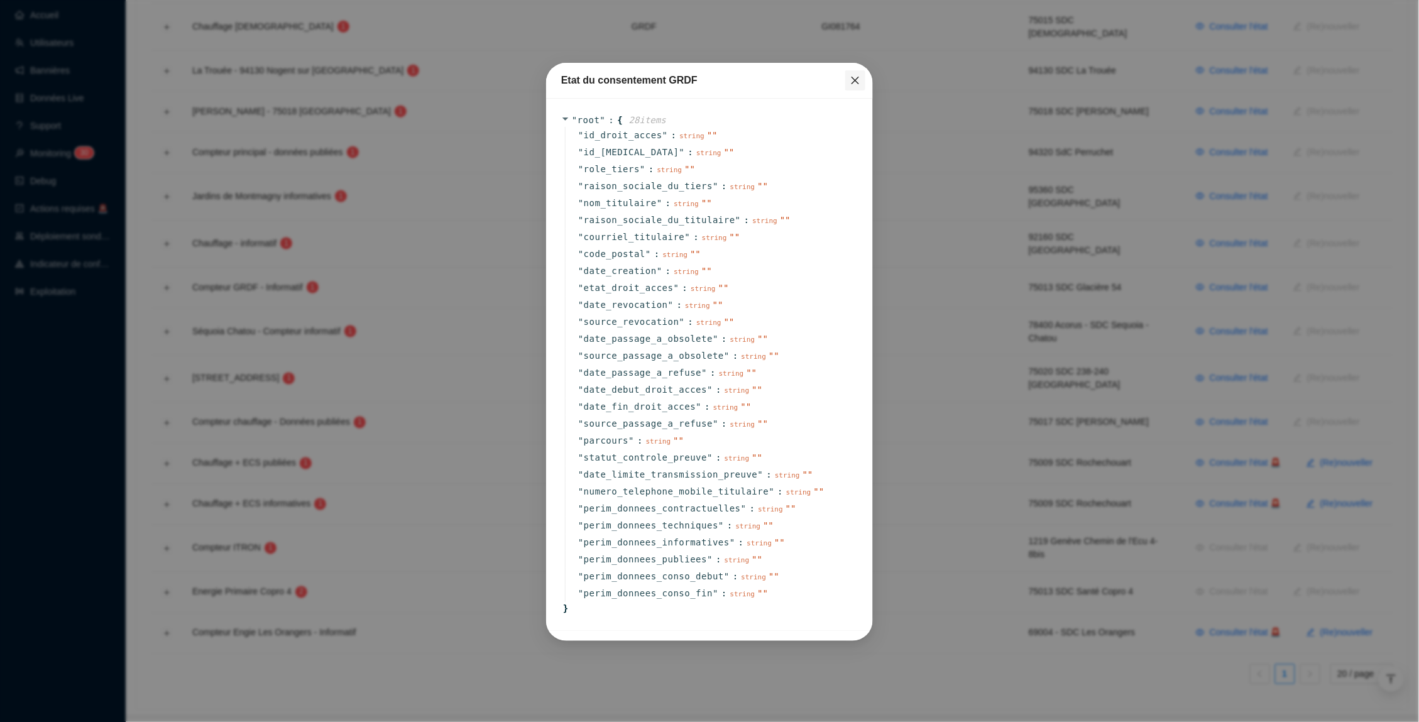
click at [853, 85] on button "Close" at bounding box center [855, 80] width 20 height 20
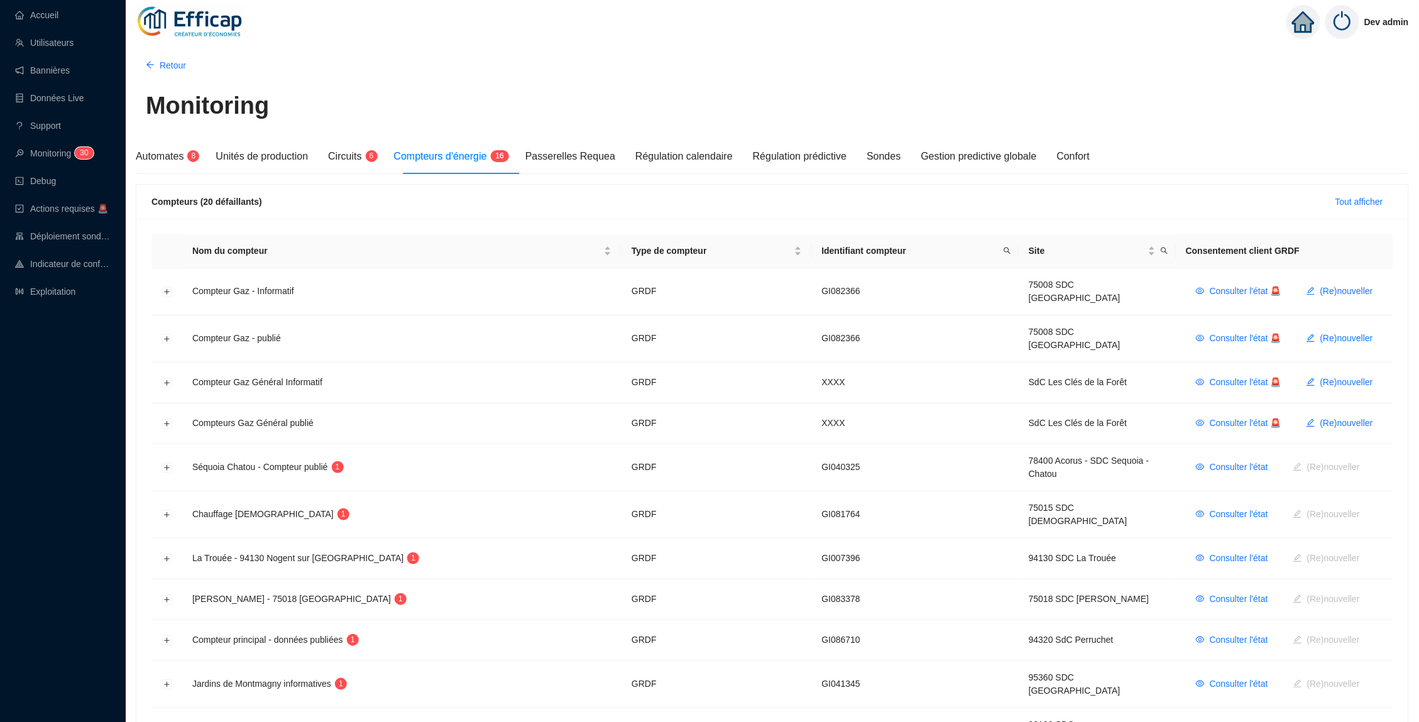
scroll to position [0, 0]
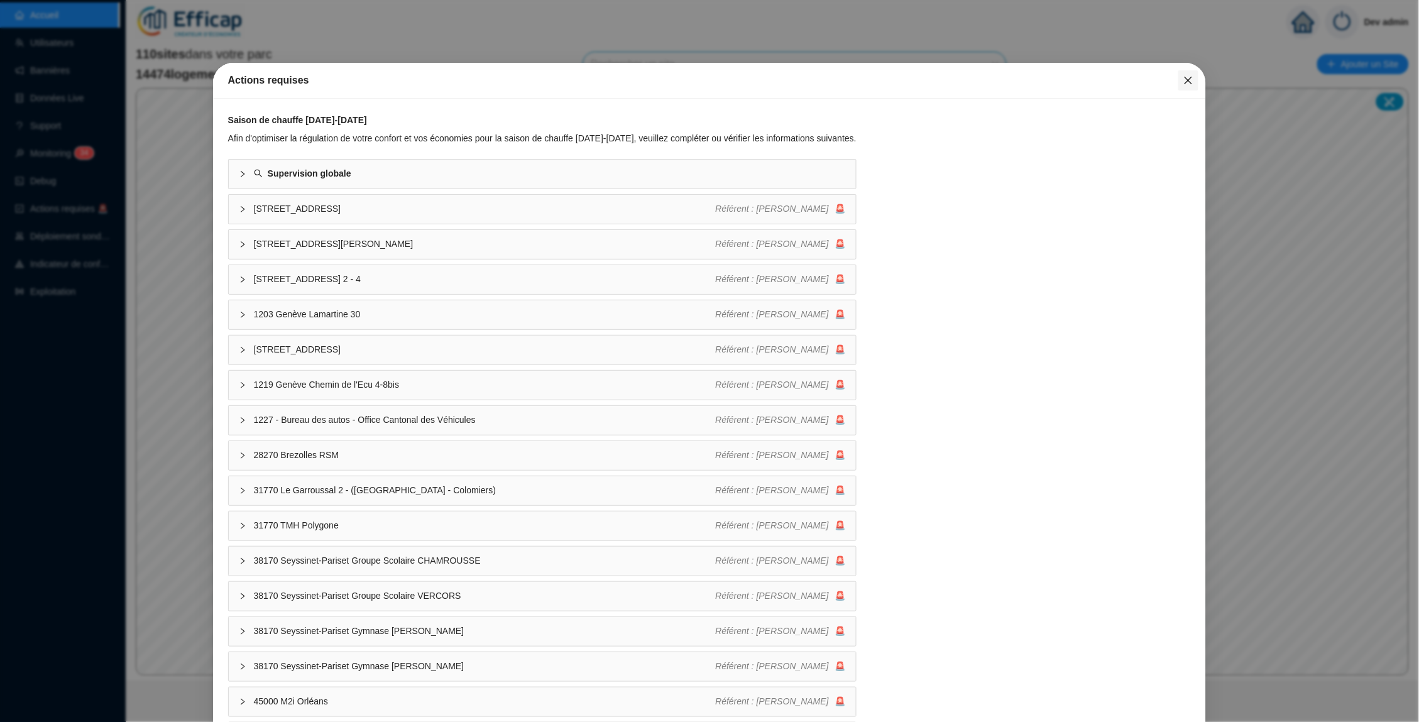
click at [1192, 79] on icon "close" at bounding box center [1189, 80] width 10 height 10
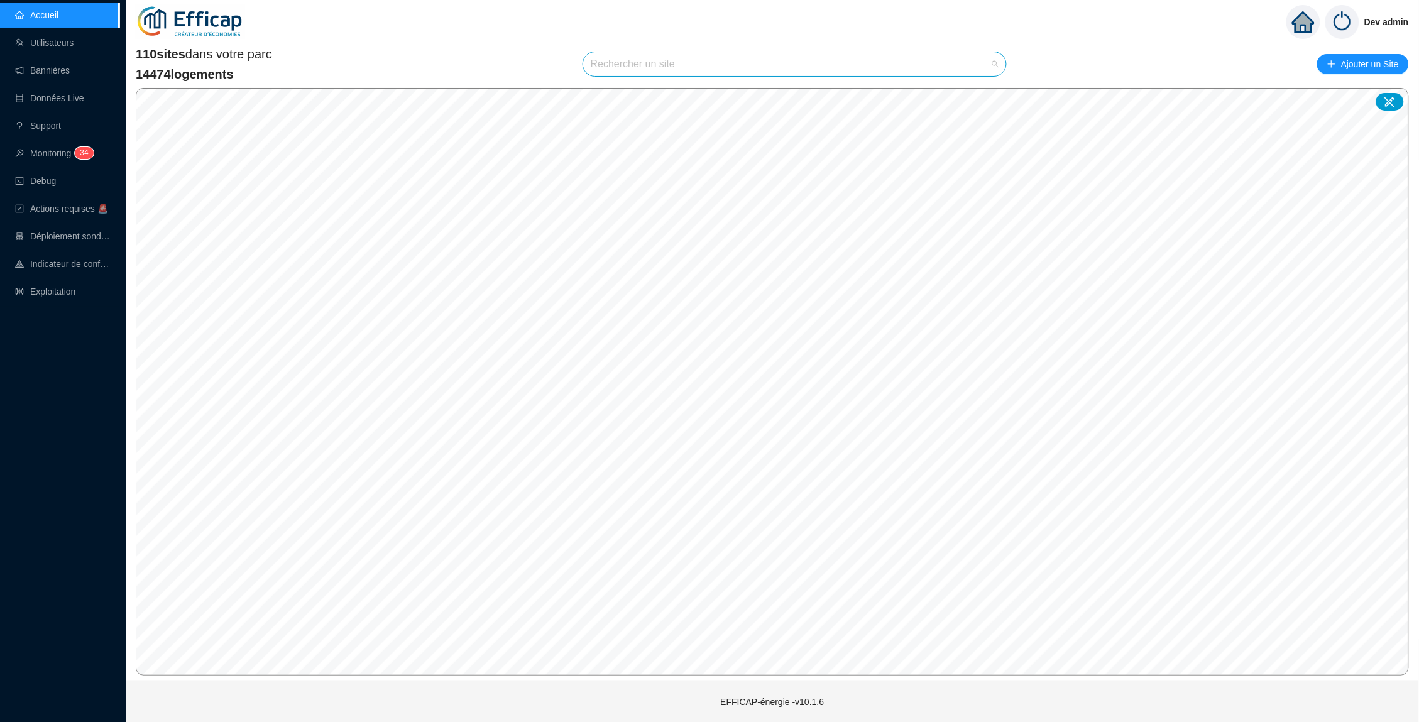
click at [860, 64] on input "search" at bounding box center [789, 64] width 397 height 24
type input "c"
type input "ramb"
click at [856, 72] on span "75012 SDC 8-10 Rambouillet" at bounding box center [795, 64] width 408 height 24
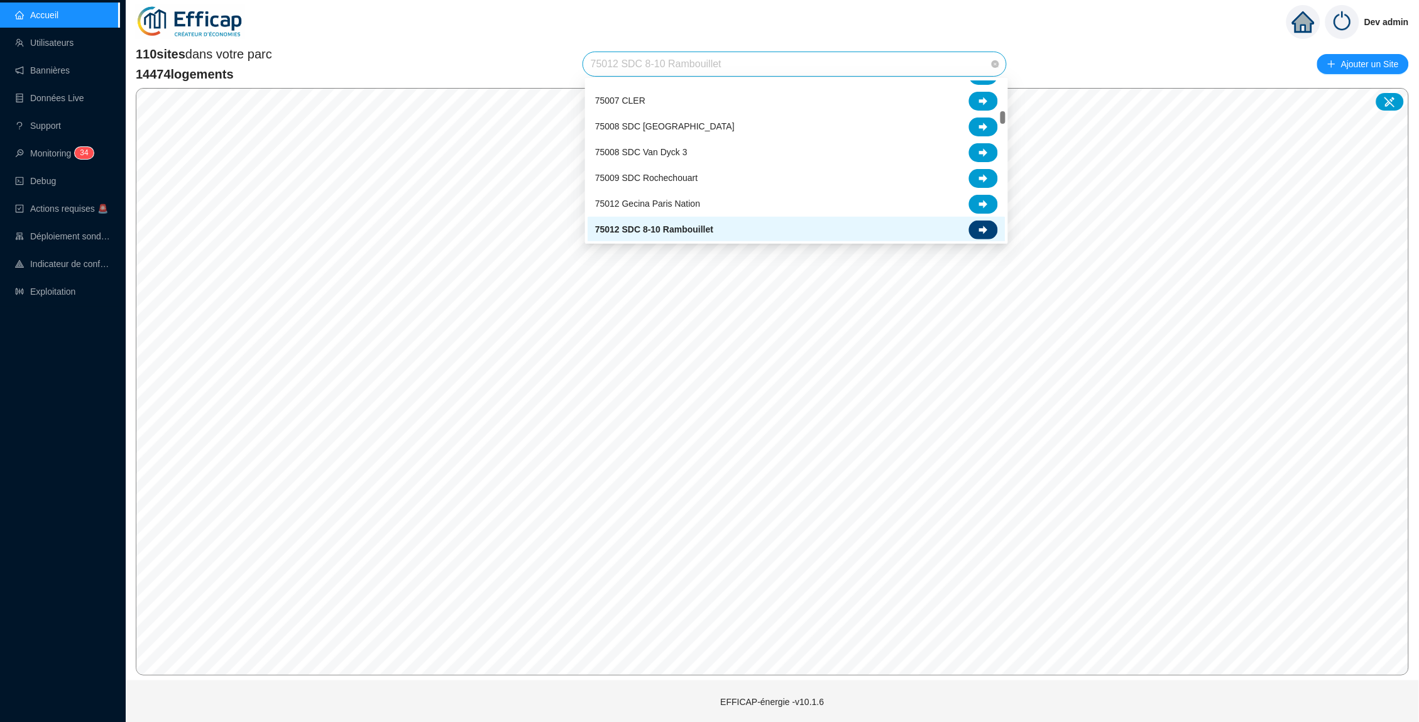
click at [988, 228] on div at bounding box center [983, 230] width 29 height 19
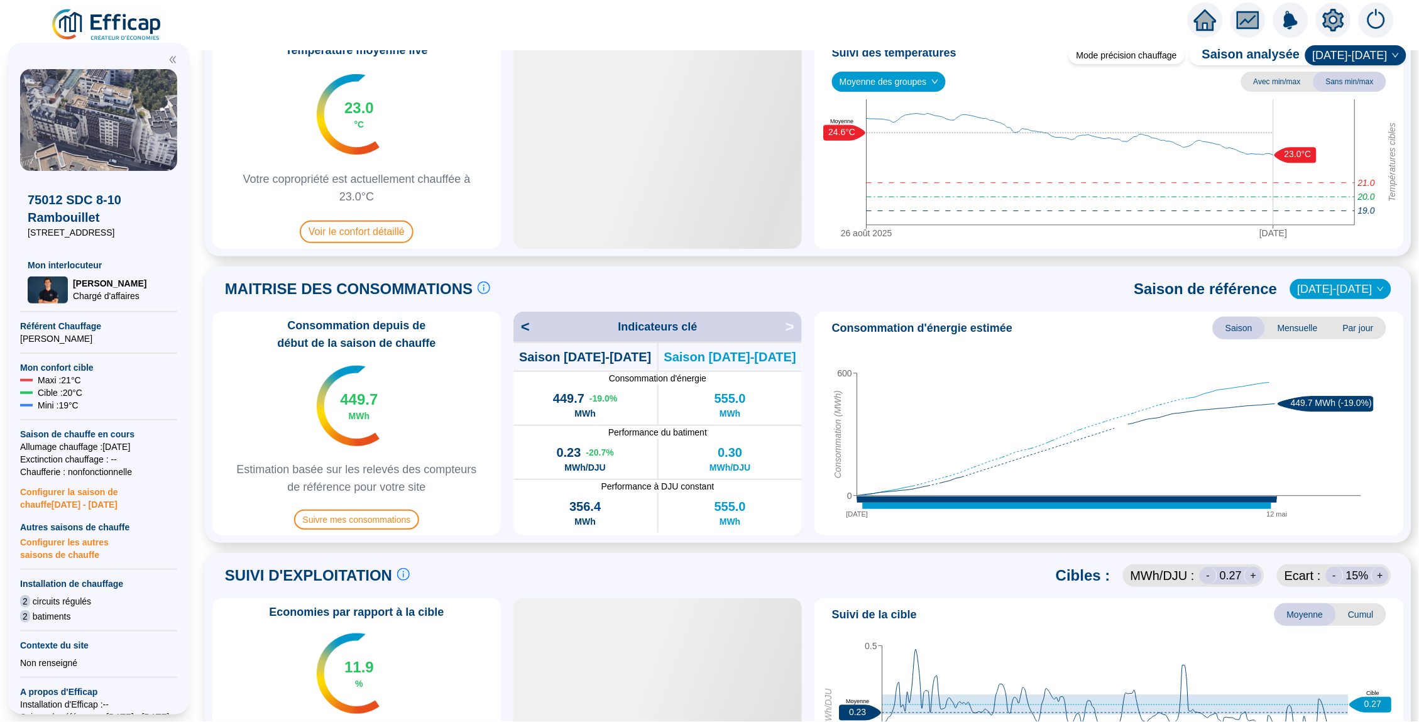
scroll to position [263, 0]
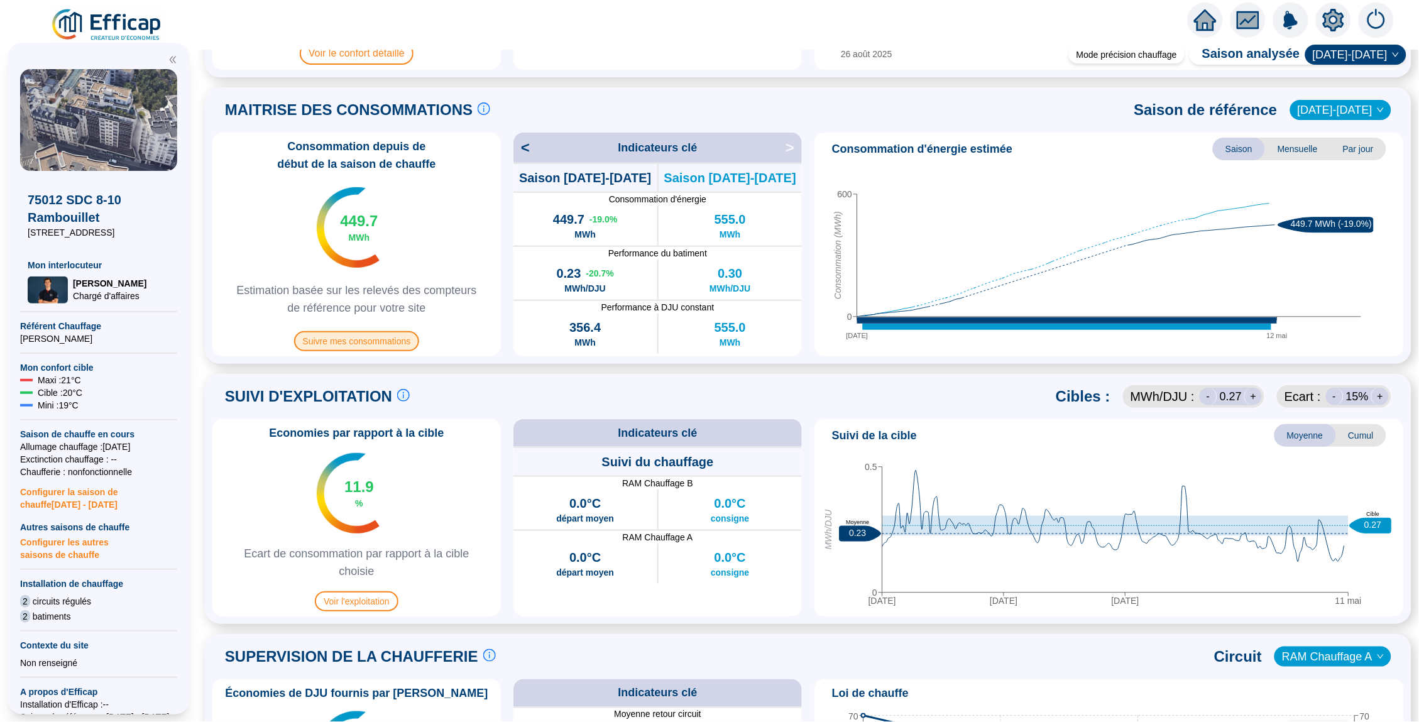
click at [366, 341] on span "Suivre mes consommations" at bounding box center [357, 341] width 126 height 20
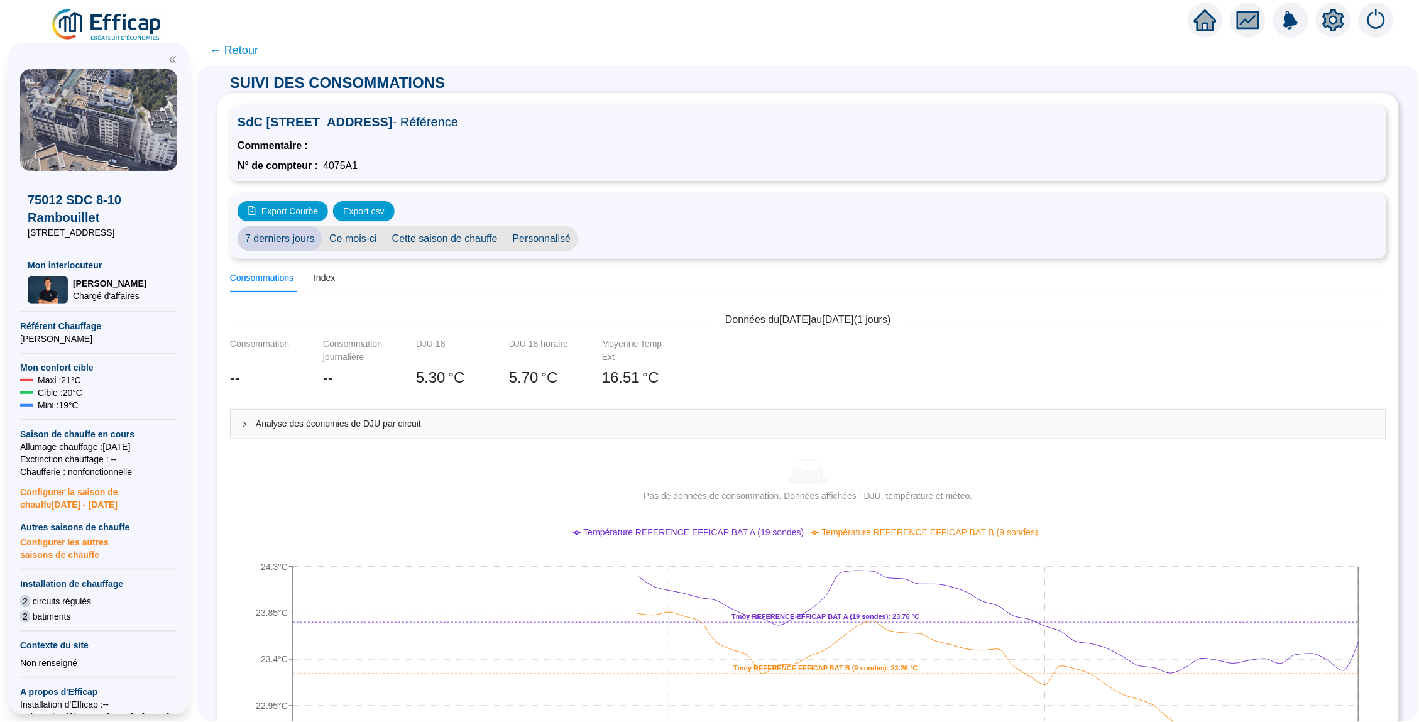
click at [527, 240] on span "Personnalisé" at bounding box center [542, 238] width 74 height 25
click at [625, 233] on input "2025-09-01" at bounding box center [620, 239] width 69 height 13
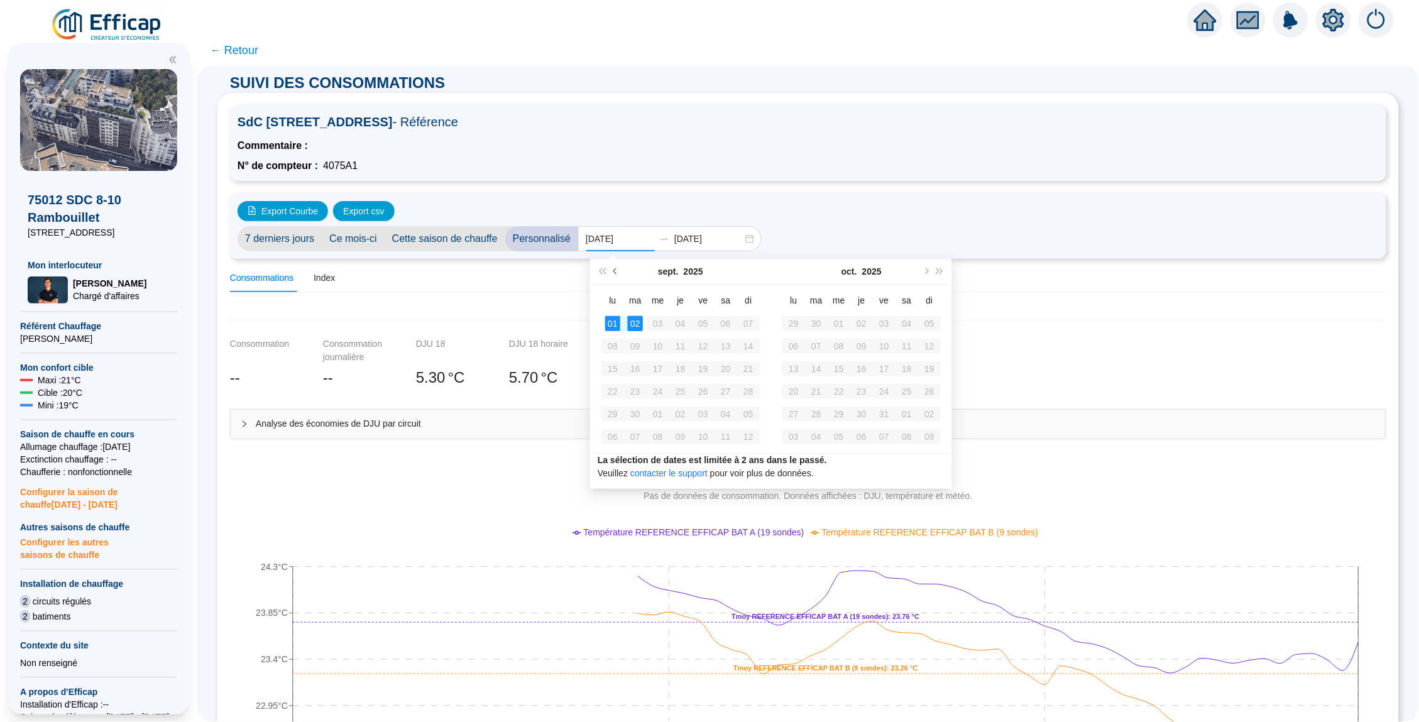
click at [614, 273] on button "Mois précédent (PageUp)" at bounding box center [616, 271] width 14 height 25
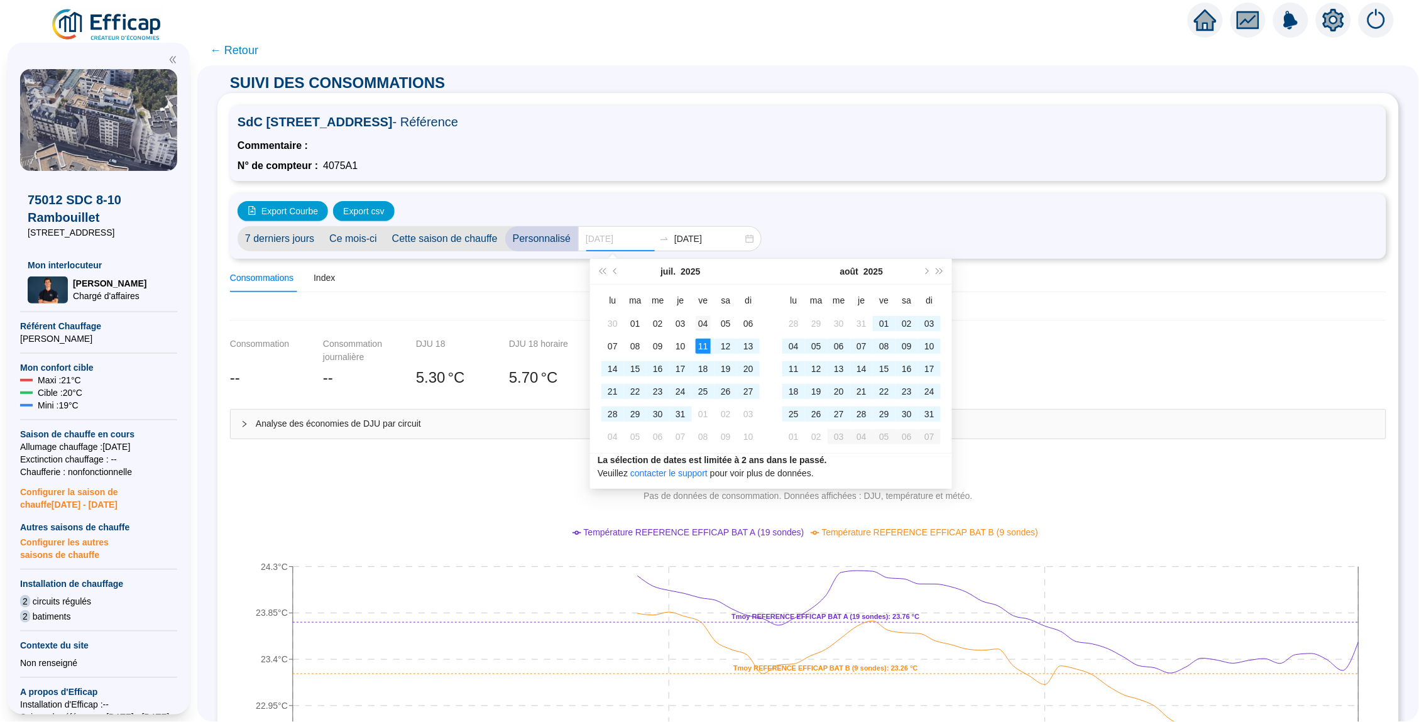
type input "2025-07-04"
click at [707, 321] on div "04" at bounding box center [703, 323] width 15 height 15
click at [925, 270] on span "Mois suivant (PageDown)" at bounding box center [926, 271] width 6 height 6
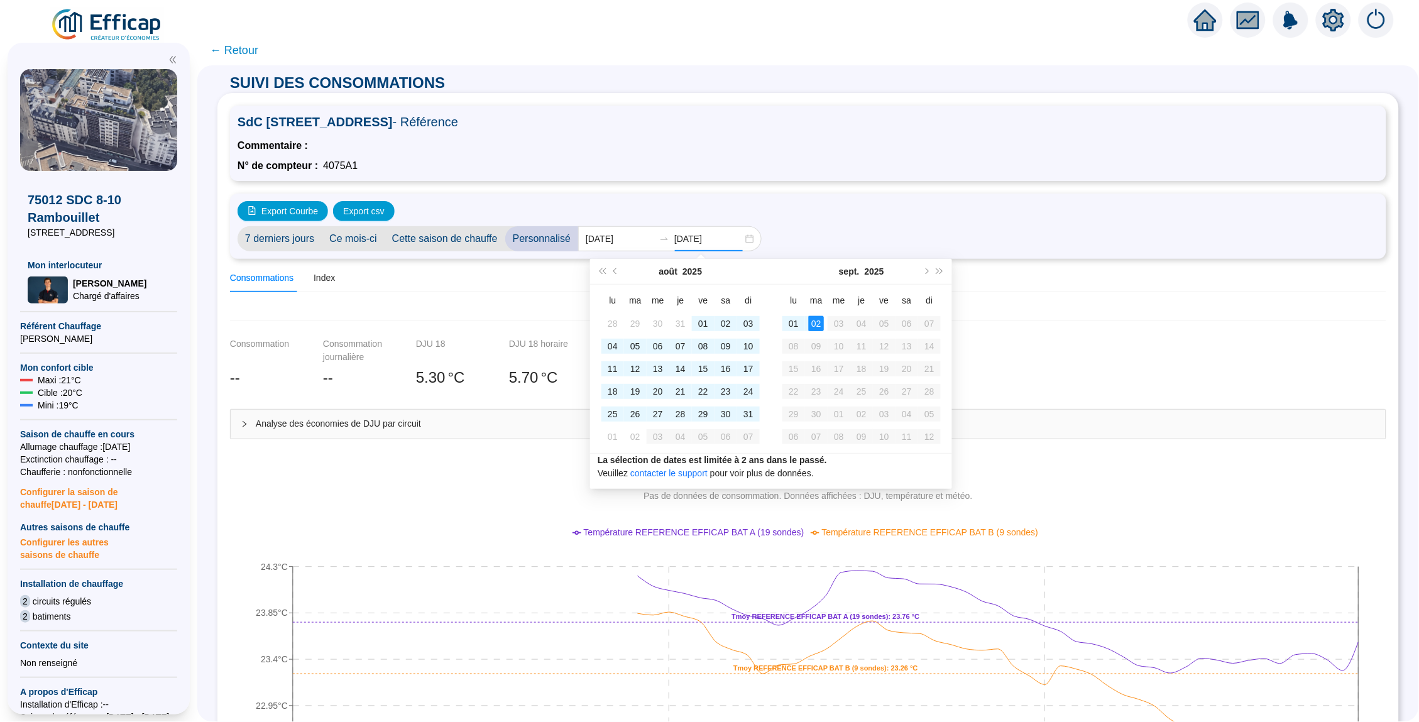
type input "[DATE]"
click at [813, 320] on div "02" at bounding box center [816, 323] width 15 height 15
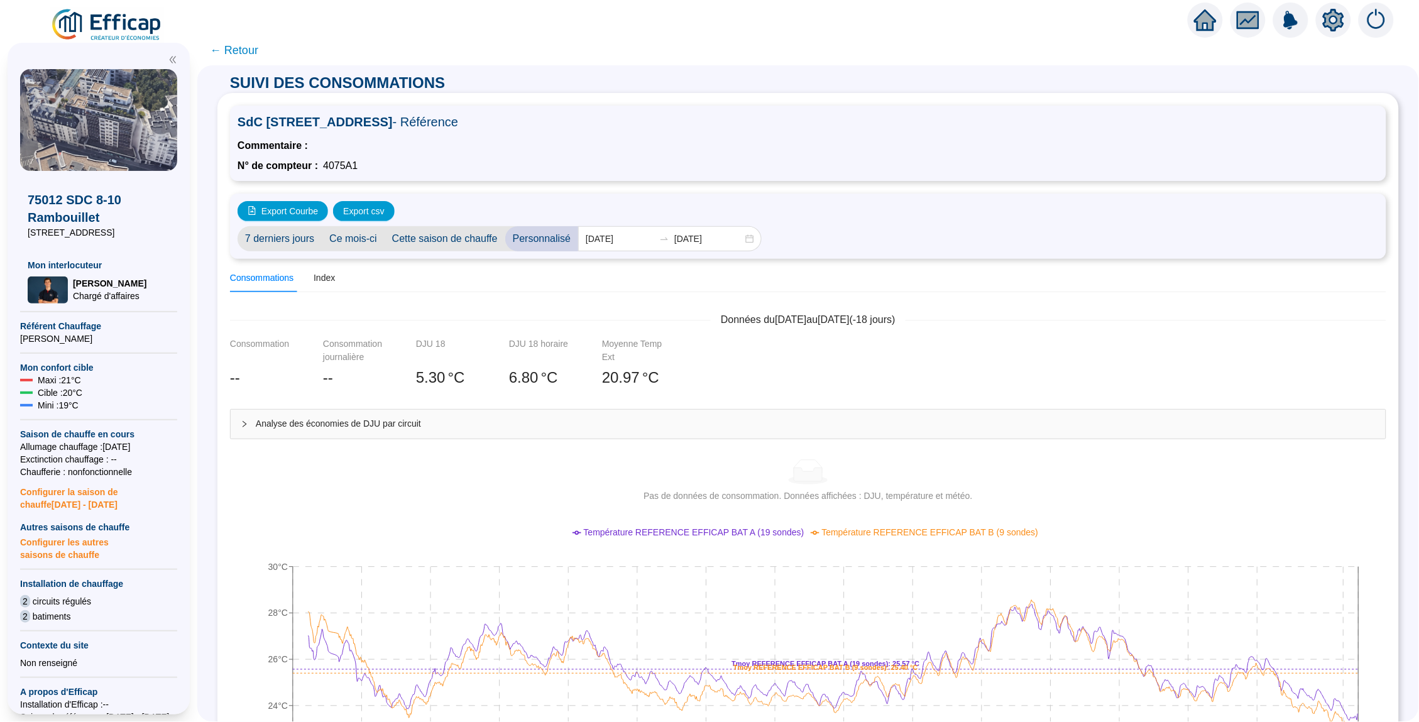
scroll to position [296, 0]
